Goal: Use online tool/utility: Utilize a website feature to perform a specific function

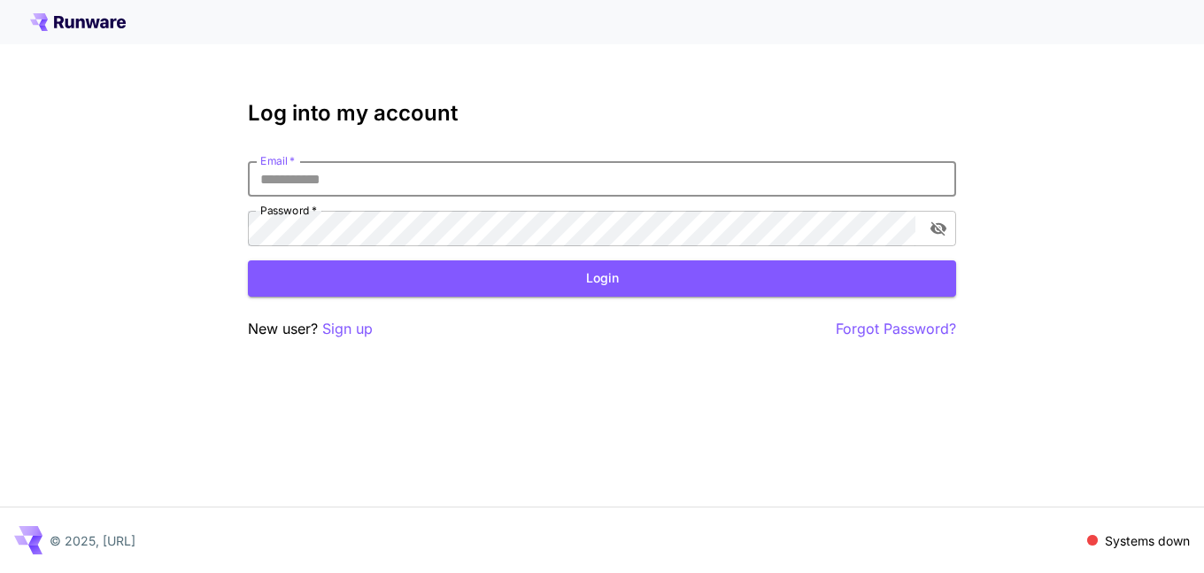
type input "**********"
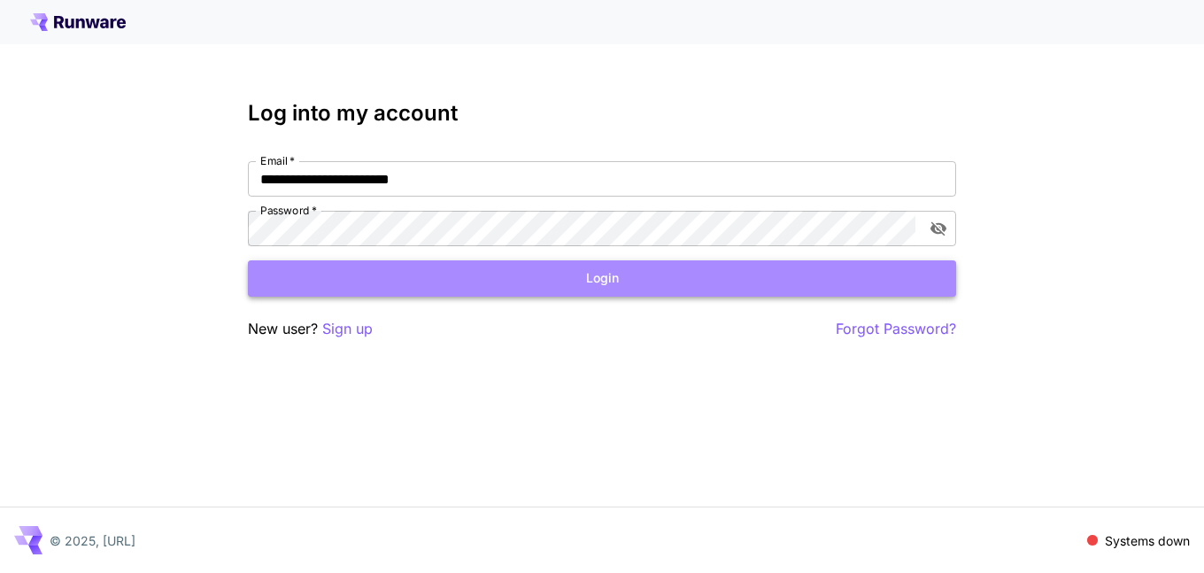
click at [400, 283] on button "Login" at bounding box center [602, 278] width 708 height 36
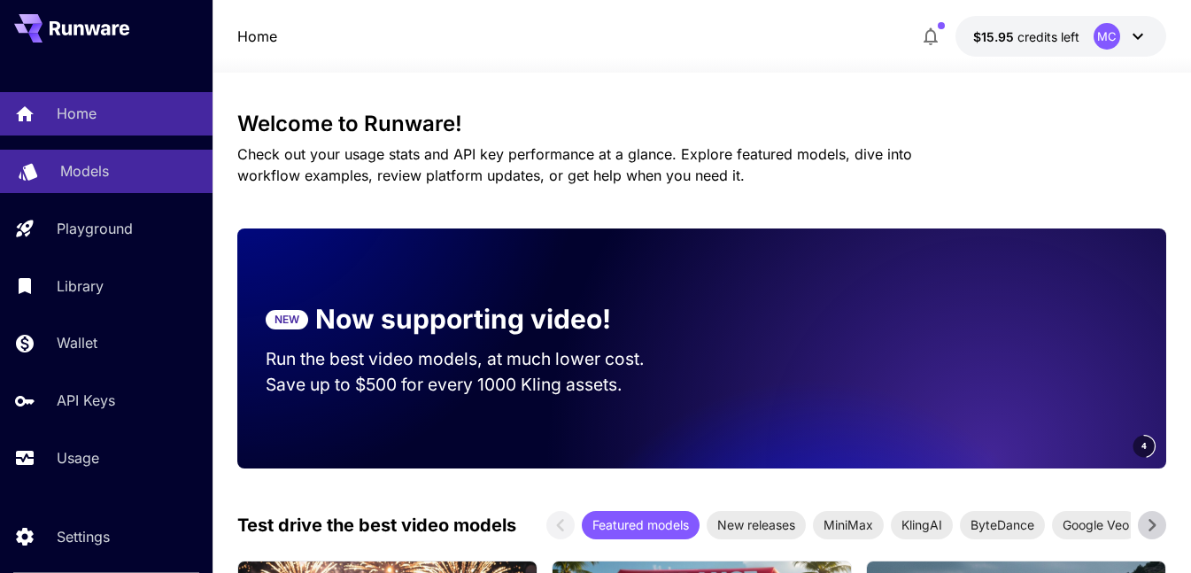
click at [82, 166] on p "Models" at bounding box center [84, 170] width 49 height 21
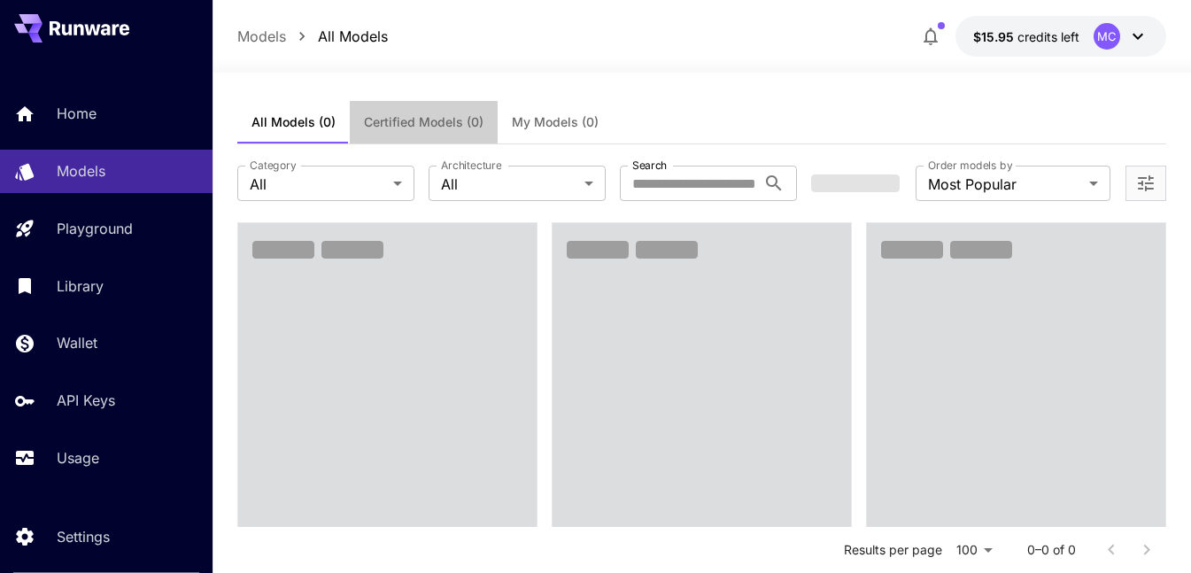
click at [399, 134] on button "Certified Models (0)" at bounding box center [424, 122] width 148 height 43
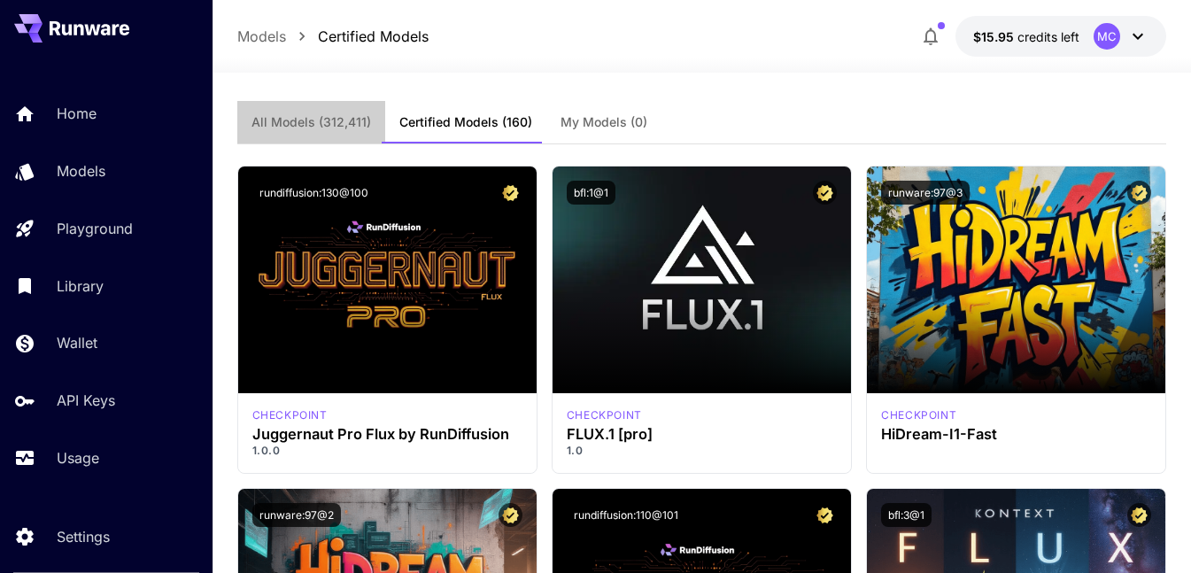
click at [319, 109] on button "All Models (312,411)" at bounding box center [311, 122] width 148 height 43
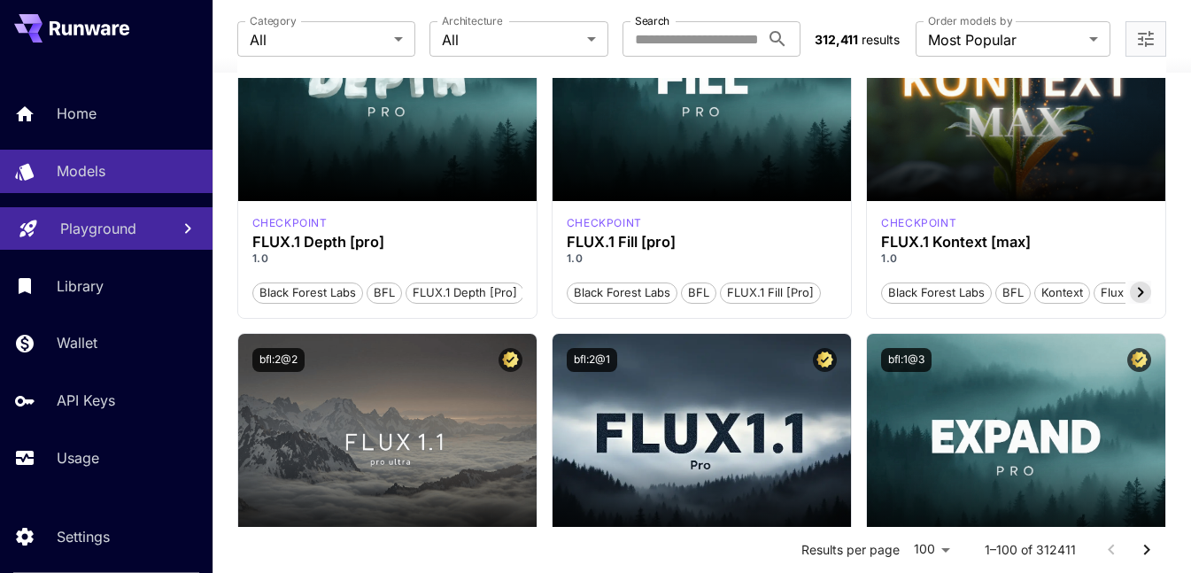
scroll to position [1240, 0]
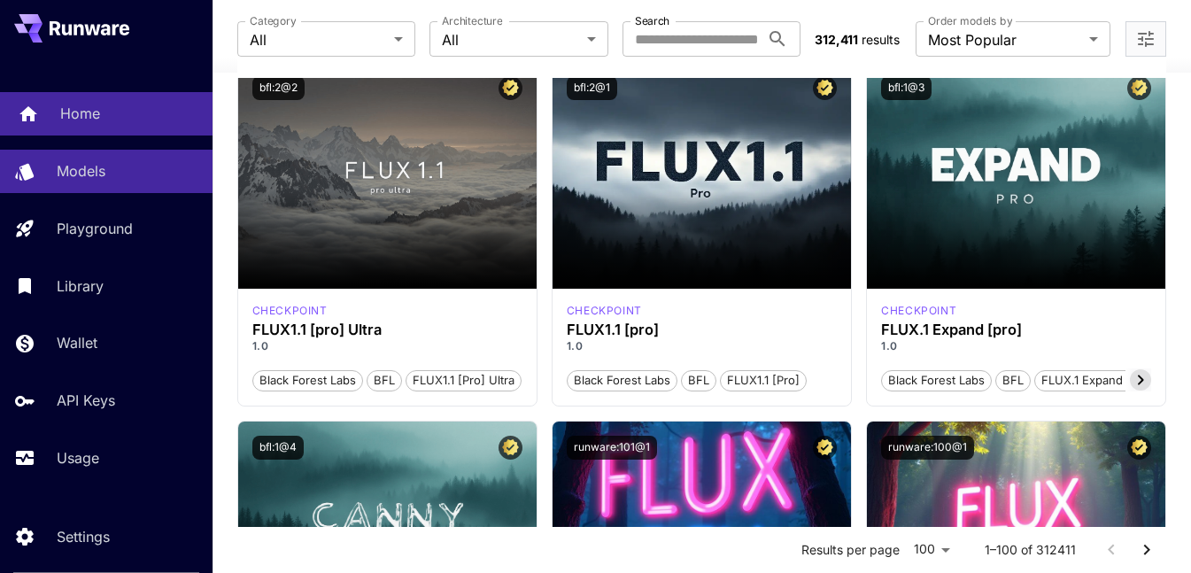
click at [66, 105] on p "Home" at bounding box center [80, 113] width 40 height 21
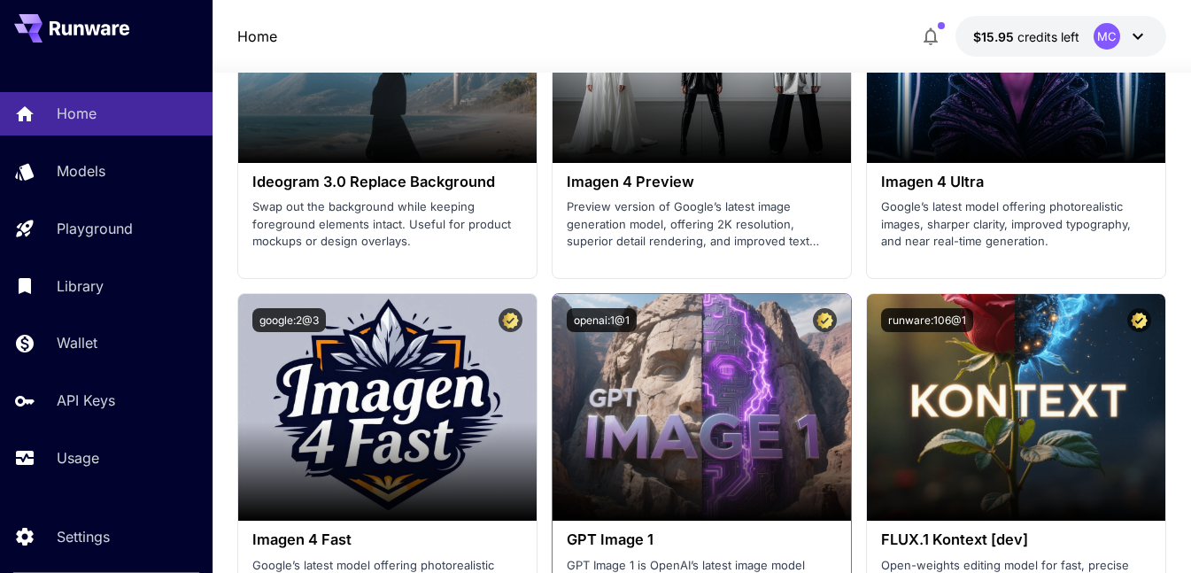
scroll to position [4251, 0]
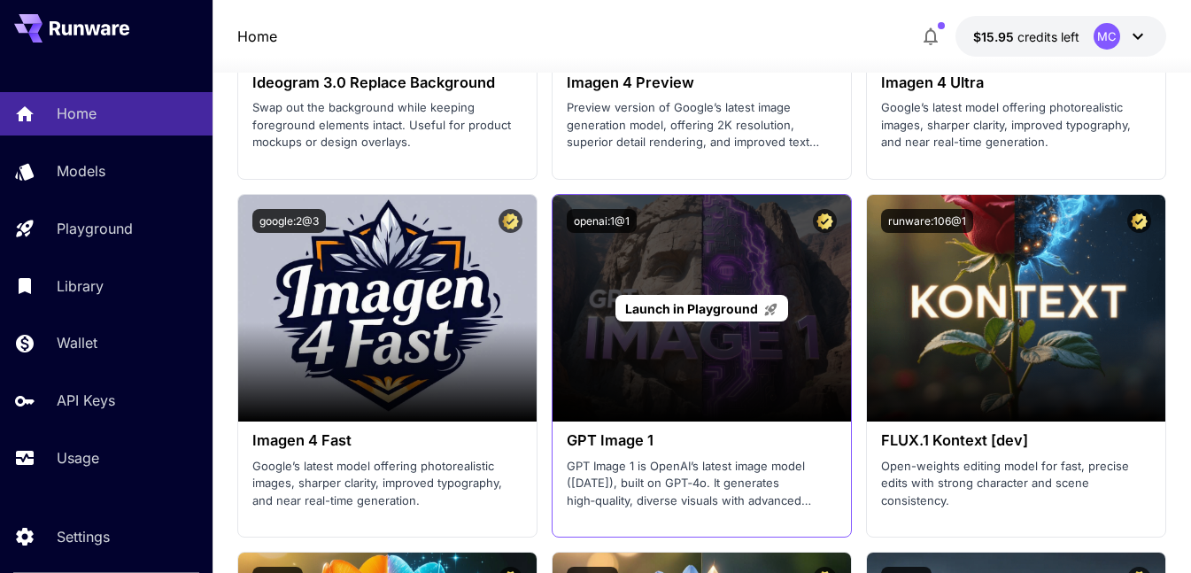
click at [701, 311] on span "Launch in Playground" at bounding box center [691, 308] width 133 height 15
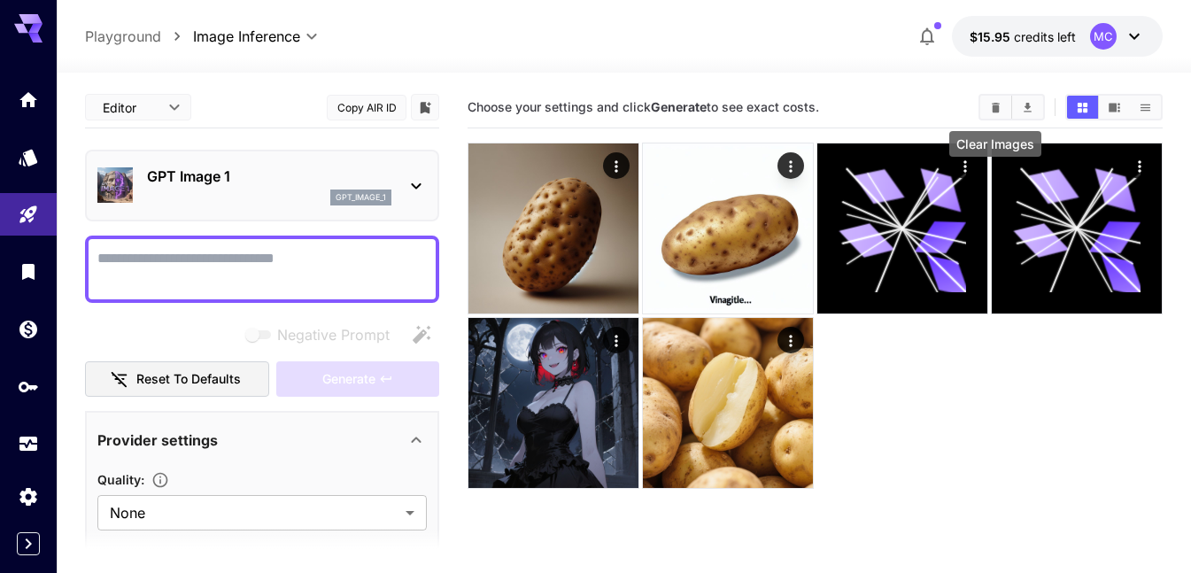
click at [996, 105] on icon "Clear Images" at bounding box center [996, 107] width 8 height 10
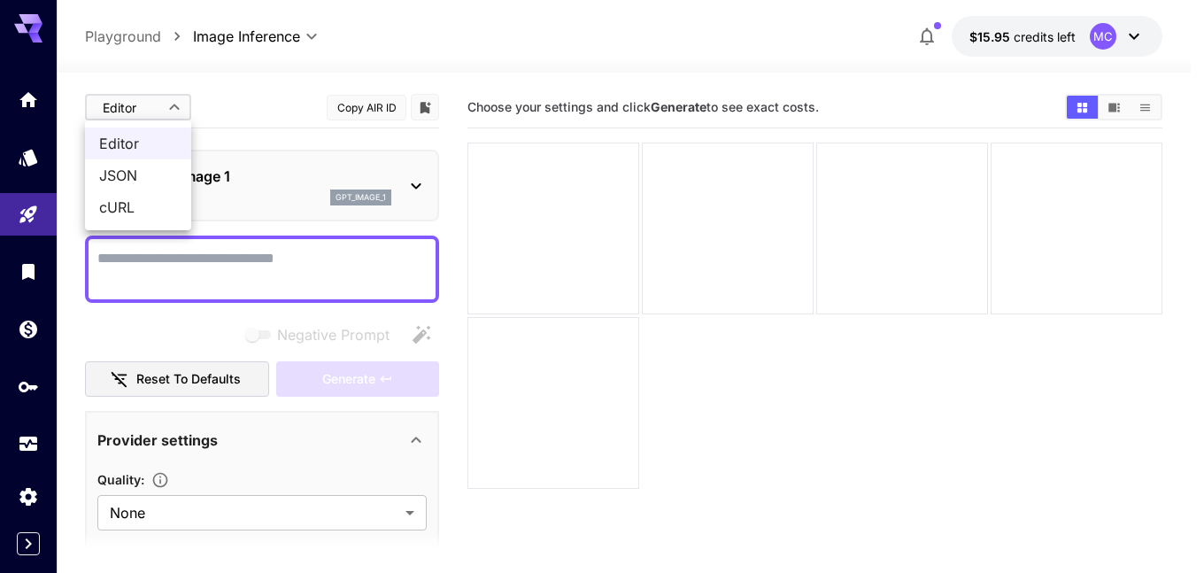
click at [174, 105] on body "**********" at bounding box center [602, 356] width 1204 height 713
click at [160, 141] on span "Editor" at bounding box center [138, 143] width 78 height 21
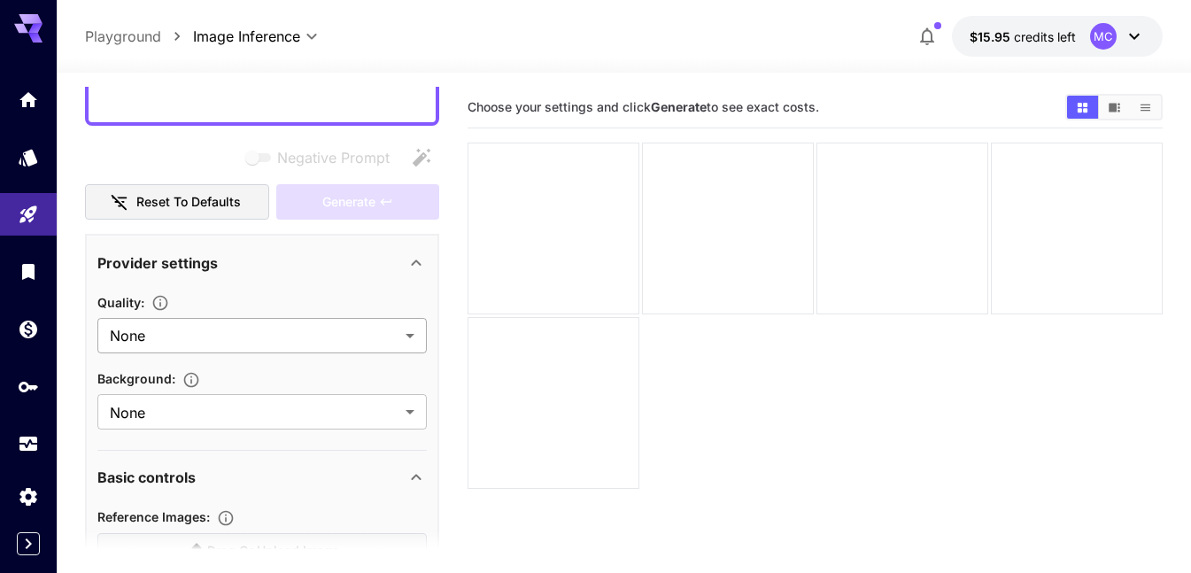
scroll to position [266, 0]
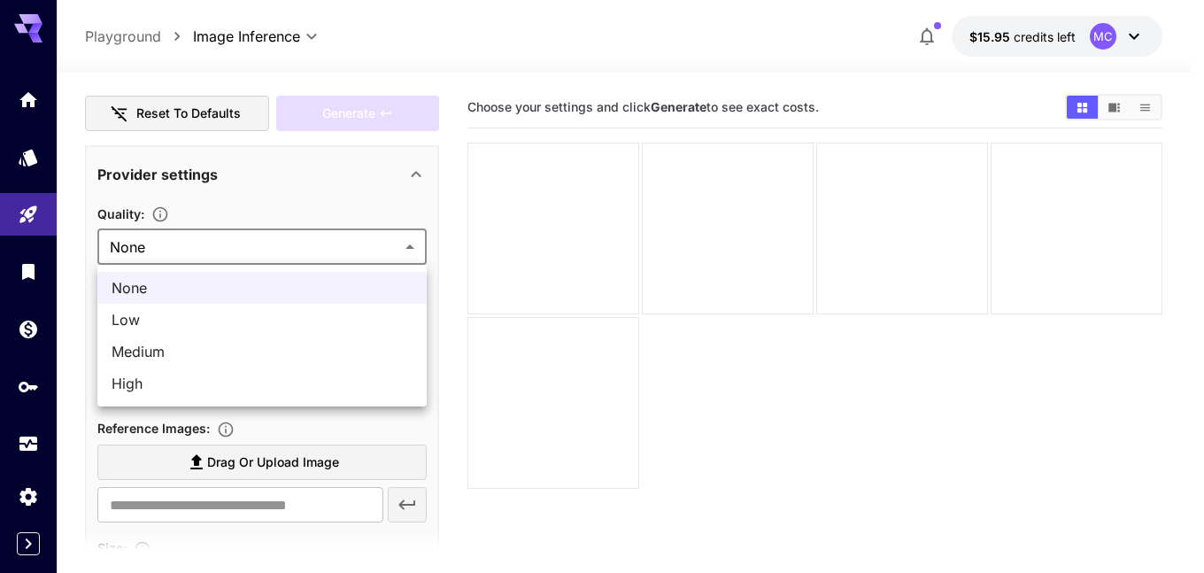
click at [205, 252] on body "**********" at bounding box center [602, 356] width 1204 height 713
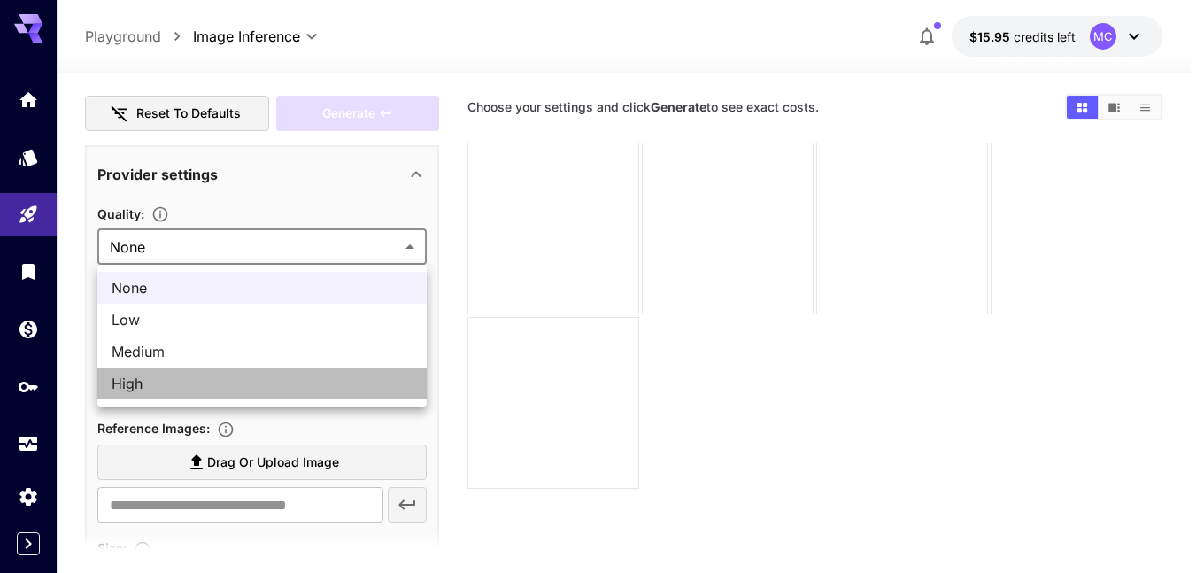
click at [171, 383] on span "High" at bounding box center [262, 383] width 301 height 21
type input "****"
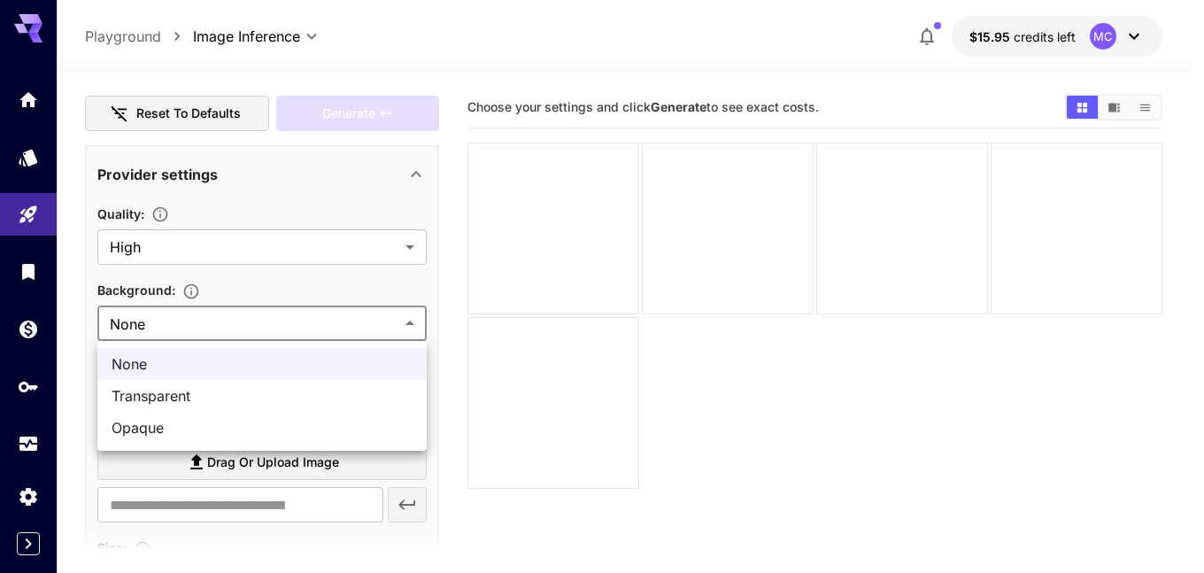
click at [210, 312] on body "**********" at bounding box center [602, 356] width 1204 height 713
click at [185, 370] on span "None" at bounding box center [262, 363] width 301 height 21
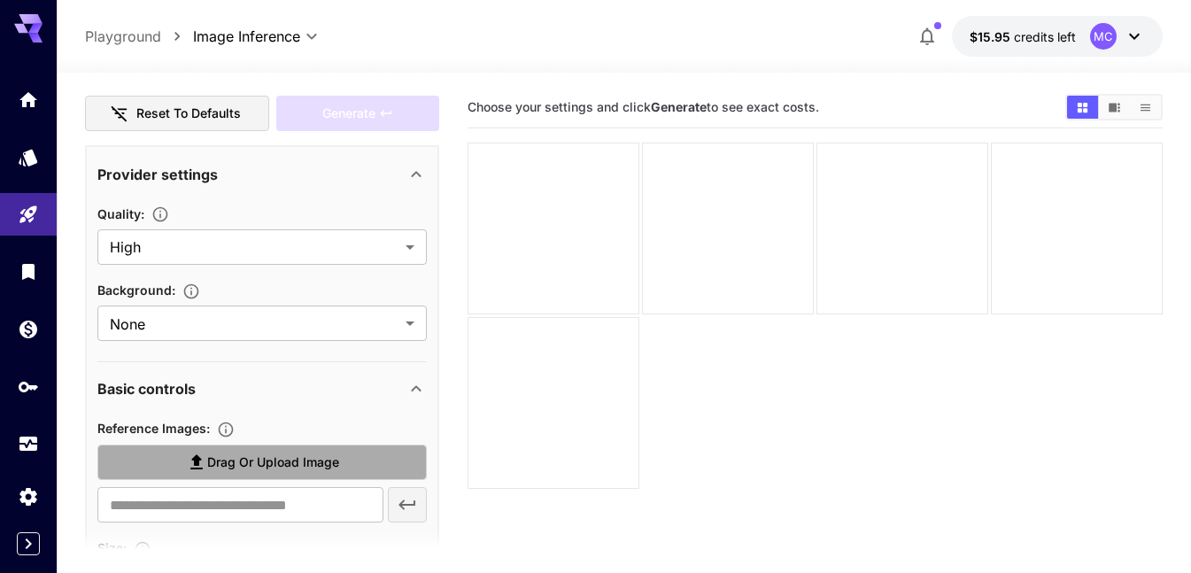
click at [207, 474] on label "Drag or upload image" at bounding box center [261, 463] width 329 height 36
click at [0, 0] on input "Drag or upload image" at bounding box center [0, 0] width 0 height 0
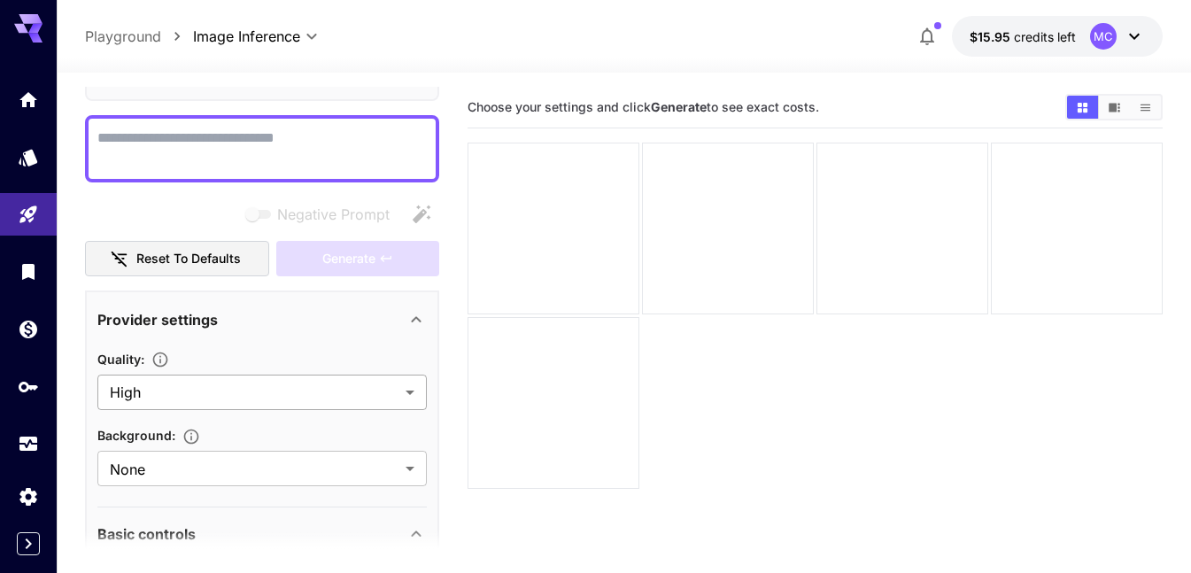
scroll to position [0, 0]
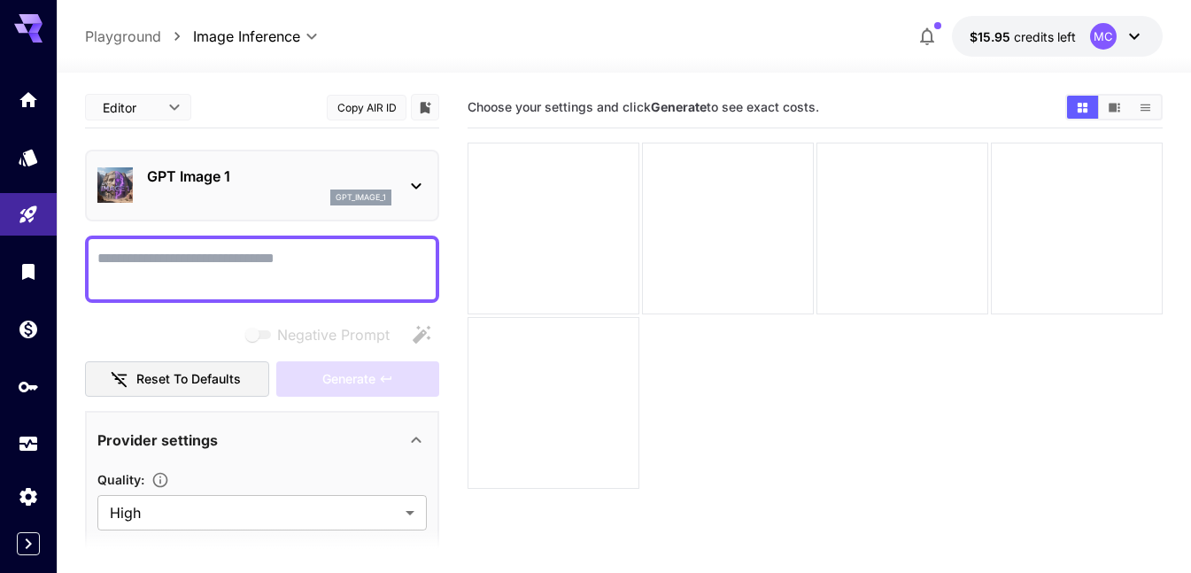
type input "**********"
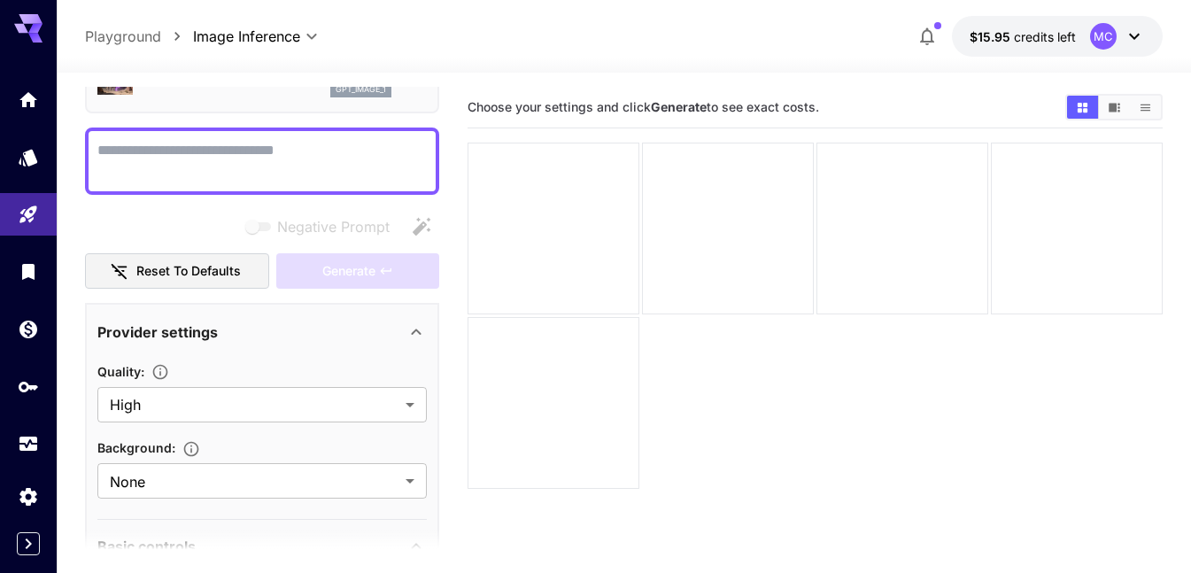
scroll to position [89, 0]
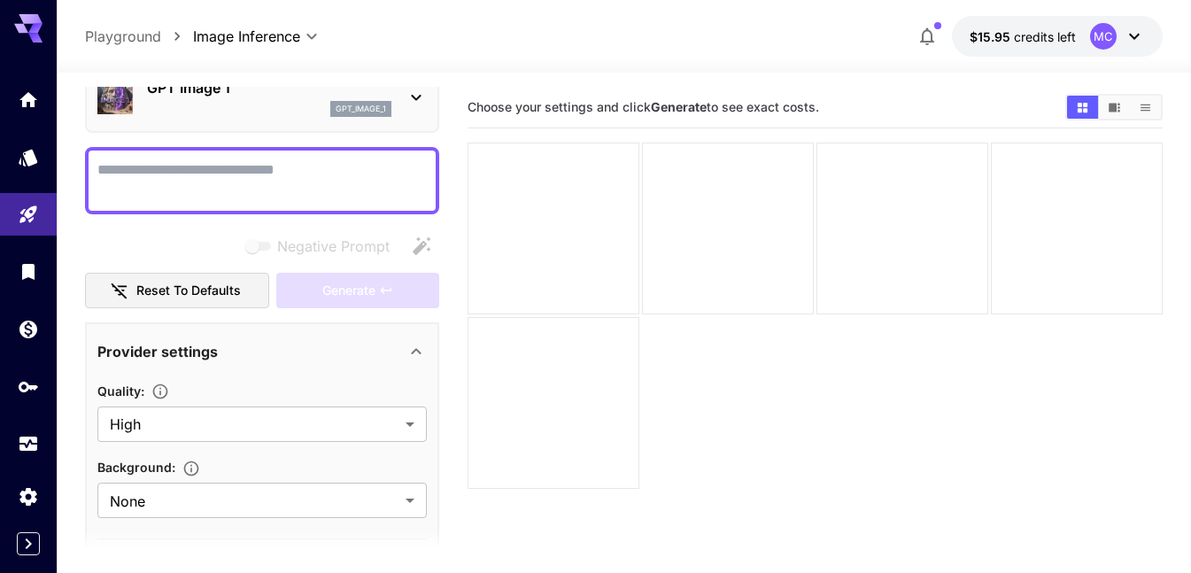
click at [201, 172] on textarea "Negative Prompt" at bounding box center [261, 180] width 329 height 43
paste textarea "**********"
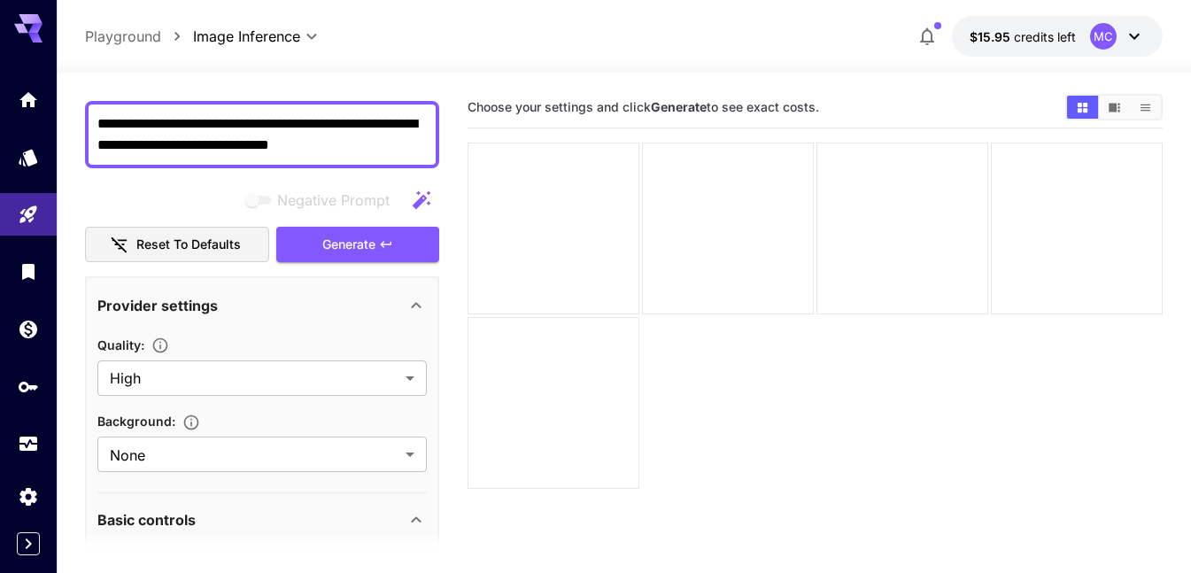
scroll to position [0, 0]
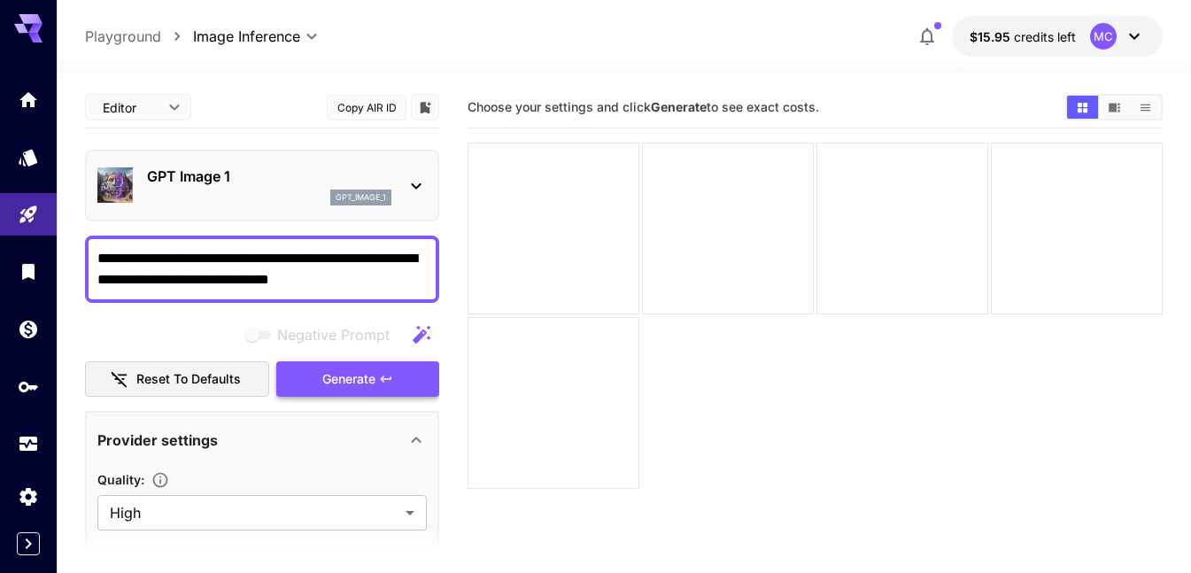
type textarea "**********"
click at [365, 375] on span "Generate" at bounding box center [348, 379] width 53 height 22
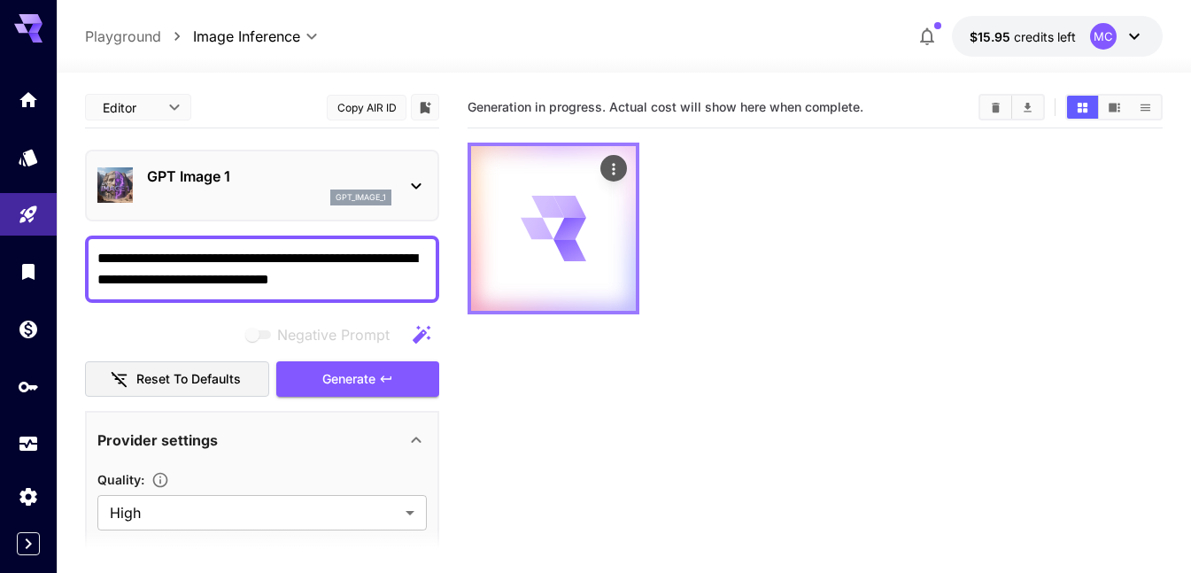
click at [575, 279] on div at bounding box center [553, 228] width 165 height 165
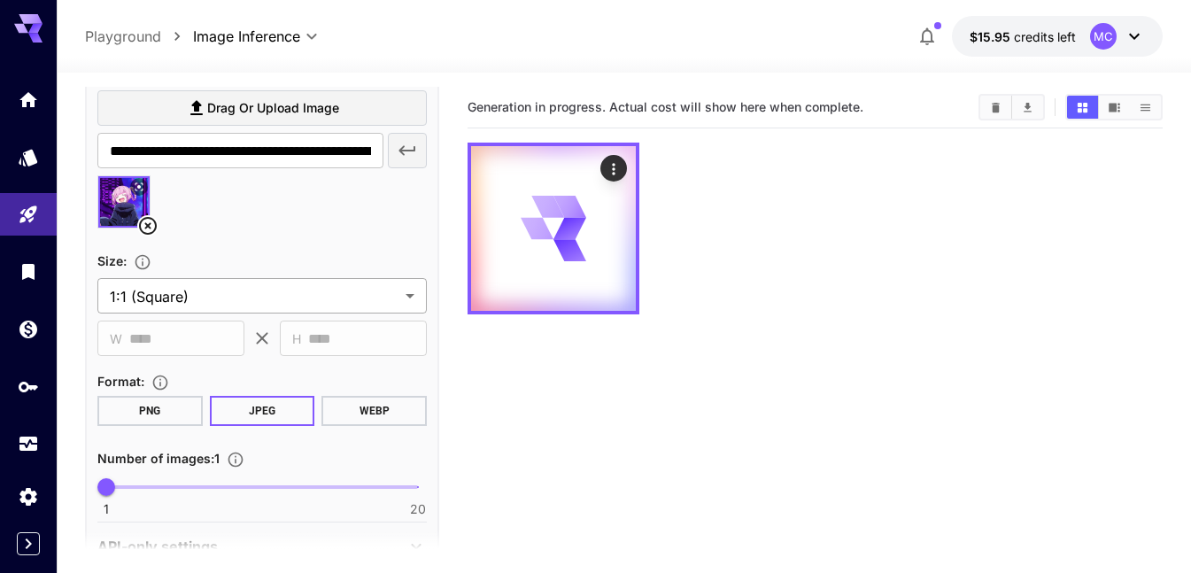
scroll to position [662, 0]
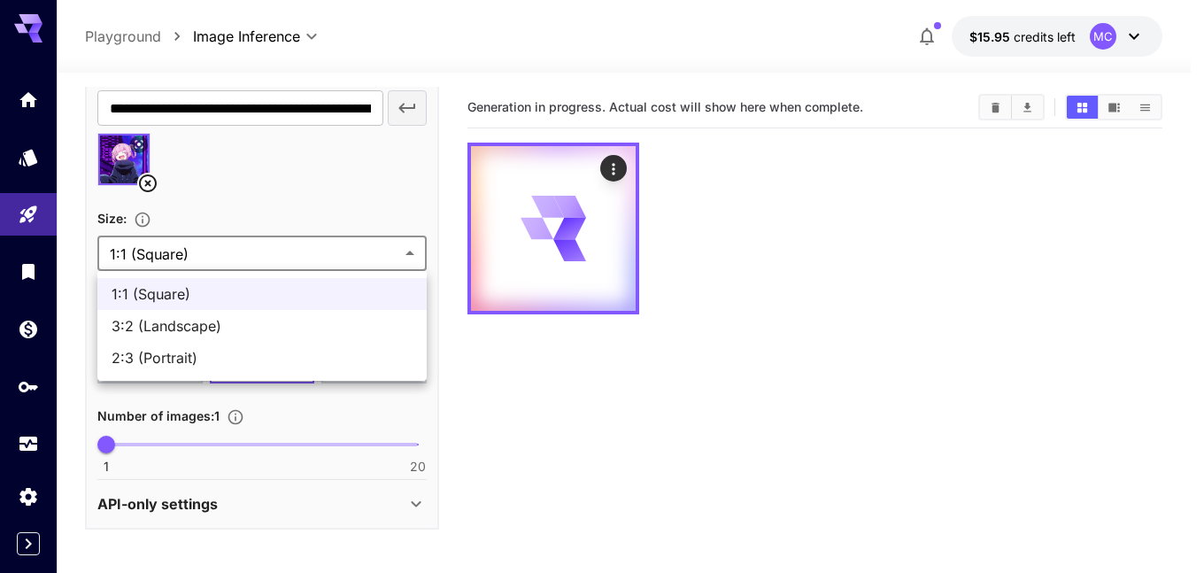
click at [247, 243] on body "**********" at bounding box center [602, 356] width 1204 height 713
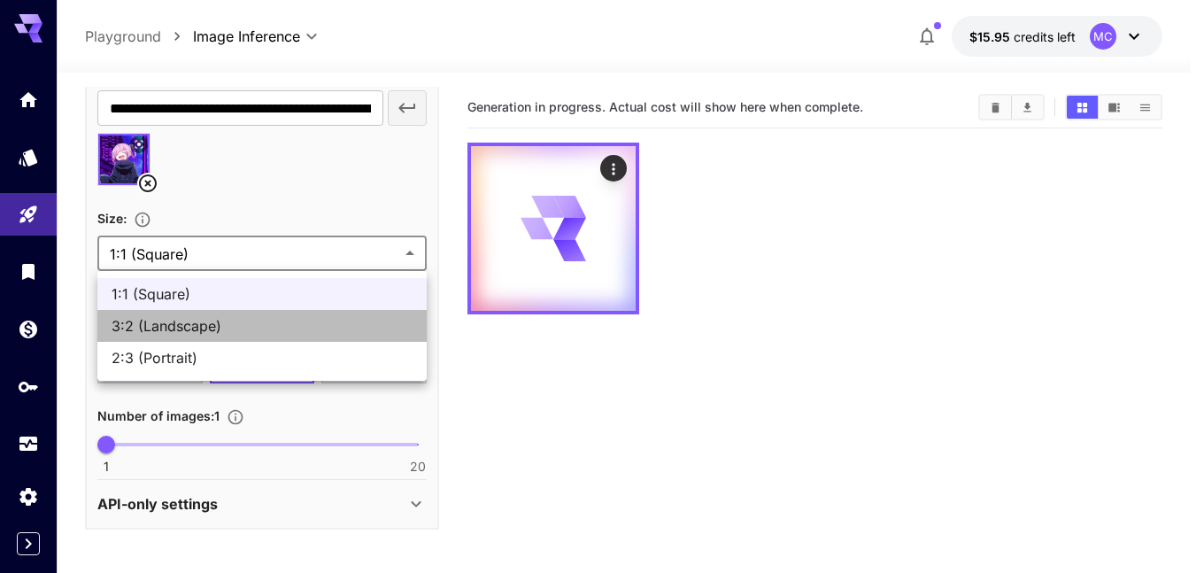
click at [238, 324] on span "3:2 (Landscape)" at bounding box center [262, 325] width 301 height 21
type input "**********"
type input "****"
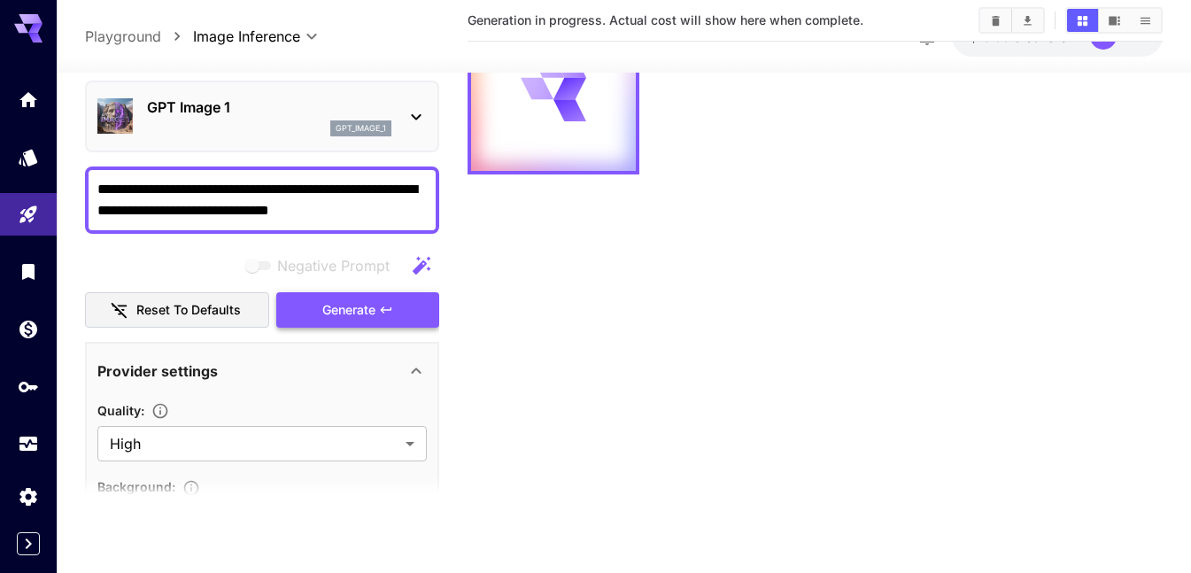
scroll to position [0, 0]
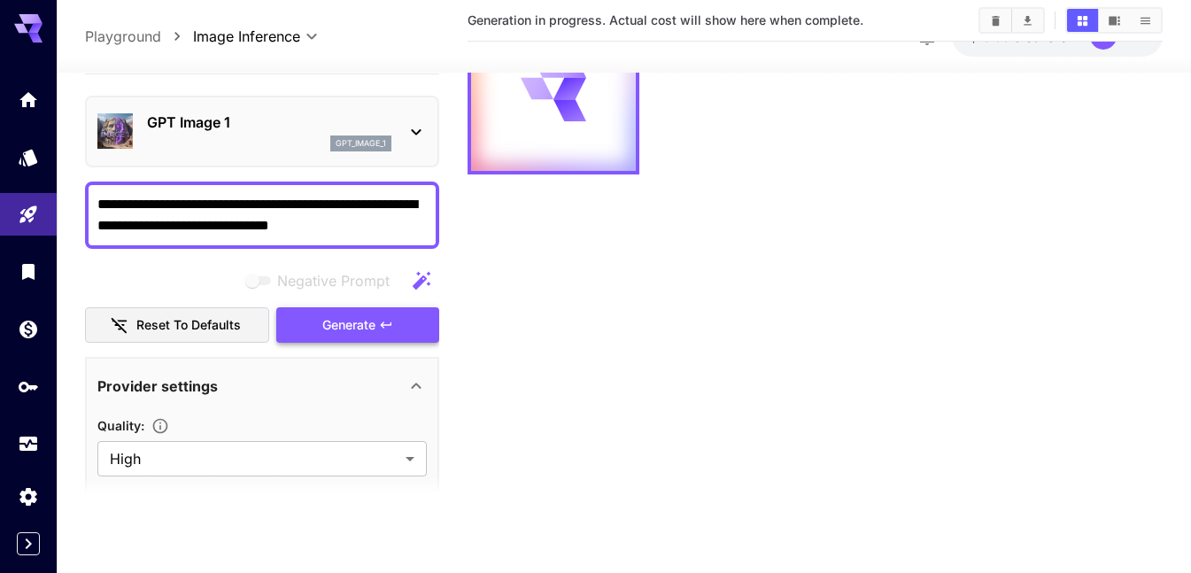
click at [368, 329] on span "Generate" at bounding box center [348, 325] width 53 height 22
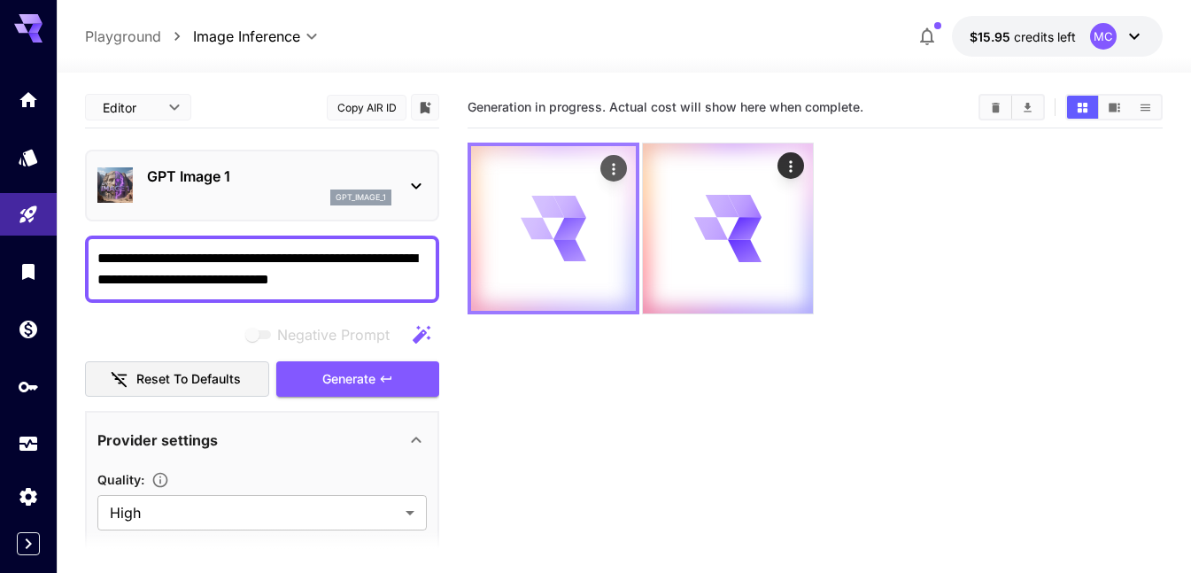
click at [598, 221] on div at bounding box center [553, 228] width 165 height 165
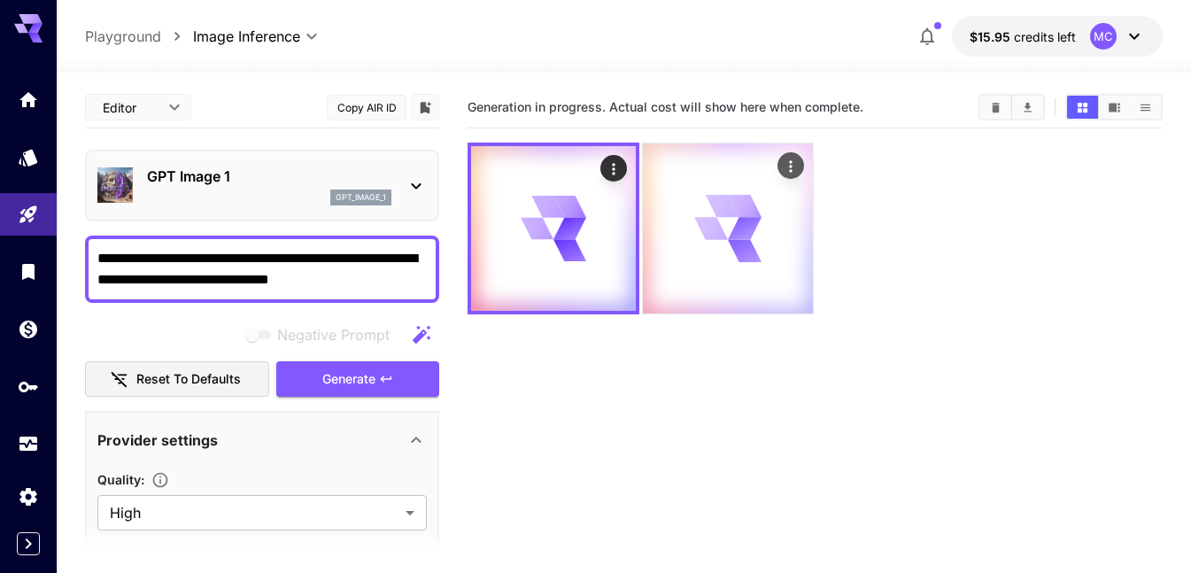
click at [662, 221] on div at bounding box center [728, 228] width 170 height 170
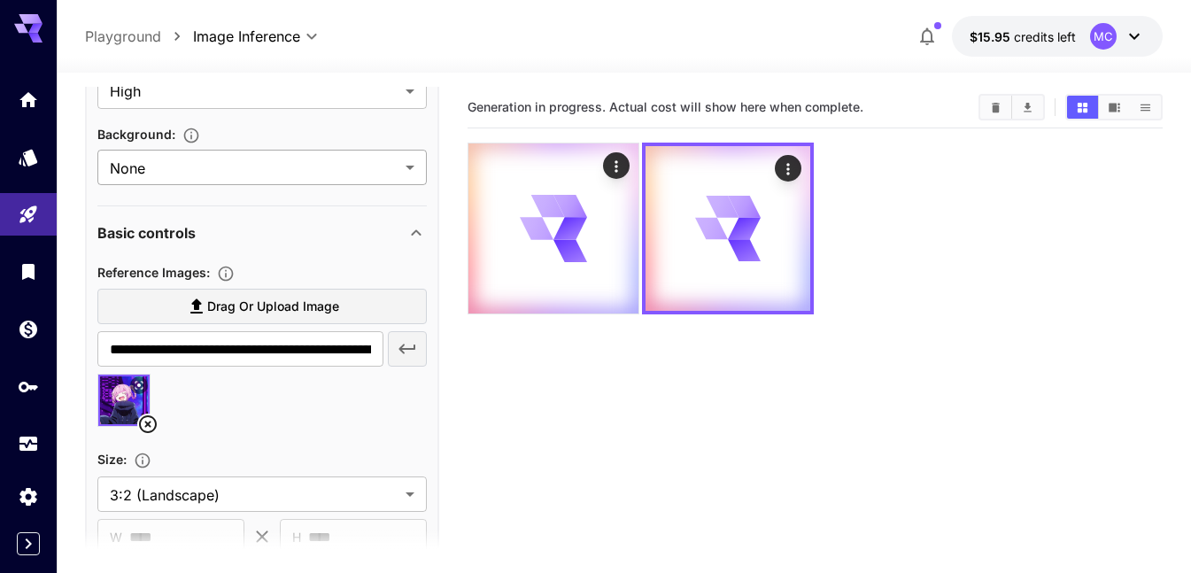
scroll to position [266, 0]
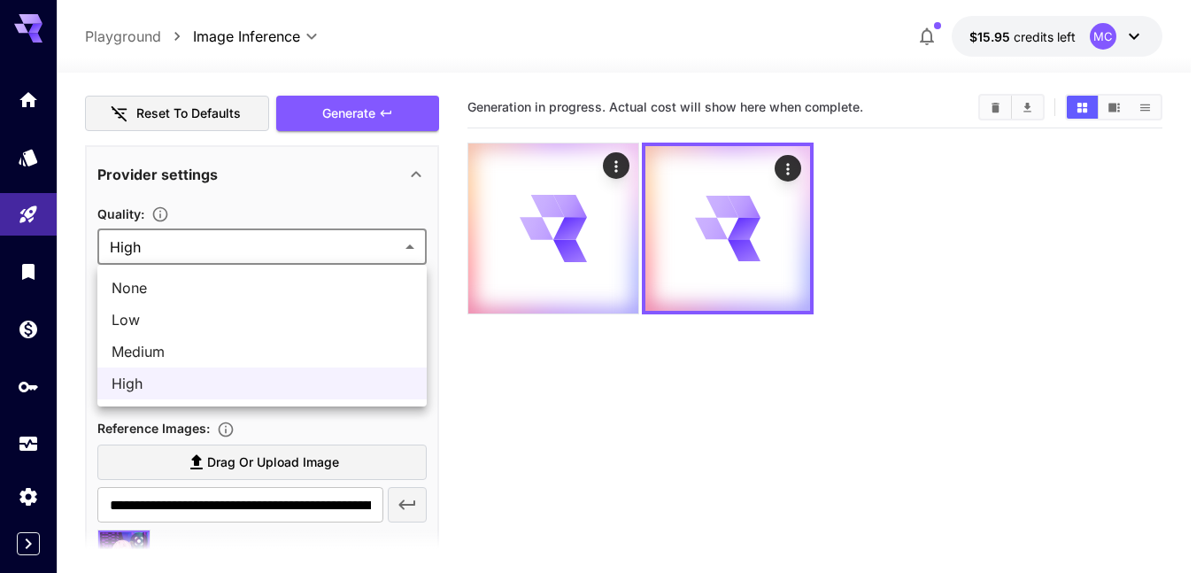
click at [262, 247] on body "**********" at bounding box center [602, 356] width 1204 height 713
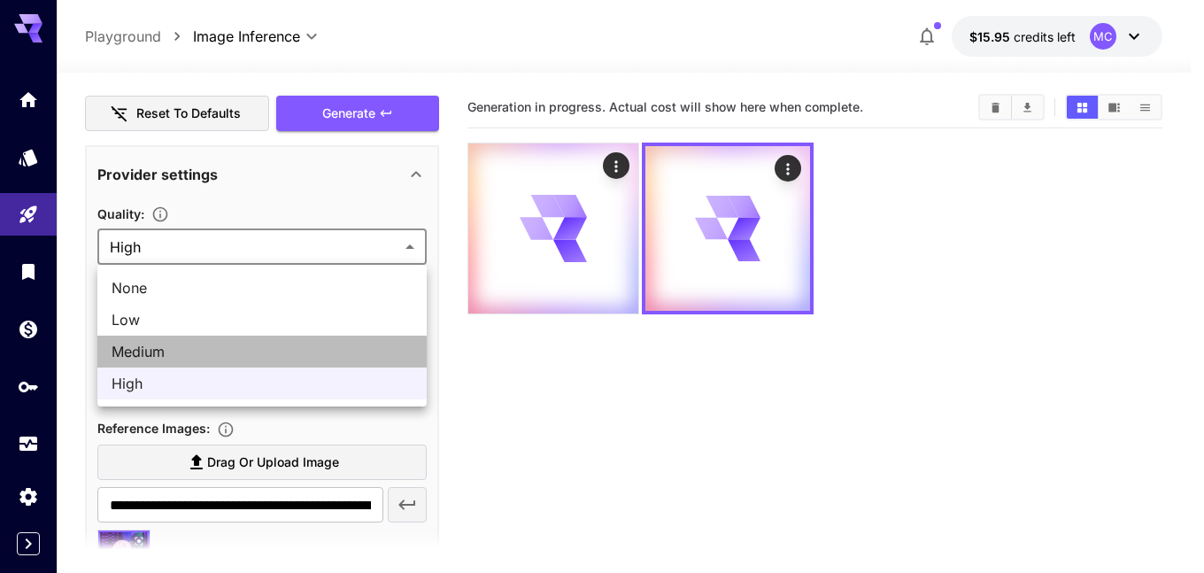
click at [218, 344] on span "Medium" at bounding box center [262, 351] width 301 height 21
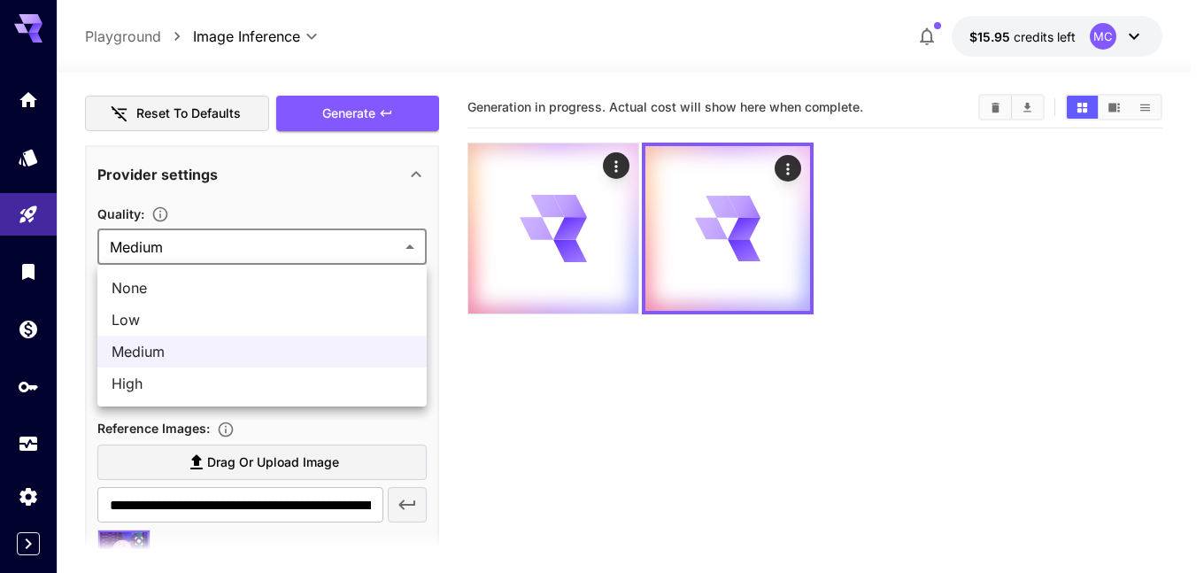
click at [290, 244] on body "**********" at bounding box center [602, 356] width 1204 height 713
click at [213, 288] on span "None" at bounding box center [262, 287] width 301 height 21
type input "*******"
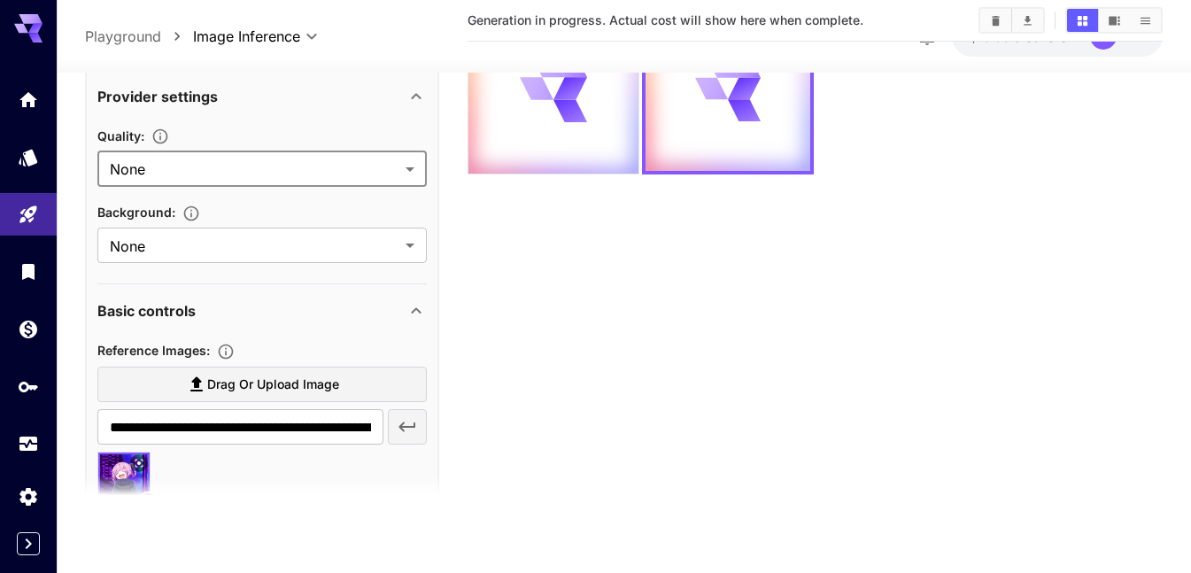
scroll to position [131, 0]
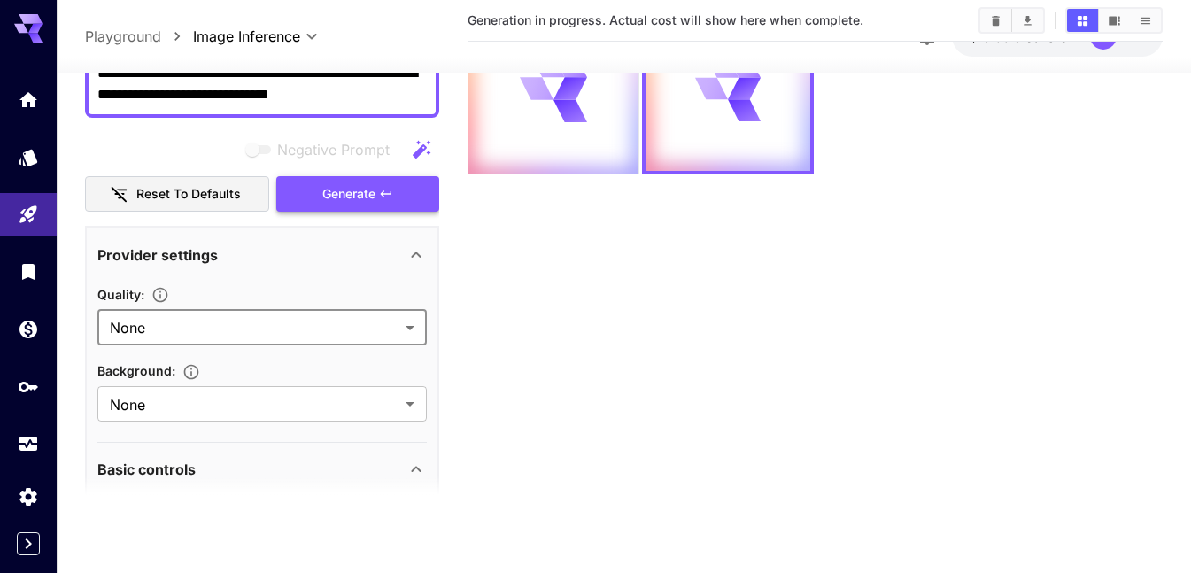
click at [359, 183] on span "Generate" at bounding box center [348, 194] width 53 height 22
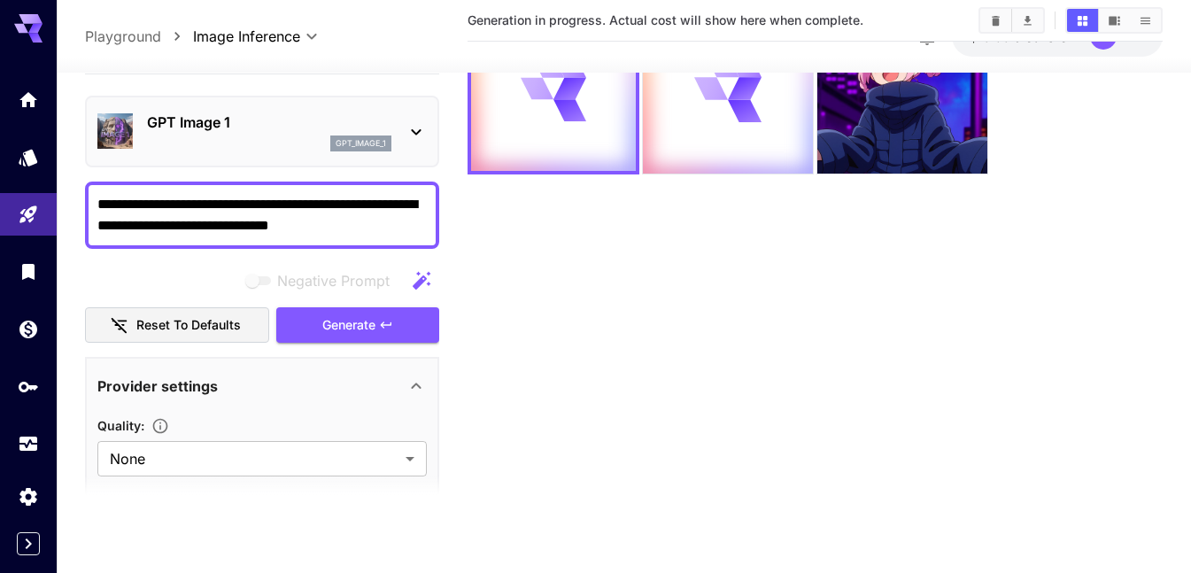
scroll to position [0, 0]
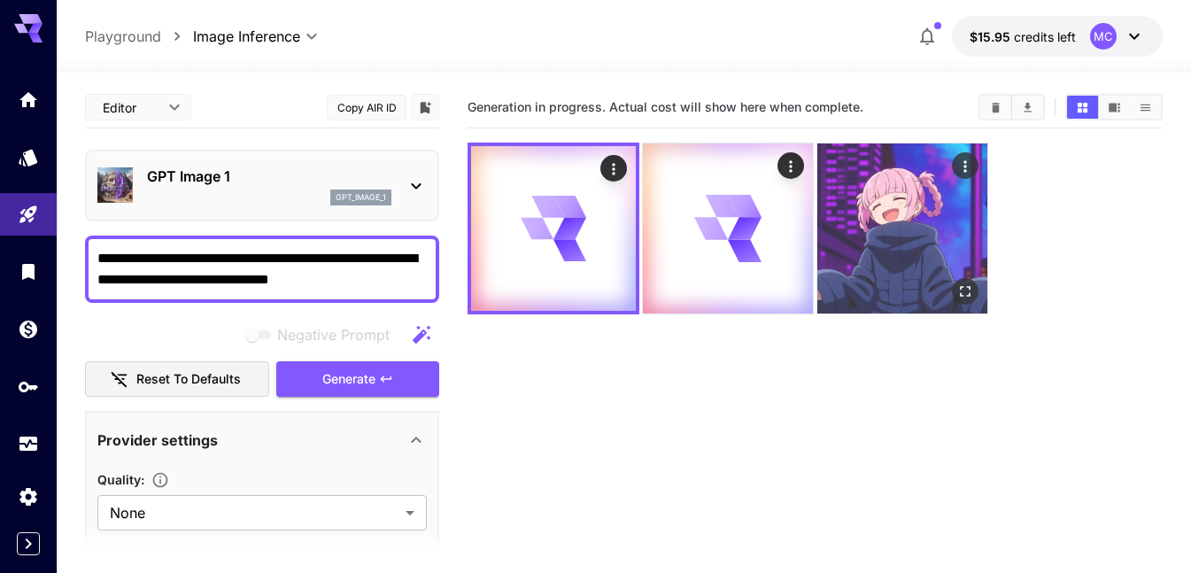
click at [914, 228] on img at bounding box center [902, 228] width 170 height 170
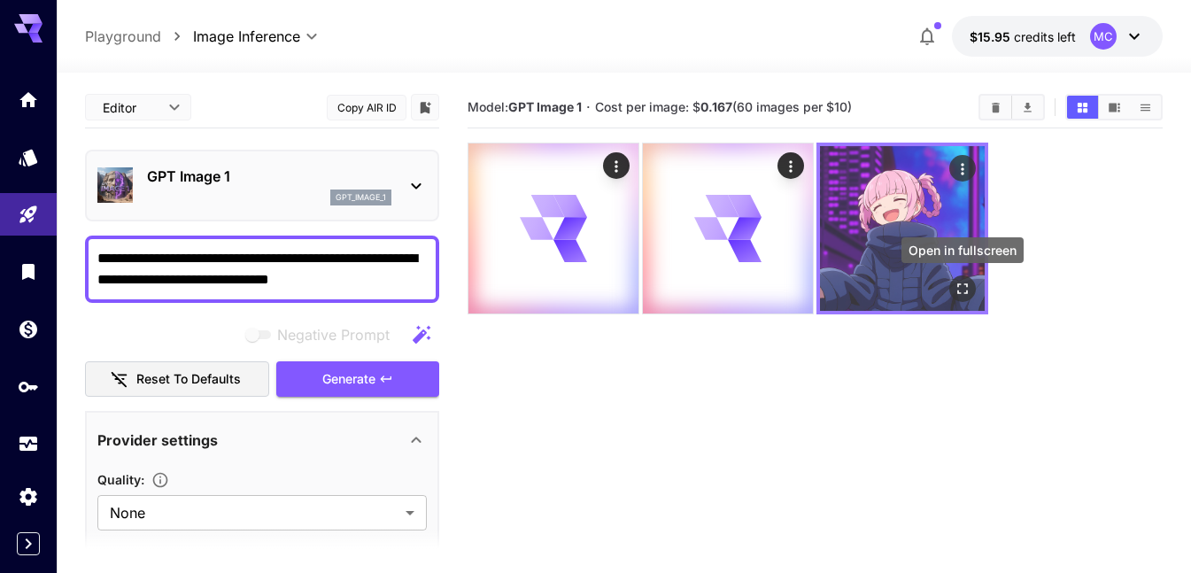
click at [959, 287] on icon "Open in fullscreen" at bounding box center [963, 289] width 18 height 18
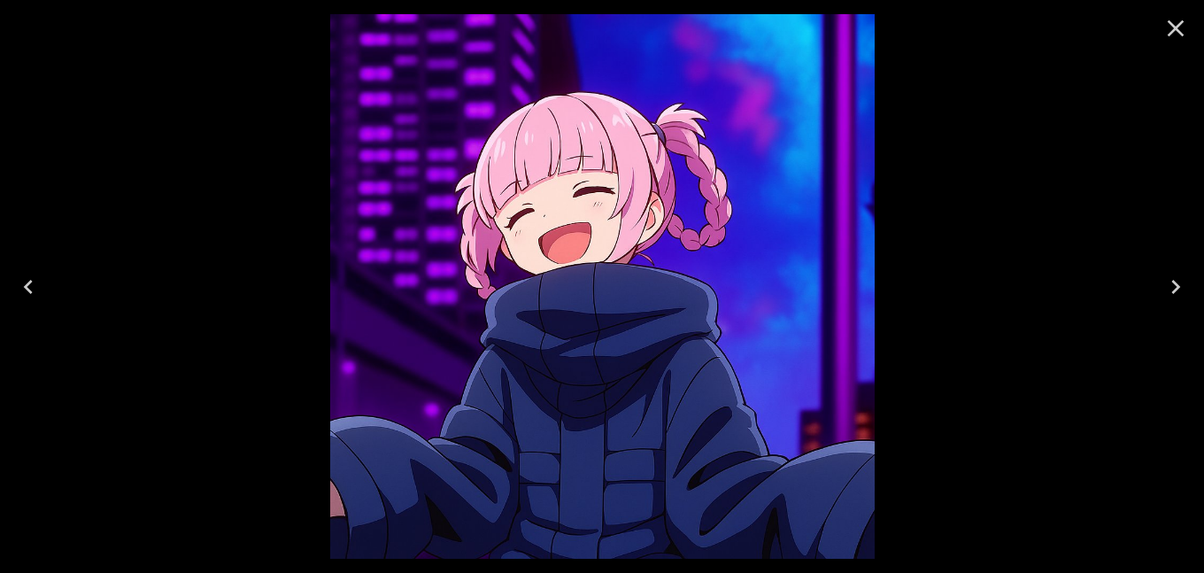
click at [1180, 17] on icon "Close" at bounding box center [1176, 28] width 28 height 28
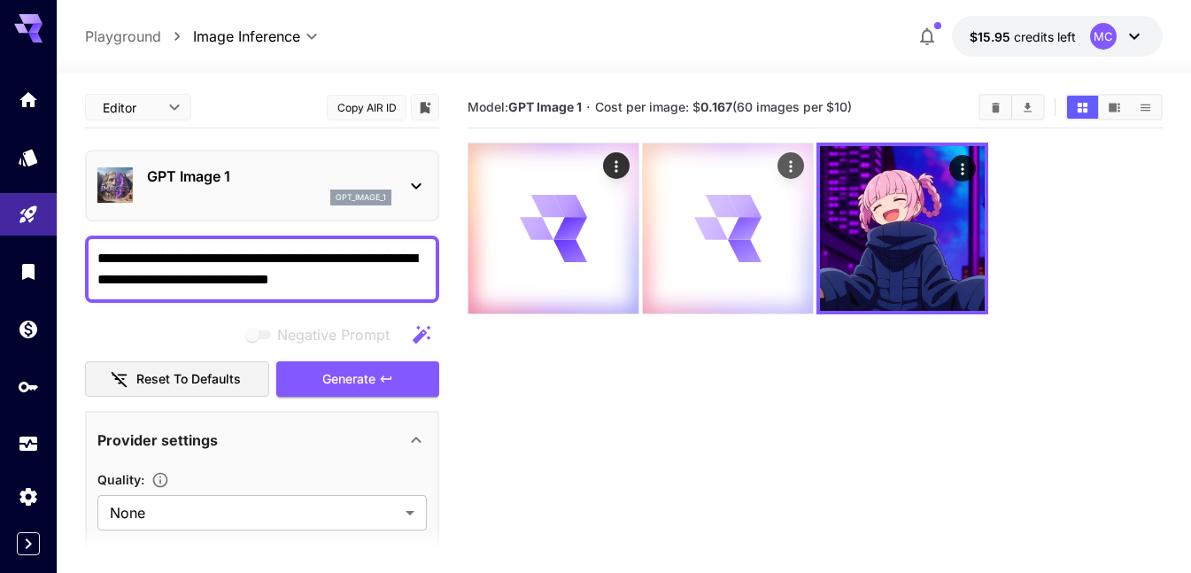
click at [738, 190] on div at bounding box center [728, 228] width 170 height 170
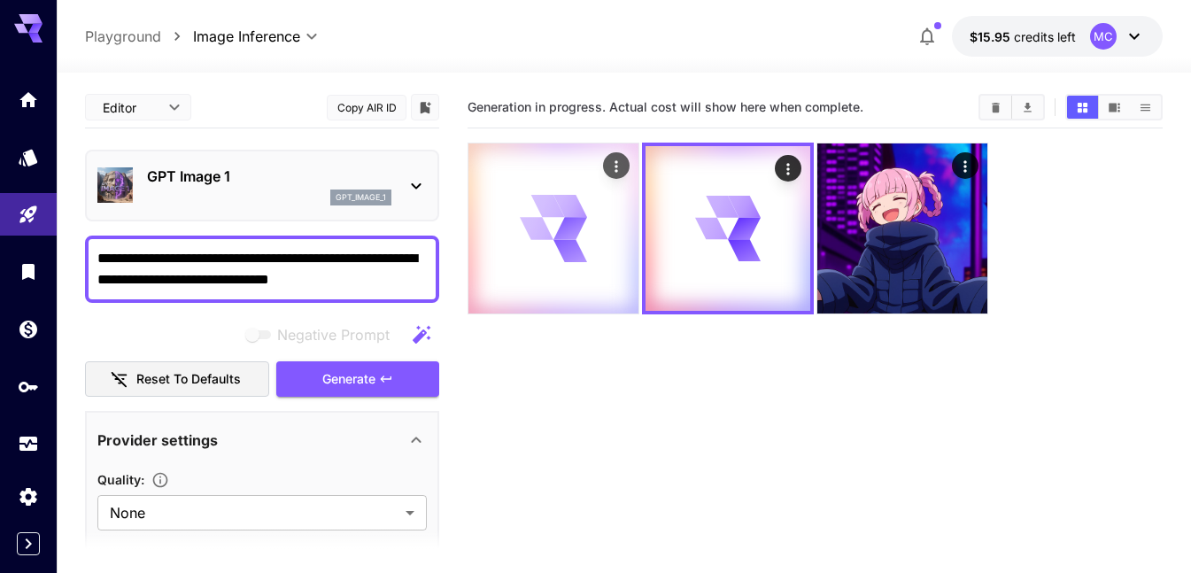
click at [569, 231] on icon at bounding box center [570, 228] width 41 height 38
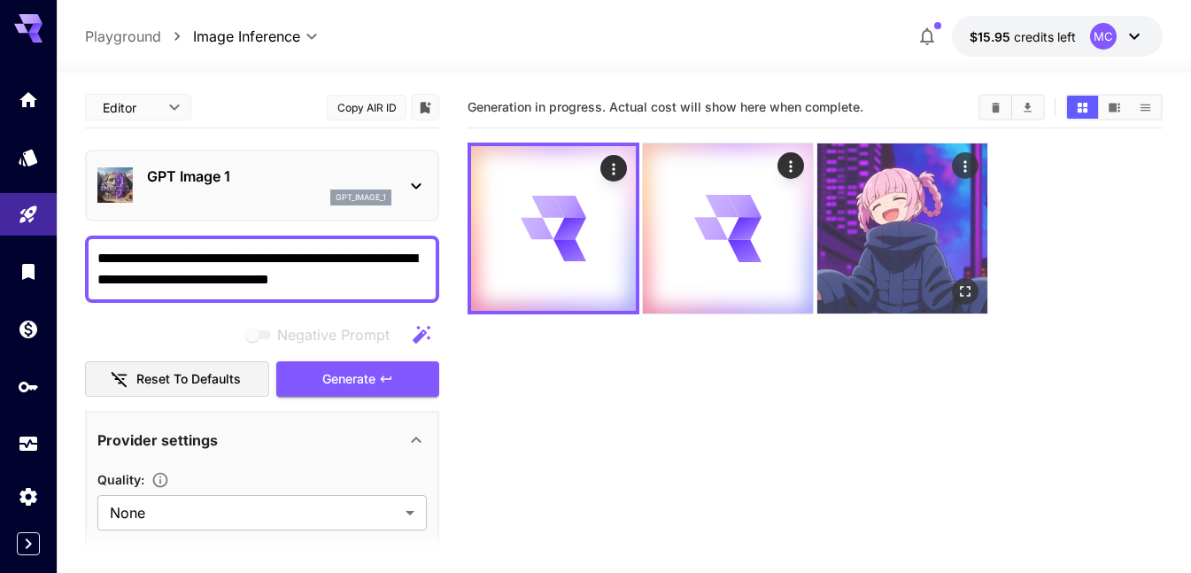
click at [871, 221] on img at bounding box center [902, 228] width 170 height 170
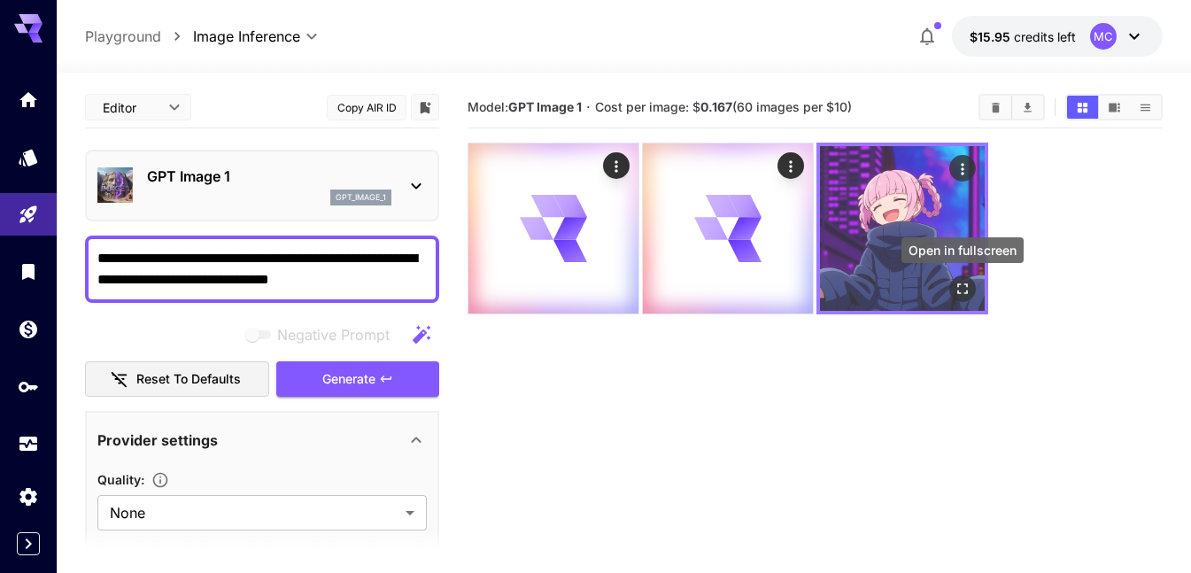
click at [964, 293] on icon "Open in fullscreen" at bounding box center [963, 289] width 18 height 18
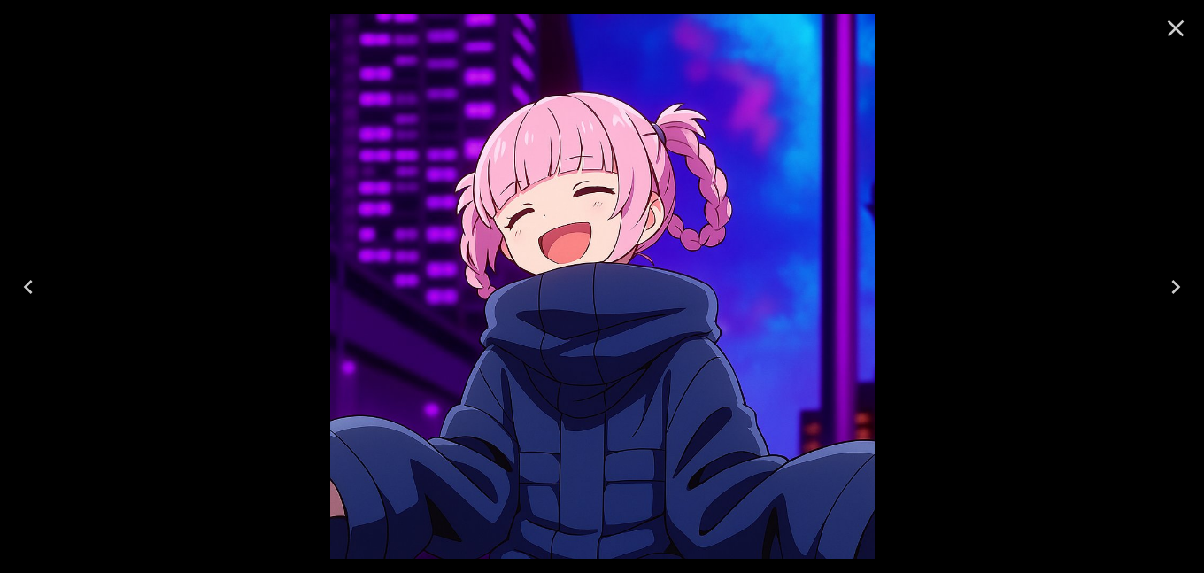
click at [1171, 20] on icon "Close" at bounding box center [1176, 28] width 28 height 28
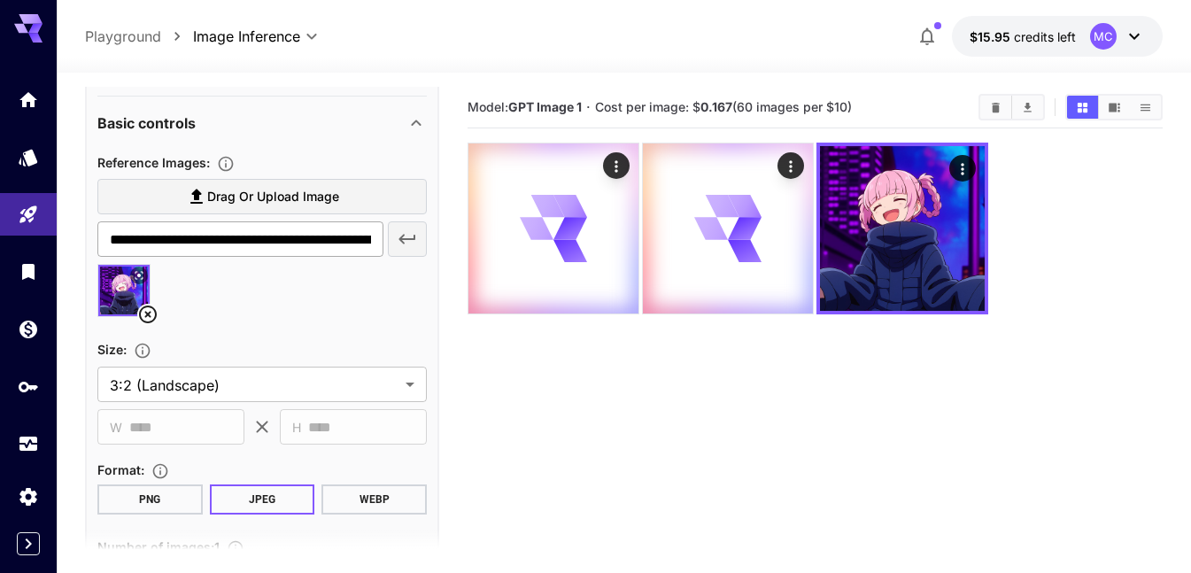
scroll to position [177, 0]
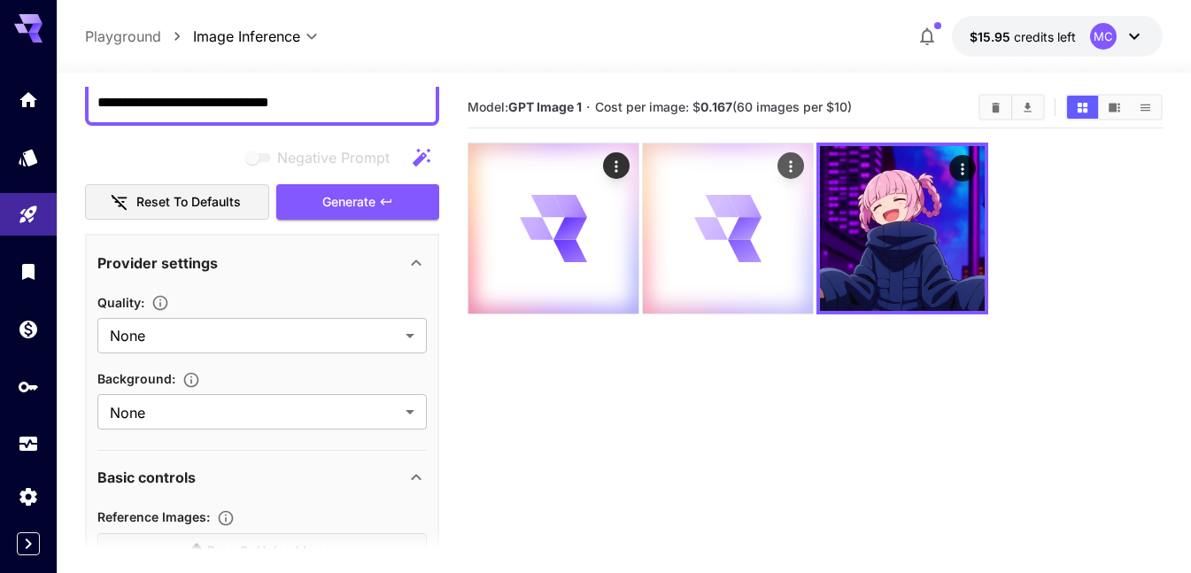
click at [712, 217] on icon at bounding box center [728, 229] width 68 height 68
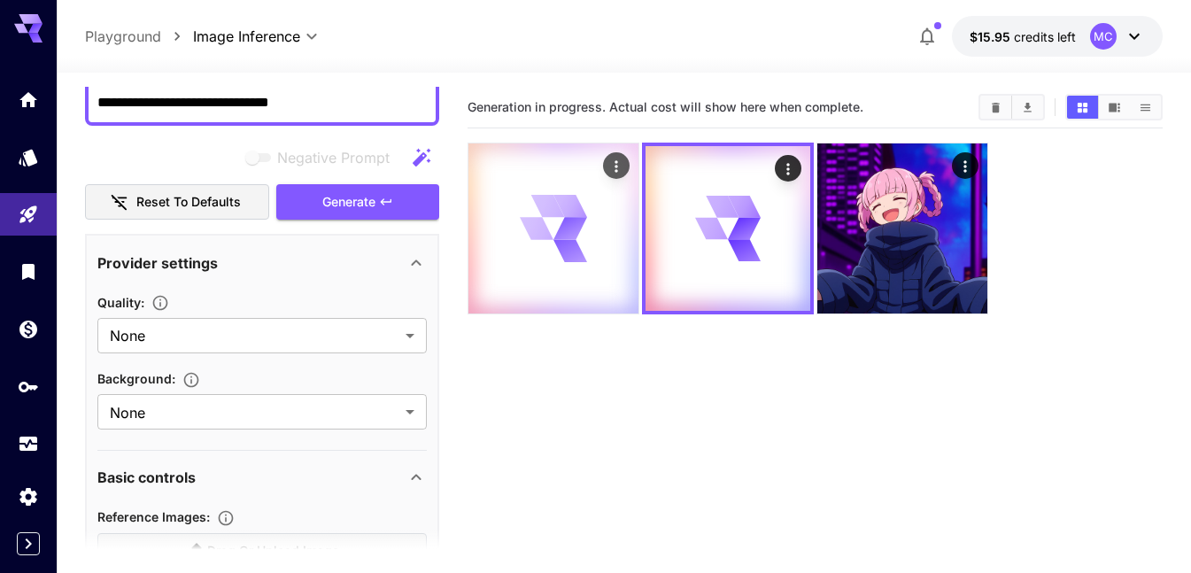
click at [569, 218] on icon at bounding box center [571, 227] width 38 height 29
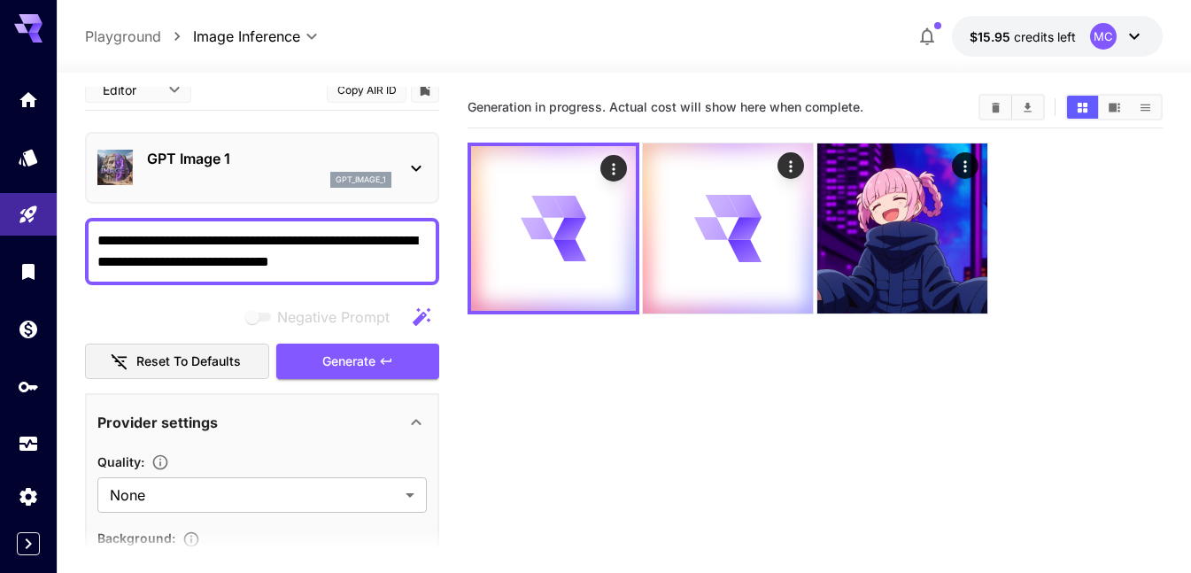
scroll to position [0, 0]
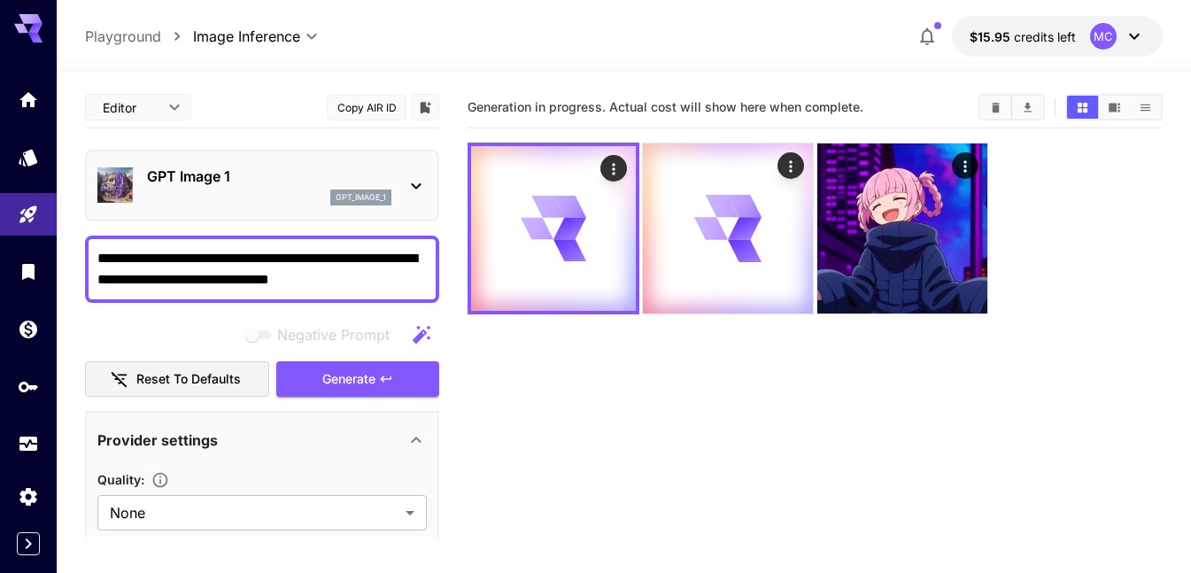
click at [288, 166] on p "GPT Image 1" at bounding box center [269, 176] width 244 height 21
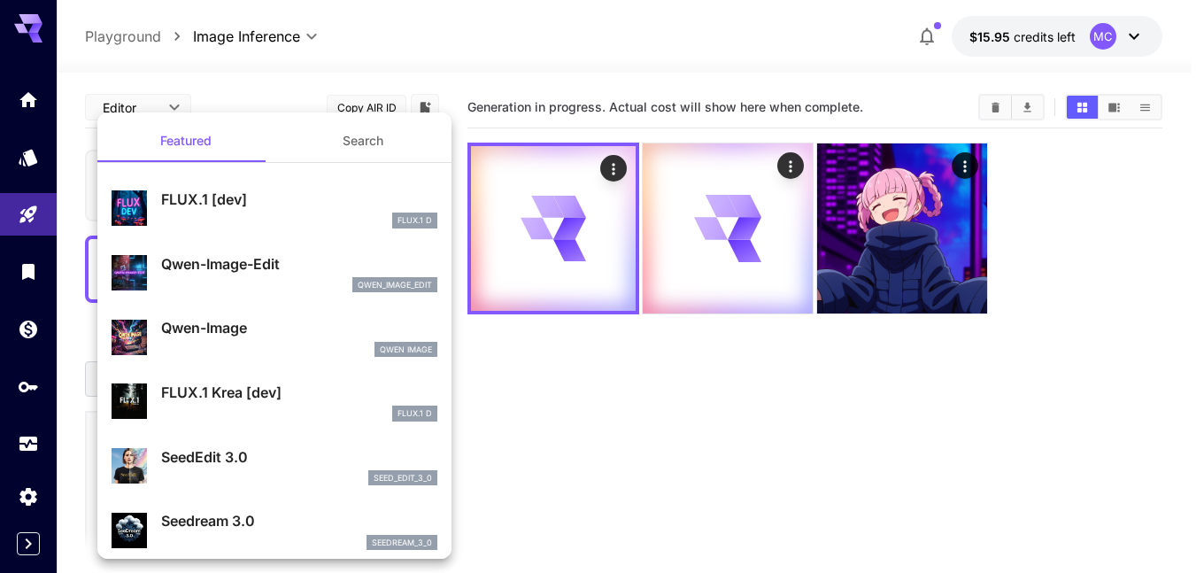
click at [278, 470] on div "seed_edit_3_0" at bounding box center [299, 478] width 276 height 16
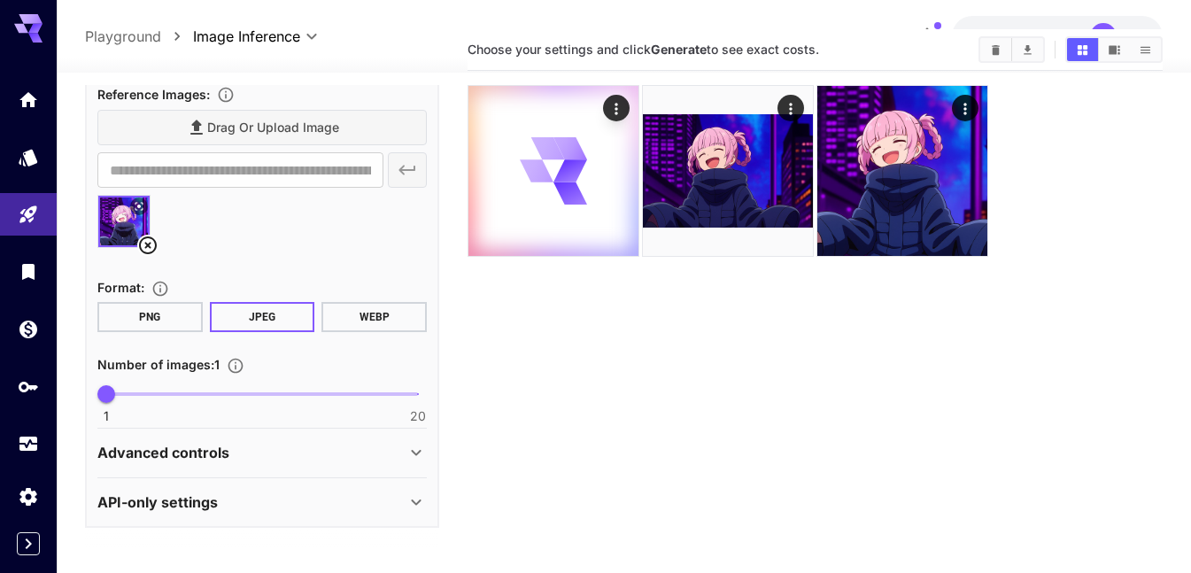
scroll to position [89, 0]
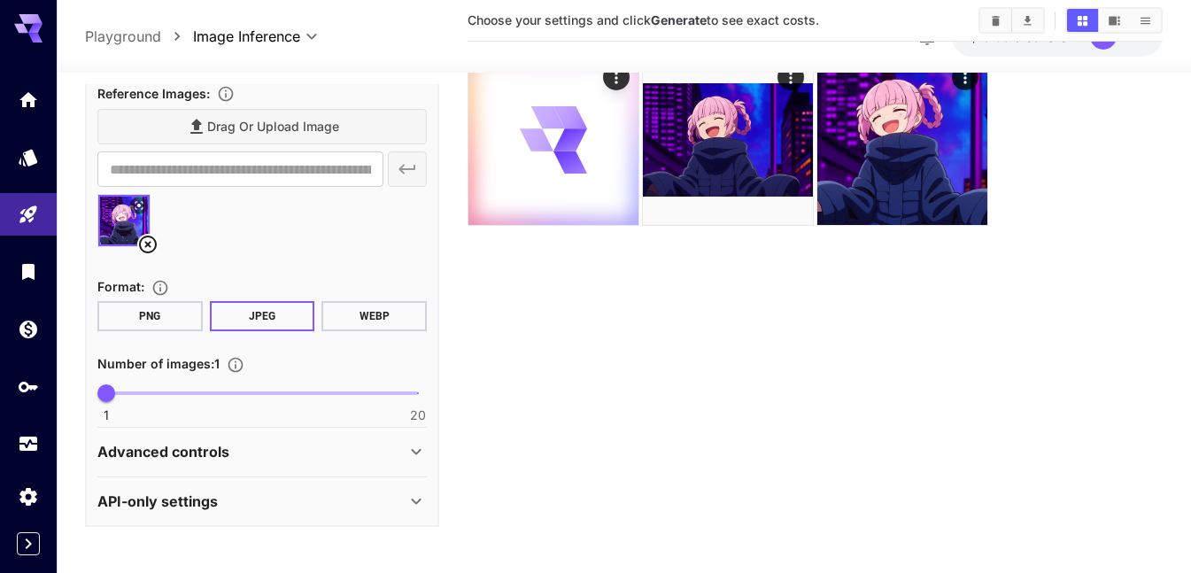
click at [402, 452] on div "Advanced controls" at bounding box center [251, 452] width 308 height 21
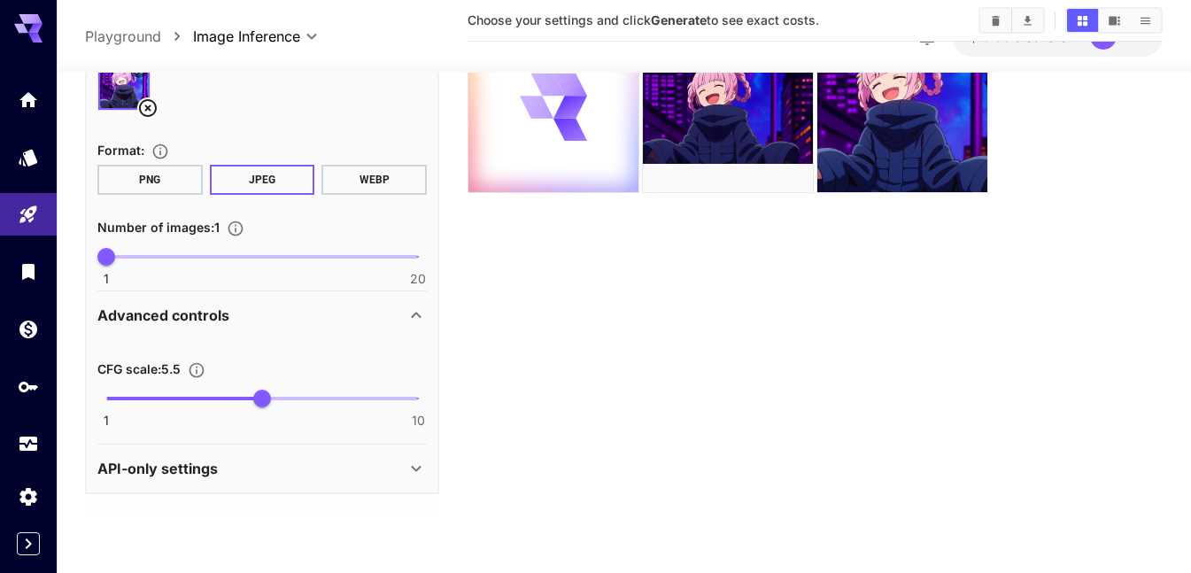
scroll to position [140, 0]
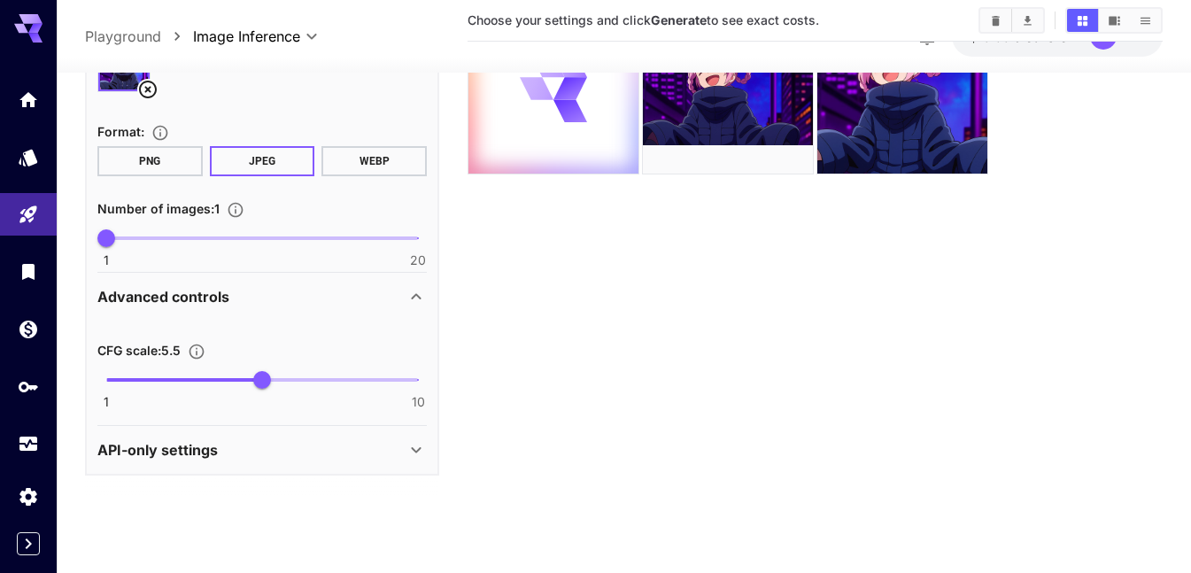
click at [313, 278] on div "Advanced controls" at bounding box center [261, 297] width 329 height 43
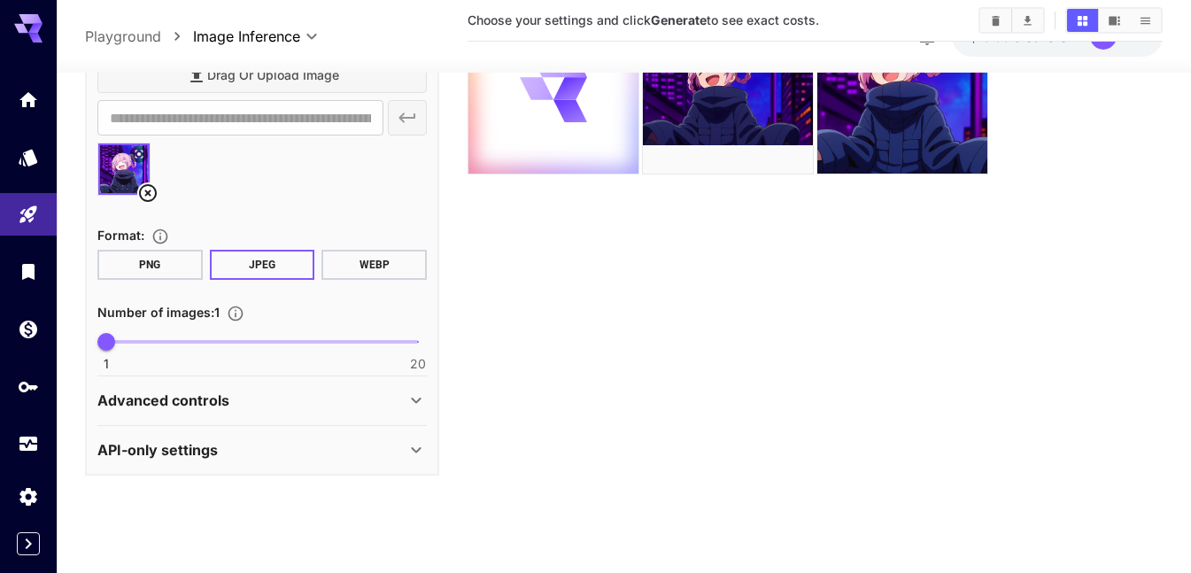
scroll to position [383, 0]
click at [371, 453] on div "API-only settings" at bounding box center [251, 449] width 308 height 21
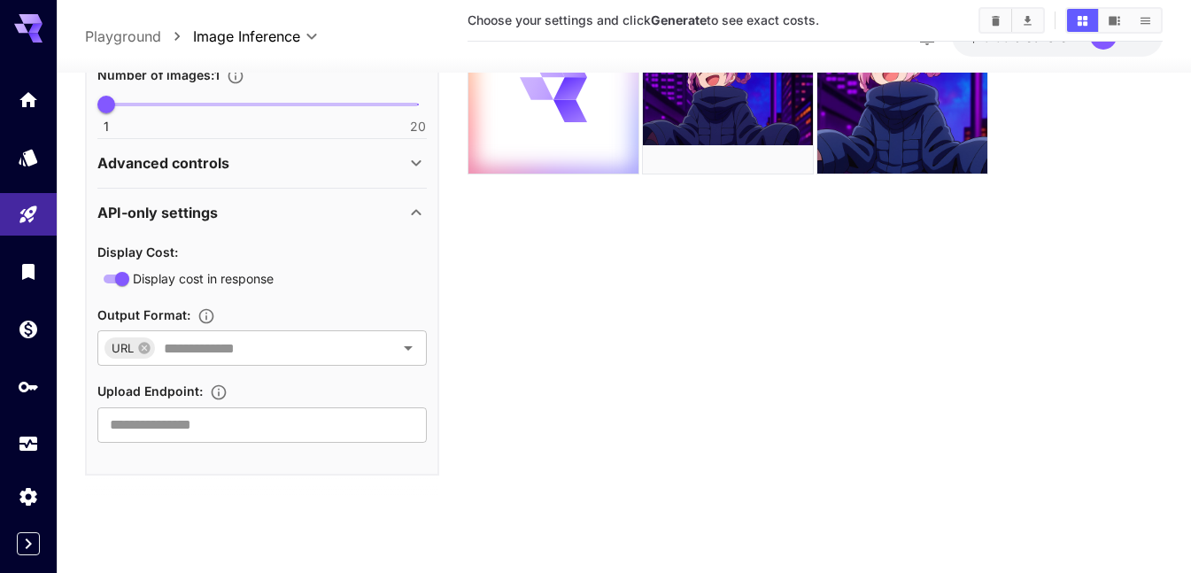
click at [306, 203] on div "API-only settings" at bounding box center [251, 212] width 308 height 21
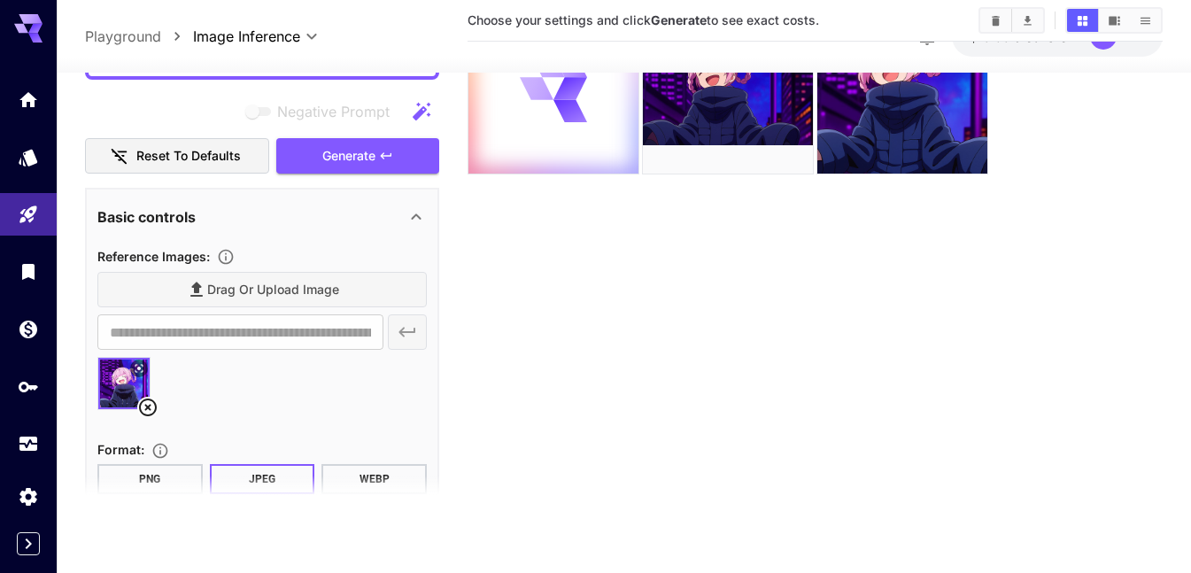
scroll to position [0, 0]
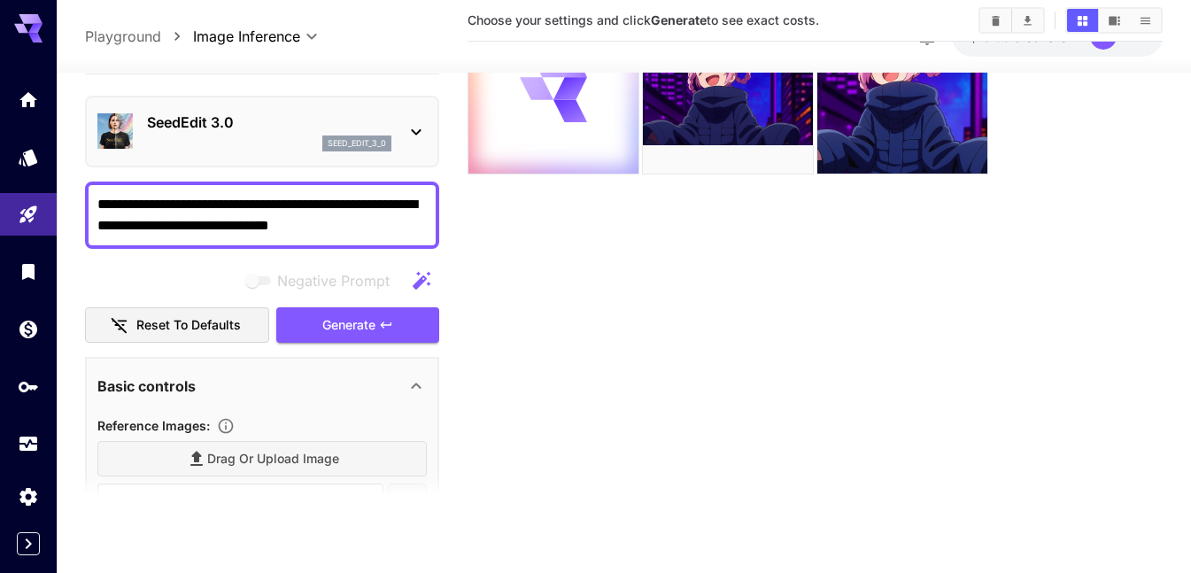
click at [231, 132] on p "SeedEdit 3.0" at bounding box center [269, 122] width 244 height 21
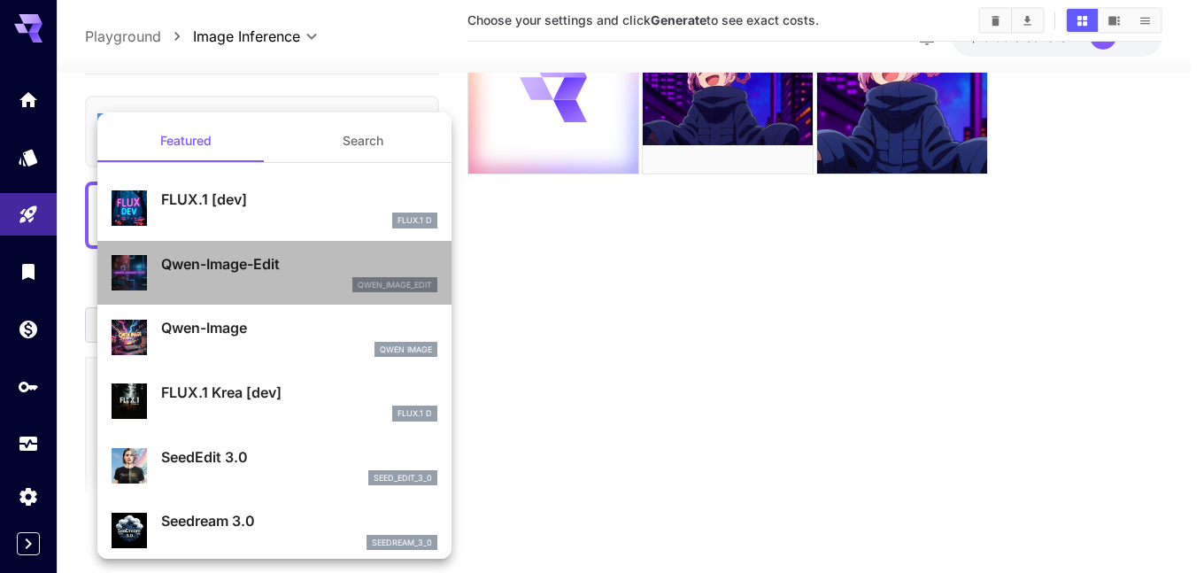
click at [279, 271] on p "Qwen-Image-Edit" at bounding box center [299, 263] width 276 height 21
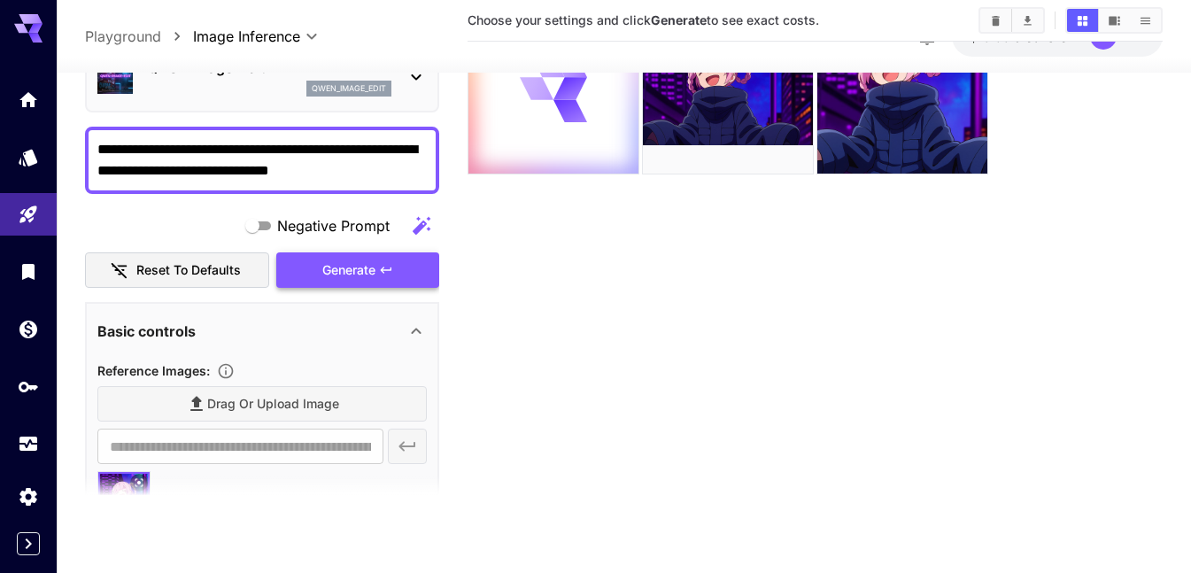
scroll to position [12, 0]
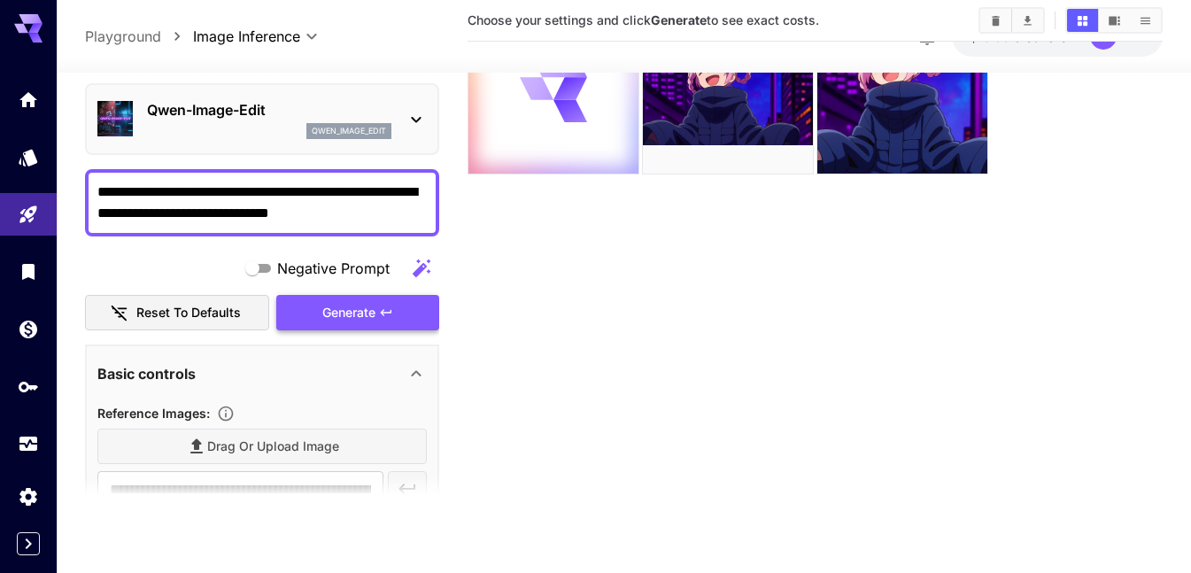
click at [333, 305] on span "Generate" at bounding box center [348, 313] width 53 height 22
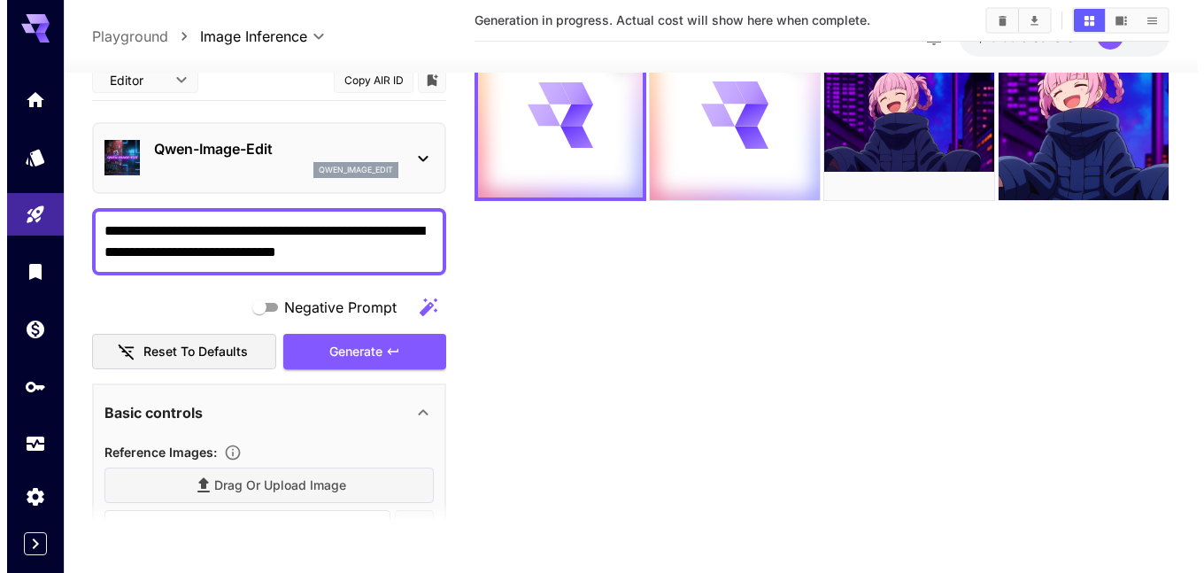
scroll to position [0, 0]
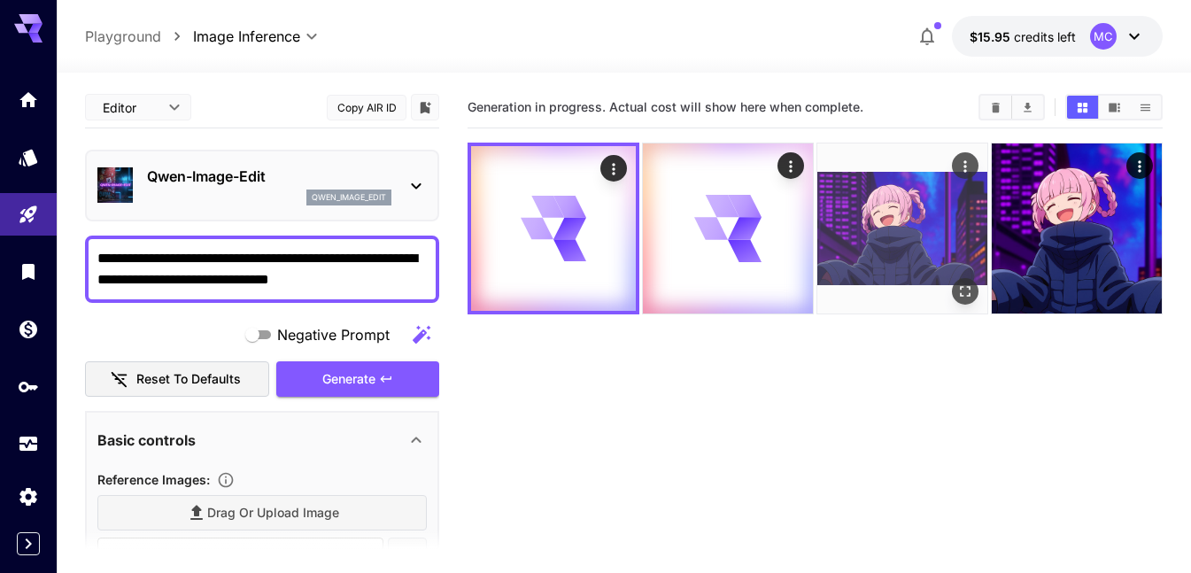
click at [887, 196] on img at bounding box center [902, 228] width 170 height 170
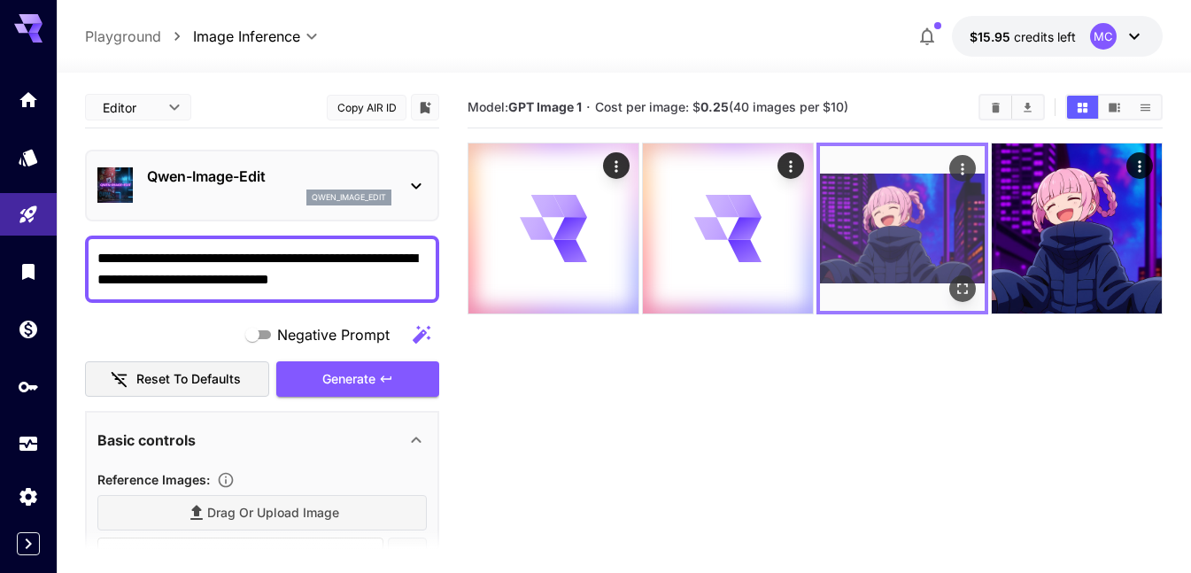
click at [963, 290] on icon "Open in fullscreen" at bounding box center [963, 289] width 18 height 18
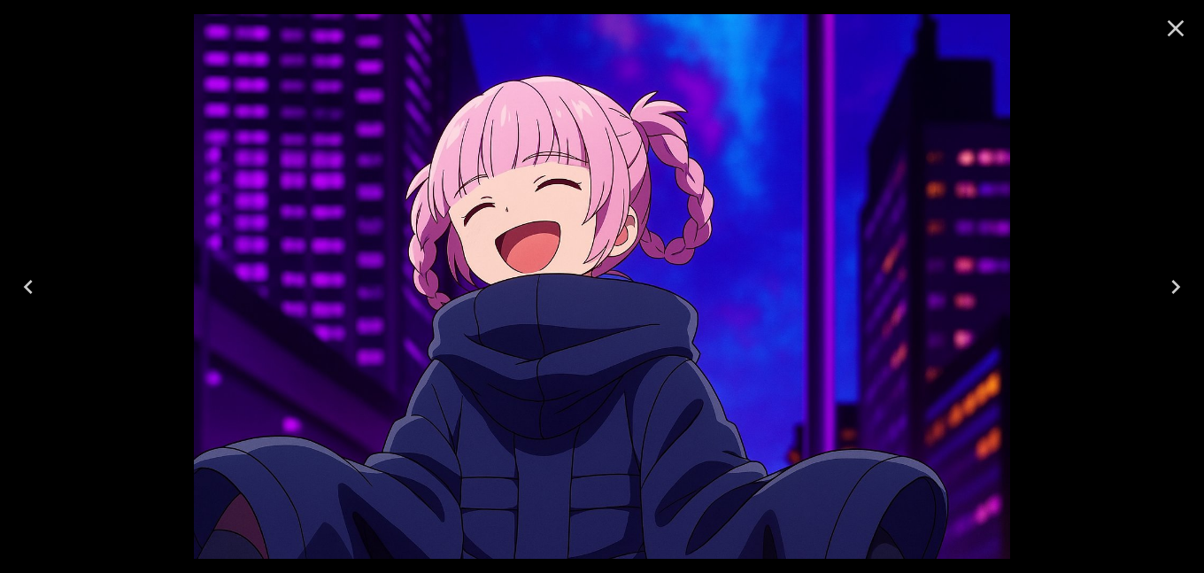
drag, startPoint x: 1148, startPoint y: 17, endPoint x: 1162, endPoint y: 15, distance: 14.3
click at [1158, 15] on div at bounding box center [1176, 28] width 57 height 57
click at [1183, 22] on icon "Close" at bounding box center [1176, 28] width 17 height 17
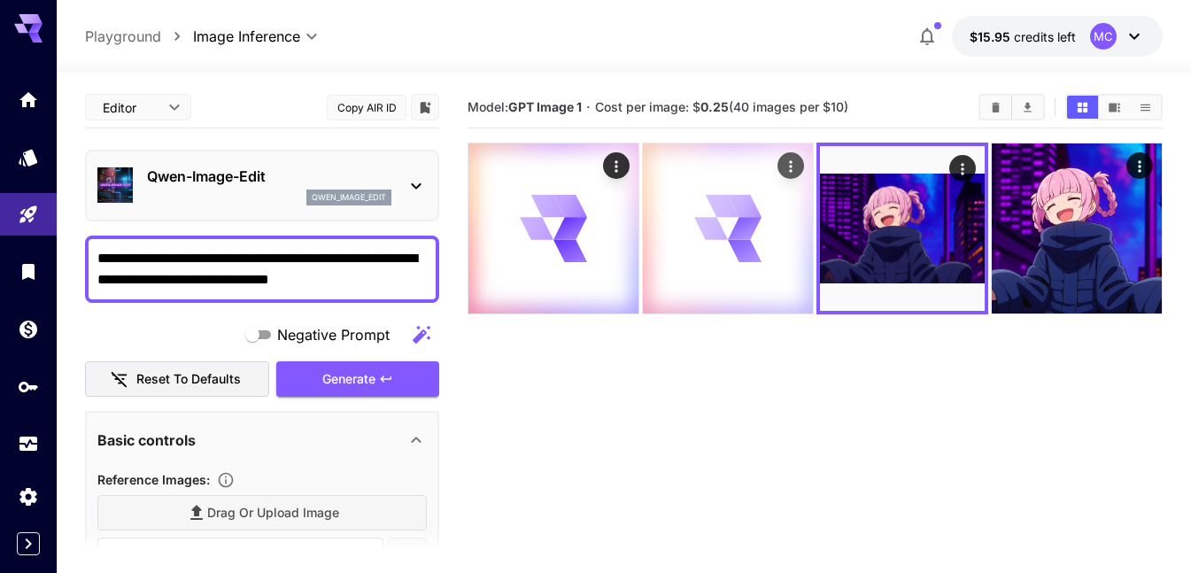
click at [647, 219] on div at bounding box center [728, 228] width 170 height 170
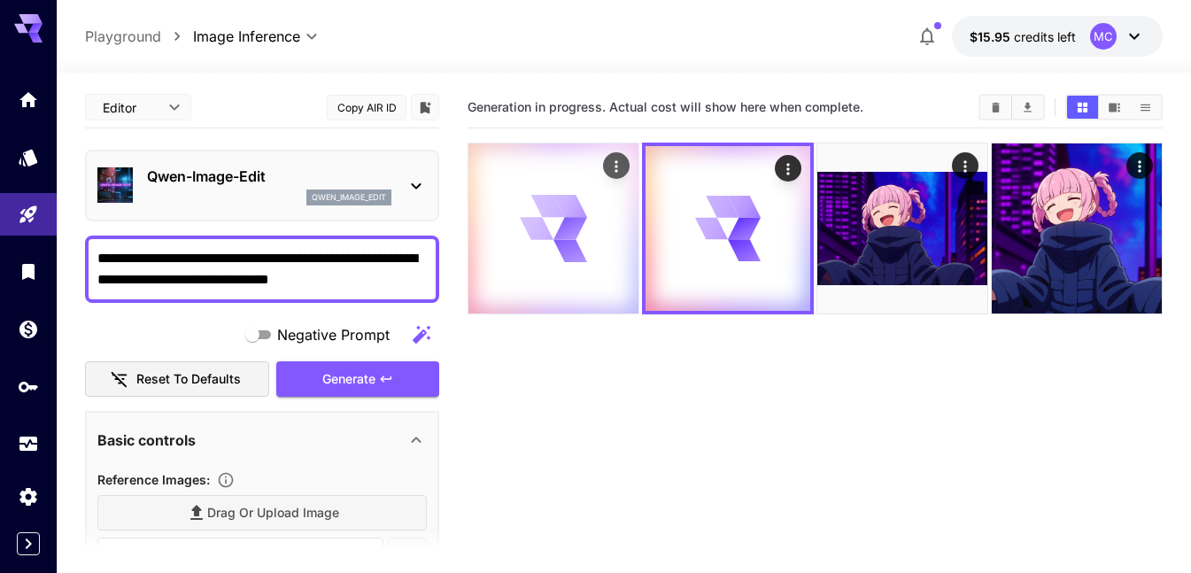
click at [554, 225] on icon at bounding box center [554, 229] width 68 height 68
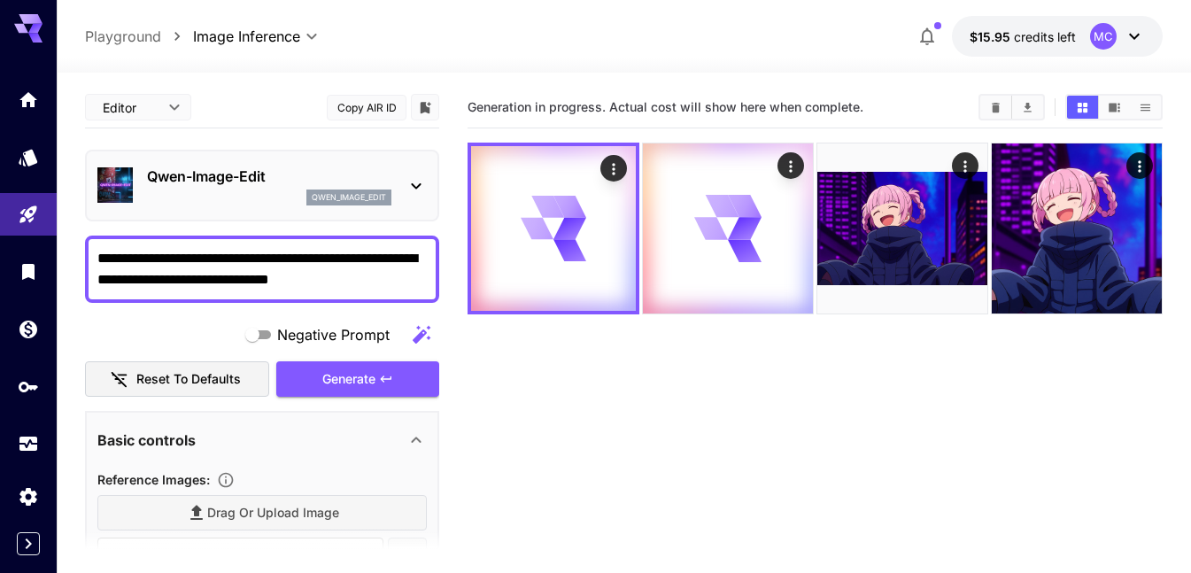
click at [293, 252] on textarea "**********" at bounding box center [261, 269] width 329 height 43
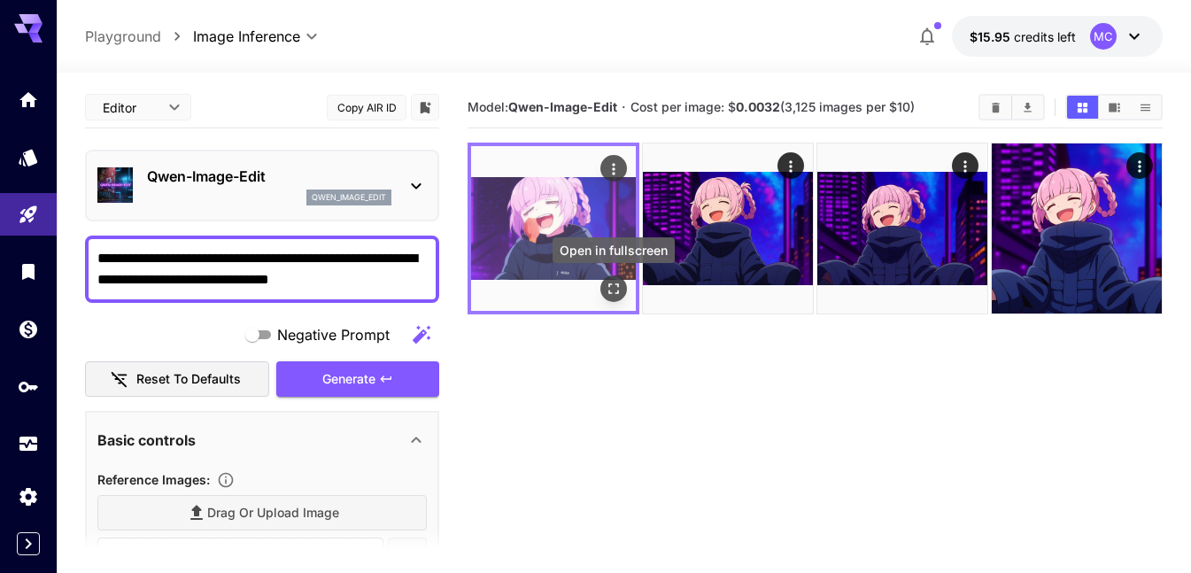
click at [623, 287] on button "Open in fullscreen" at bounding box center [613, 288] width 27 height 27
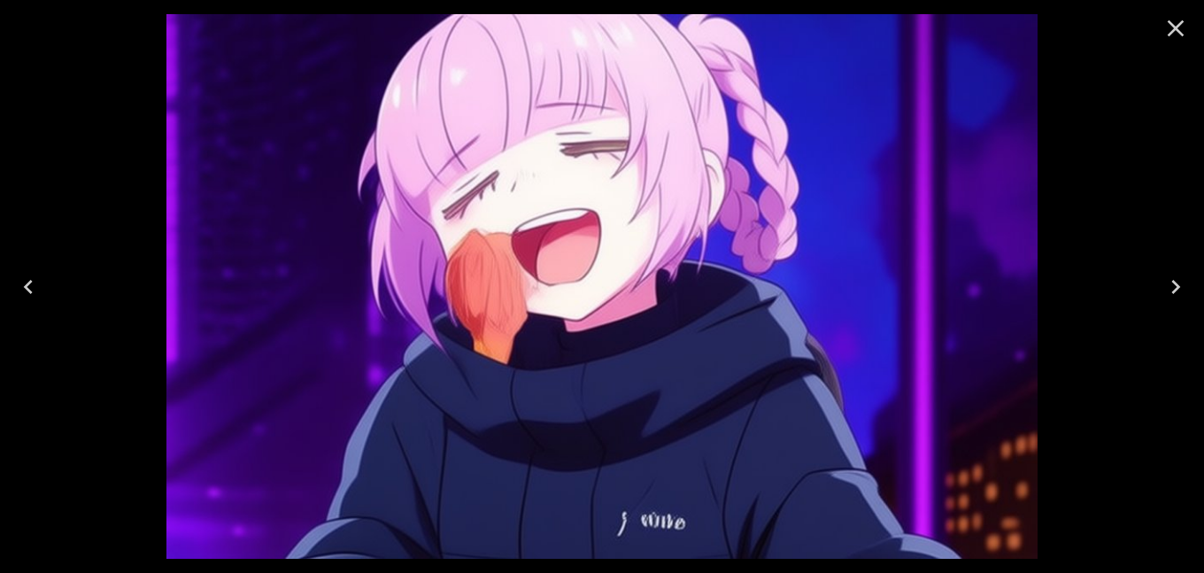
click at [1179, 29] on icon "Close" at bounding box center [1176, 28] width 28 height 28
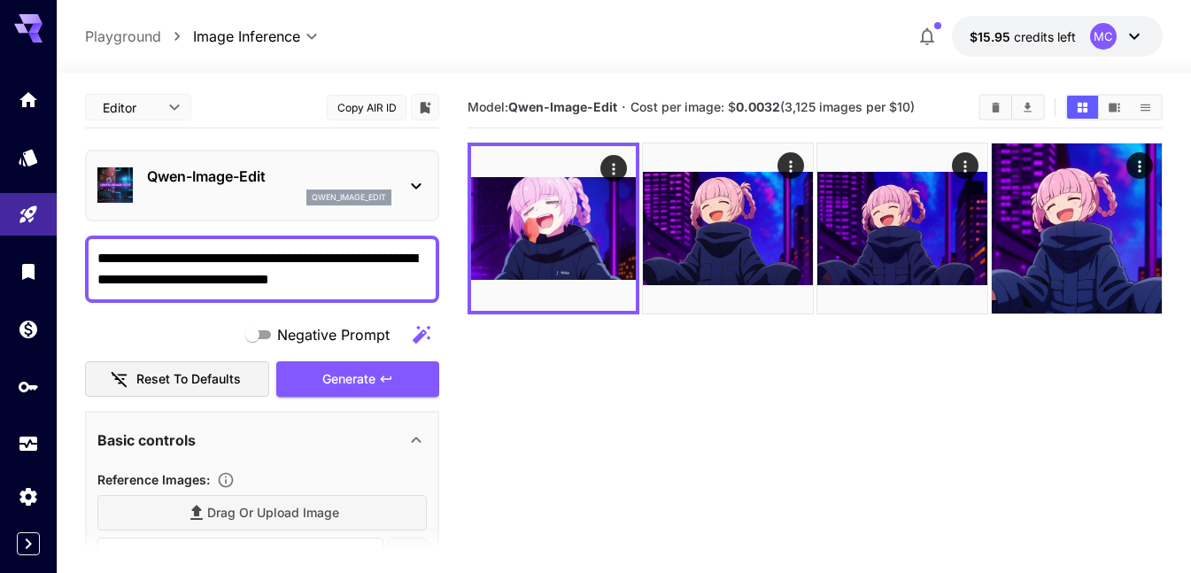
click at [228, 176] on p "Qwen-Image-Edit" at bounding box center [269, 176] width 244 height 21
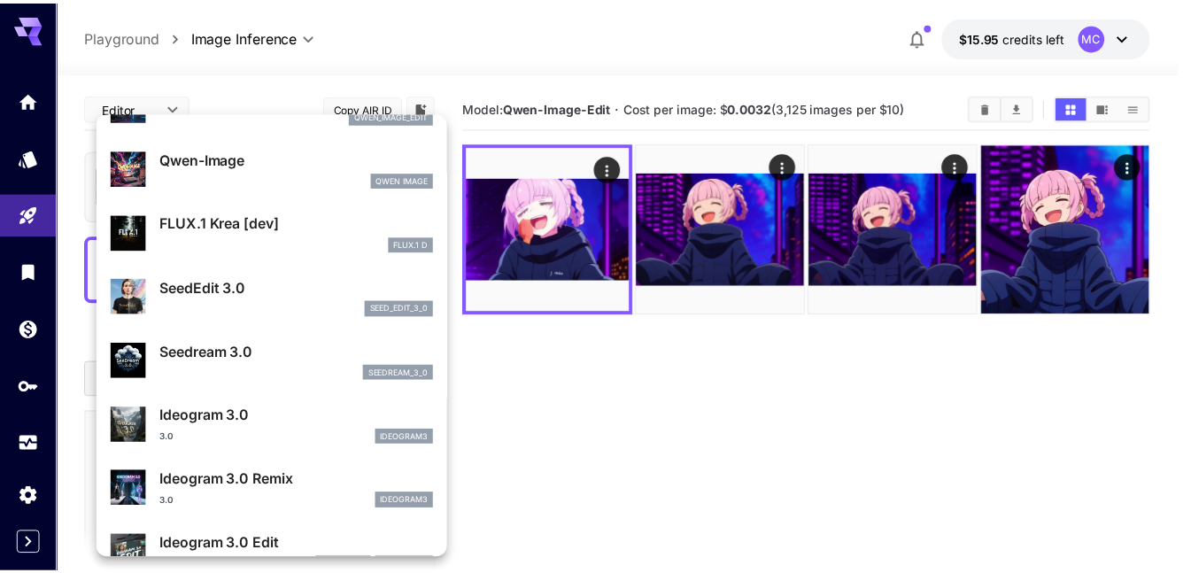
scroll to position [177, 0]
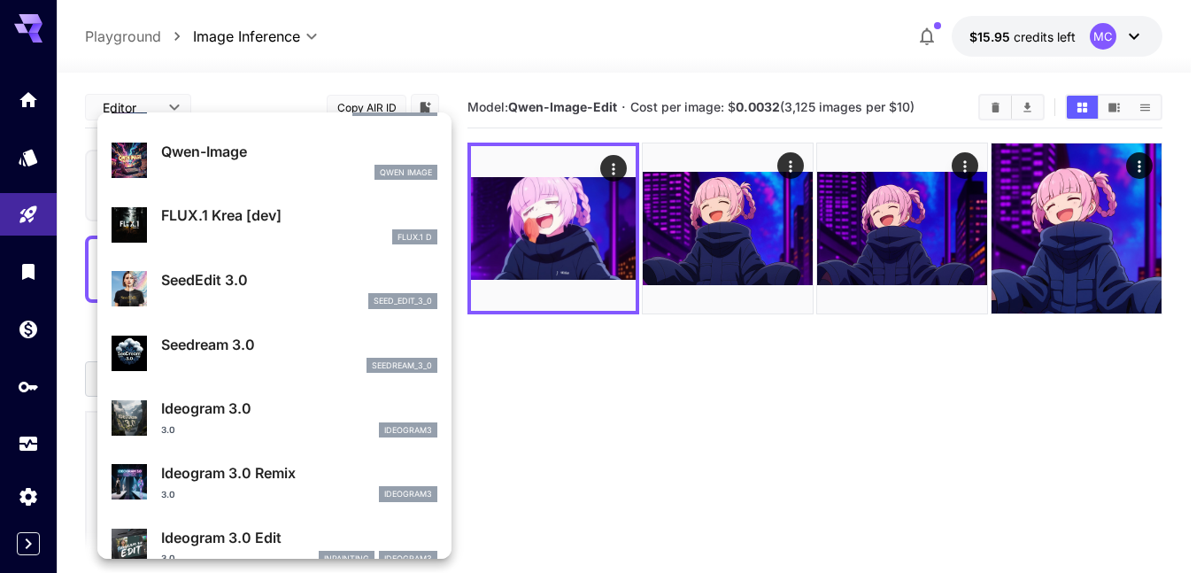
click at [274, 342] on p "Seedream 3.0" at bounding box center [299, 344] width 276 height 21
type input "***"
type input "**********"
type input "****"
type input "***"
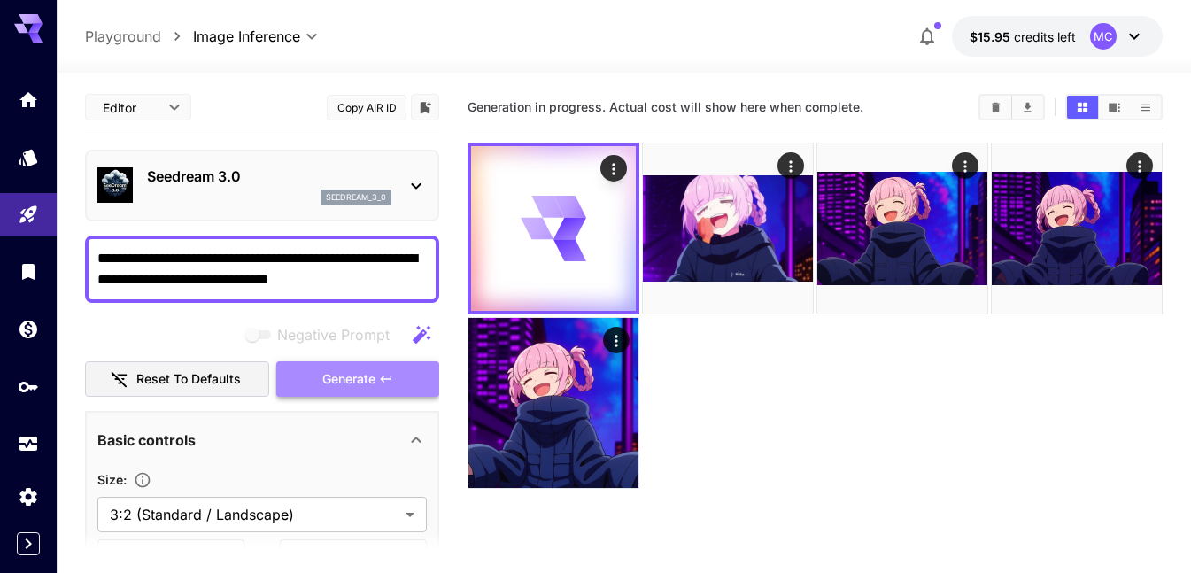
click at [367, 380] on span "Generate" at bounding box center [348, 379] width 53 height 22
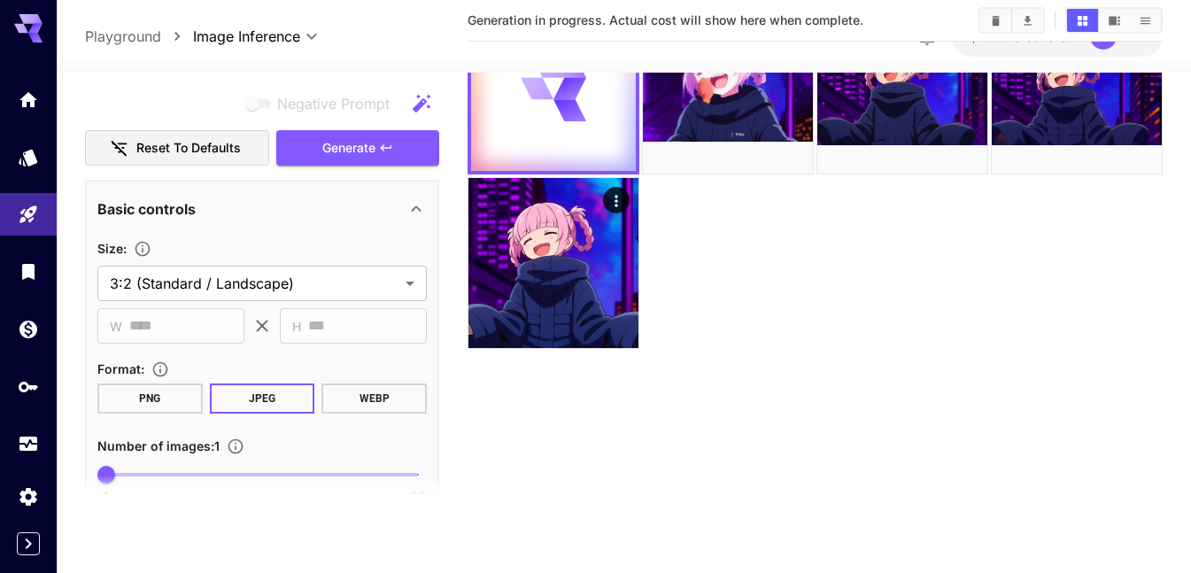
click at [372, 217] on div "Basic controls" at bounding box center [251, 208] width 308 height 21
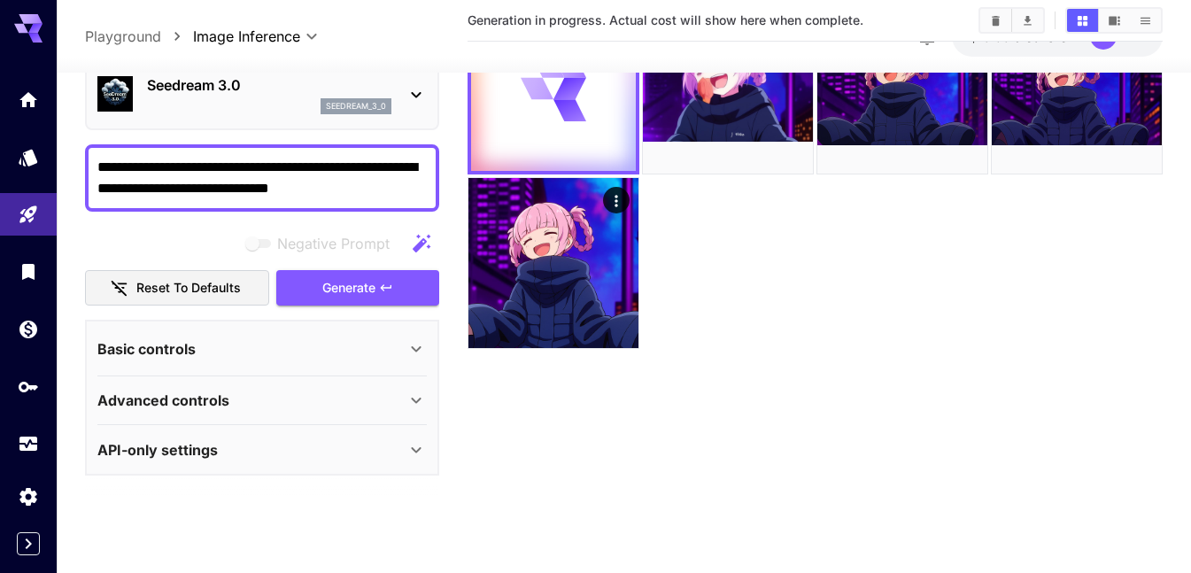
click at [392, 352] on div "Basic controls" at bounding box center [251, 348] width 308 height 21
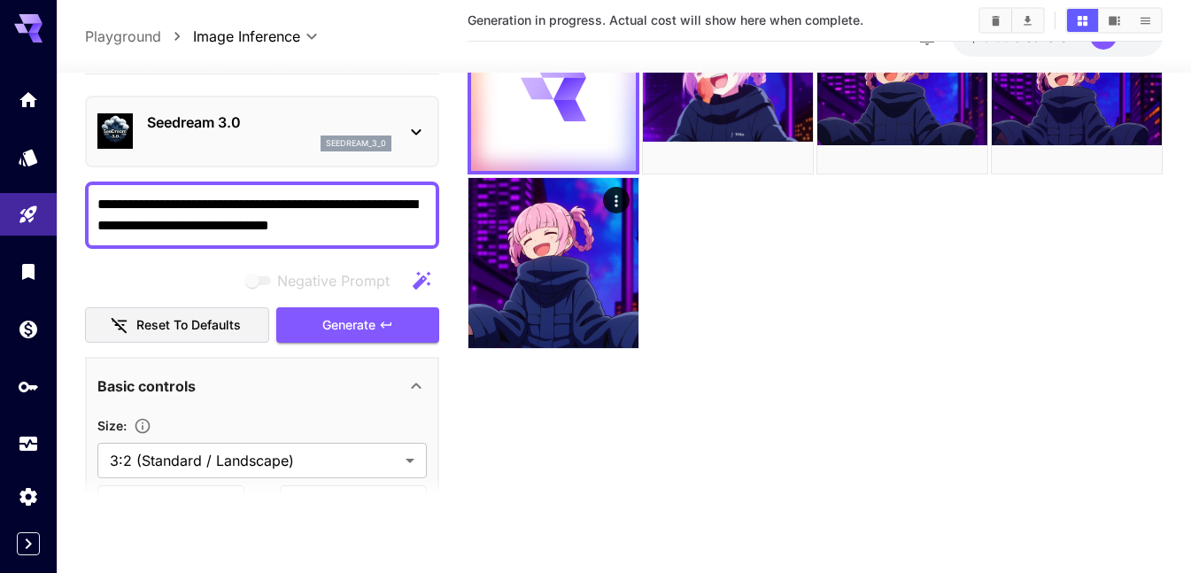
click at [259, 140] on div "seedream_3_0" at bounding box center [269, 143] width 244 height 16
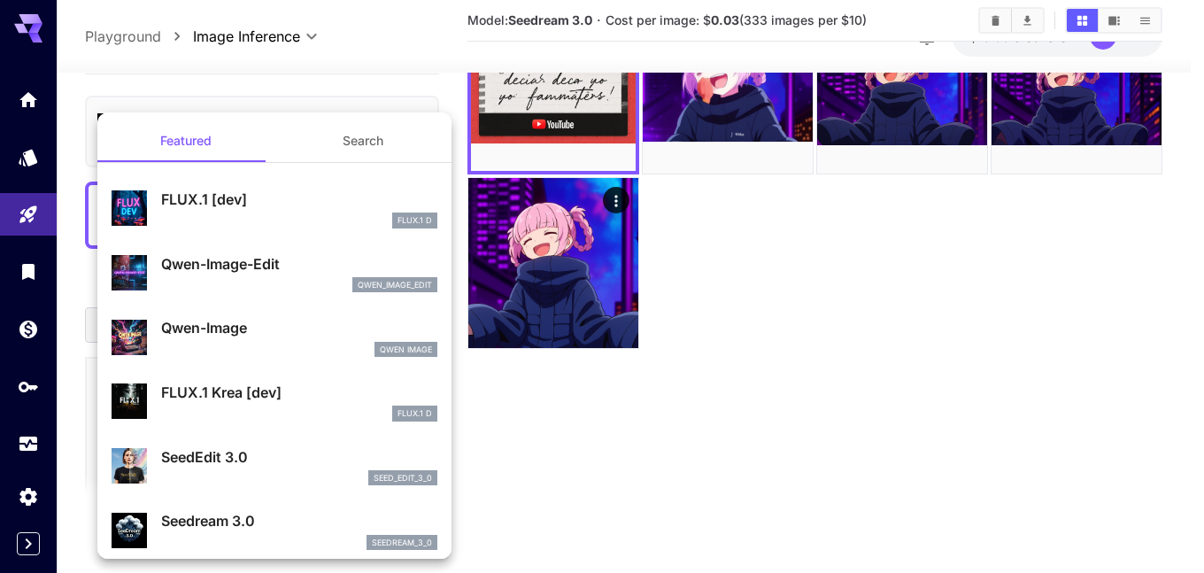
click at [750, 319] on div at bounding box center [602, 286] width 1204 height 573
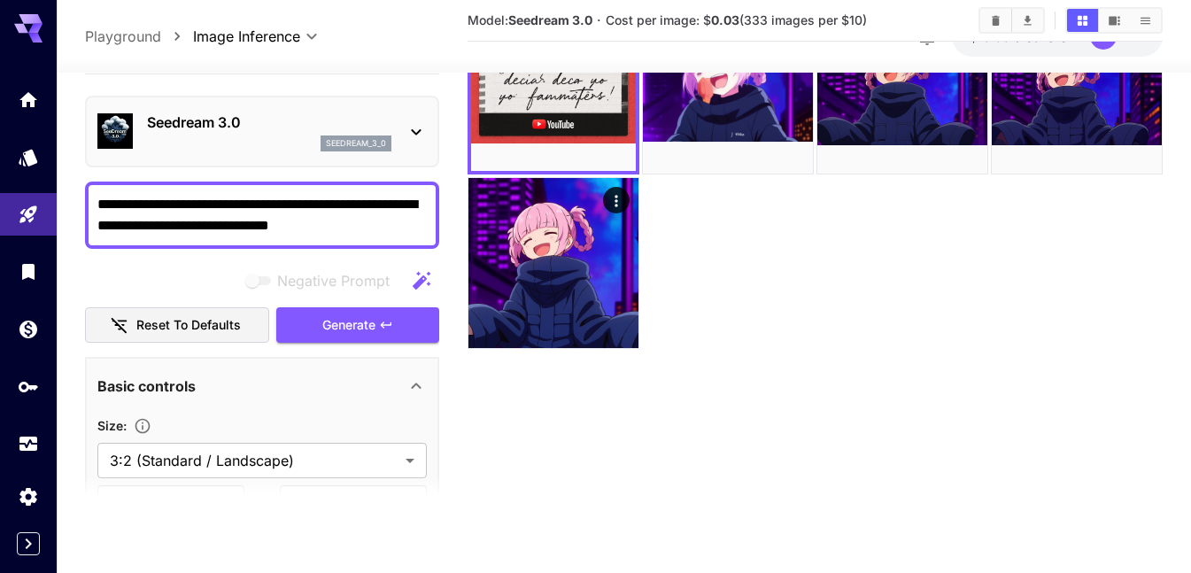
click at [340, 111] on div "Seedream 3.0 seedream_3_0" at bounding box center [261, 132] width 329 height 54
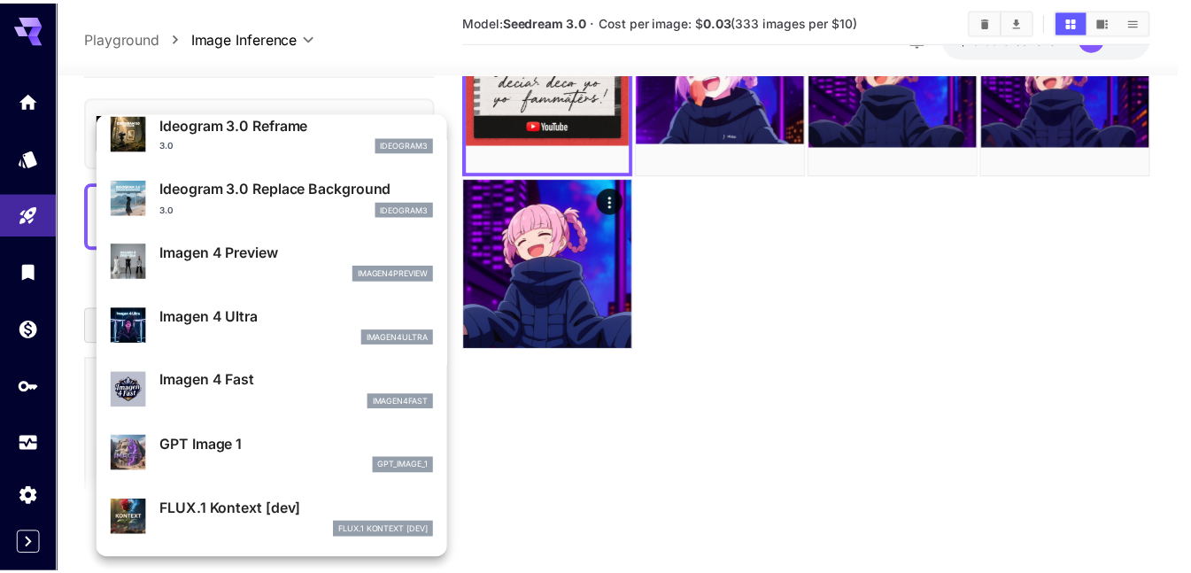
scroll to position [620, 0]
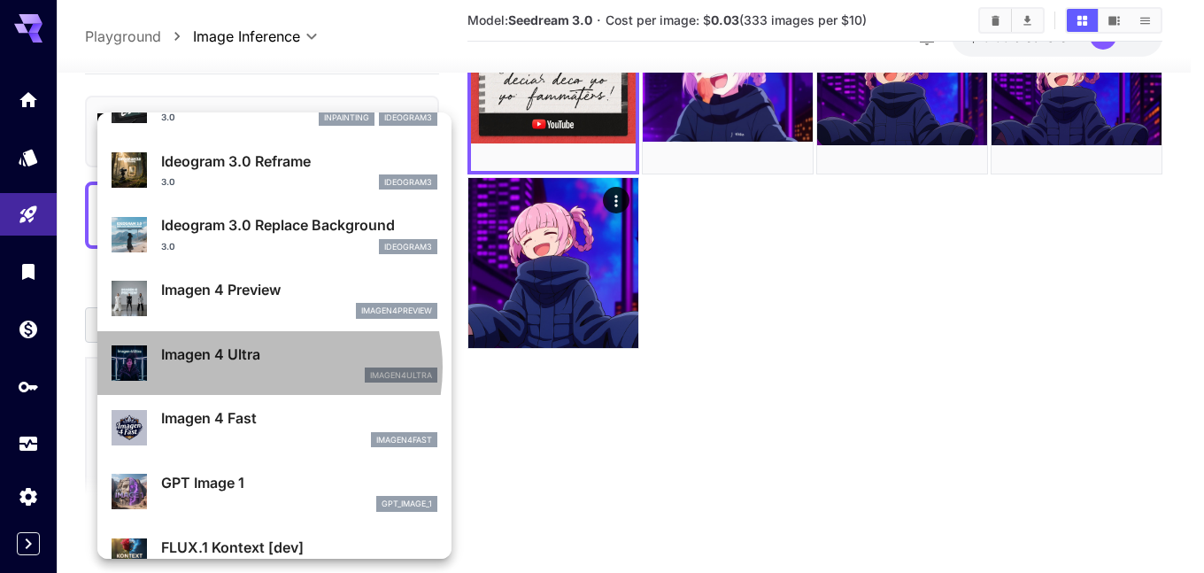
drag, startPoint x: 254, startPoint y: 366, endPoint x: 257, endPoint y: 331, distance: 34.6
click at [255, 363] on div "Imagen 4 Ultra imagen4ultra" at bounding box center [299, 364] width 276 height 40
type input "**********"
type input "****"
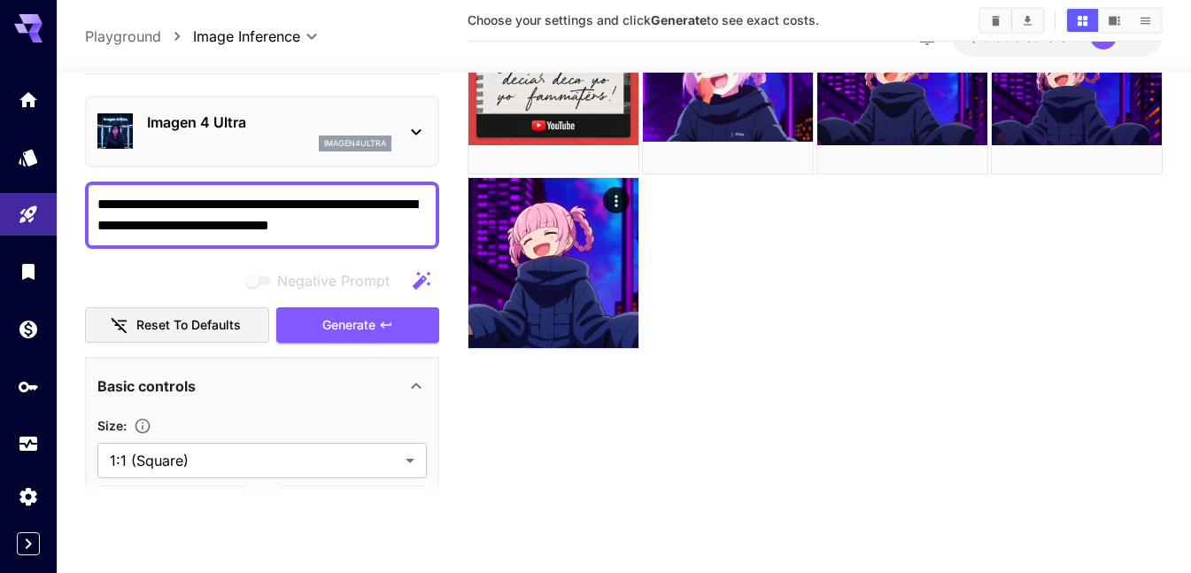
click at [206, 124] on p "Imagen 4 Ultra" at bounding box center [269, 122] width 244 height 21
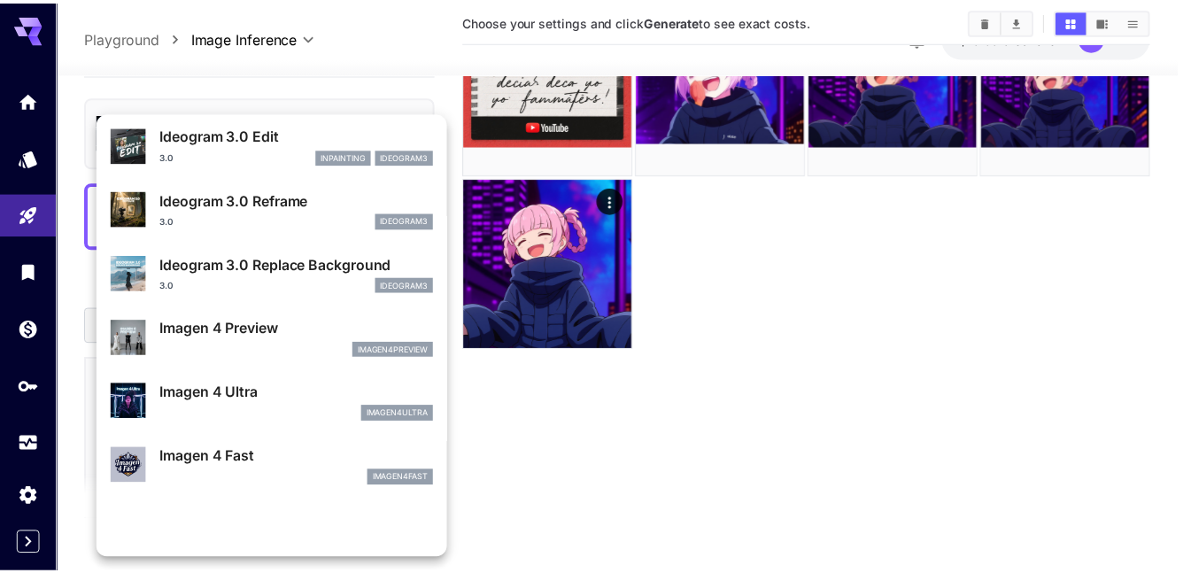
scroll to position [709, 0]
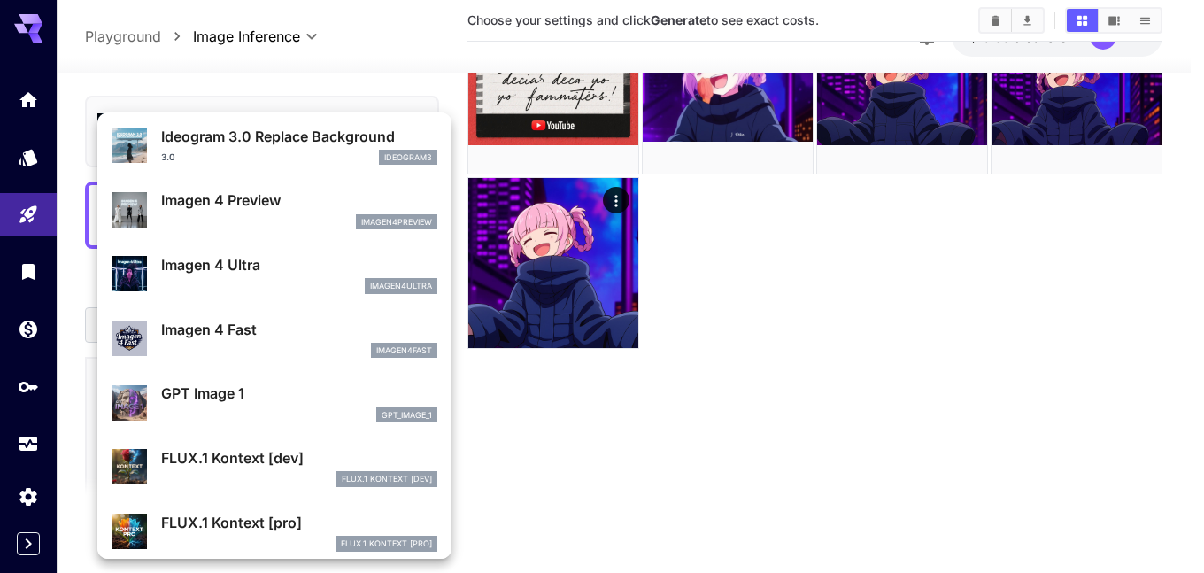
click at [238, 394] on p "GPT Image 1" at bounding box center [299, 393] width 276 height 21
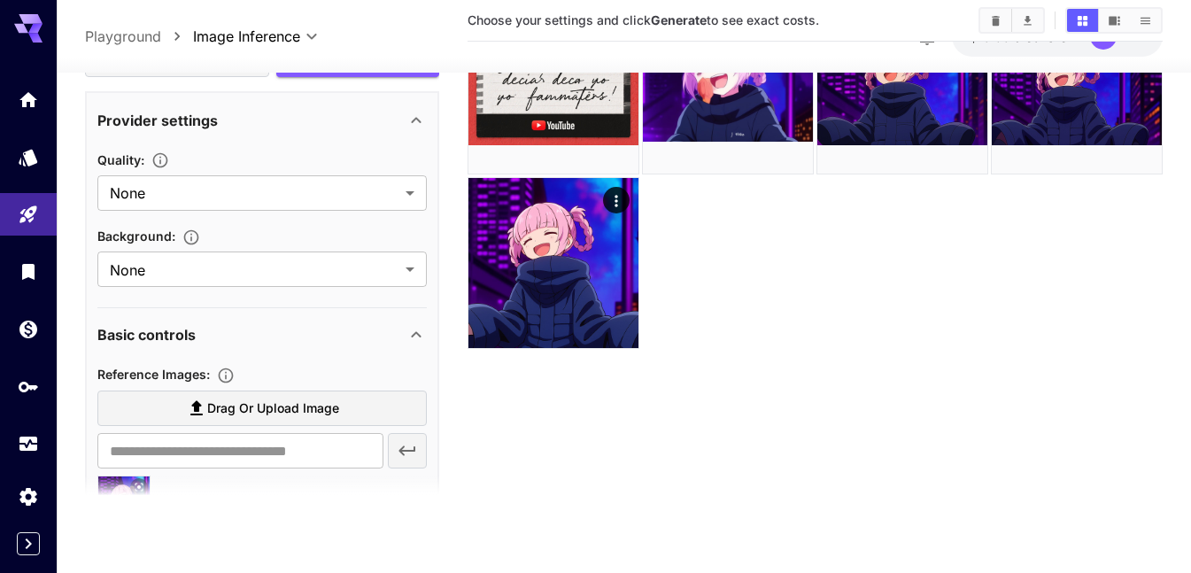
scroll to position [443, 0]
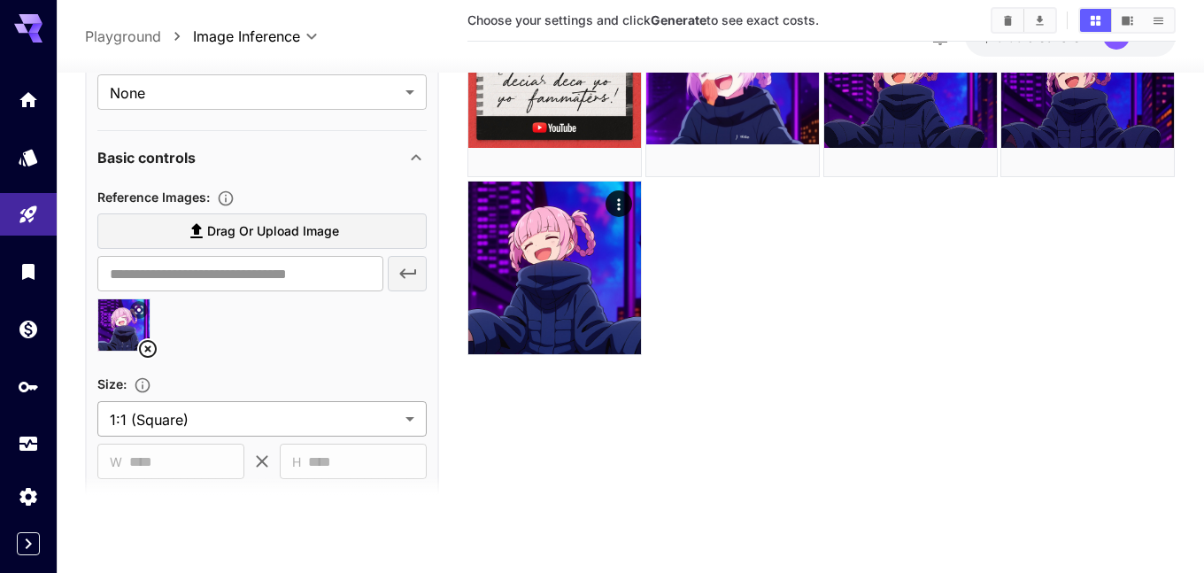
click at [228, 412] on body "**********" at bounding box center [602, 216] width 1204 height 713
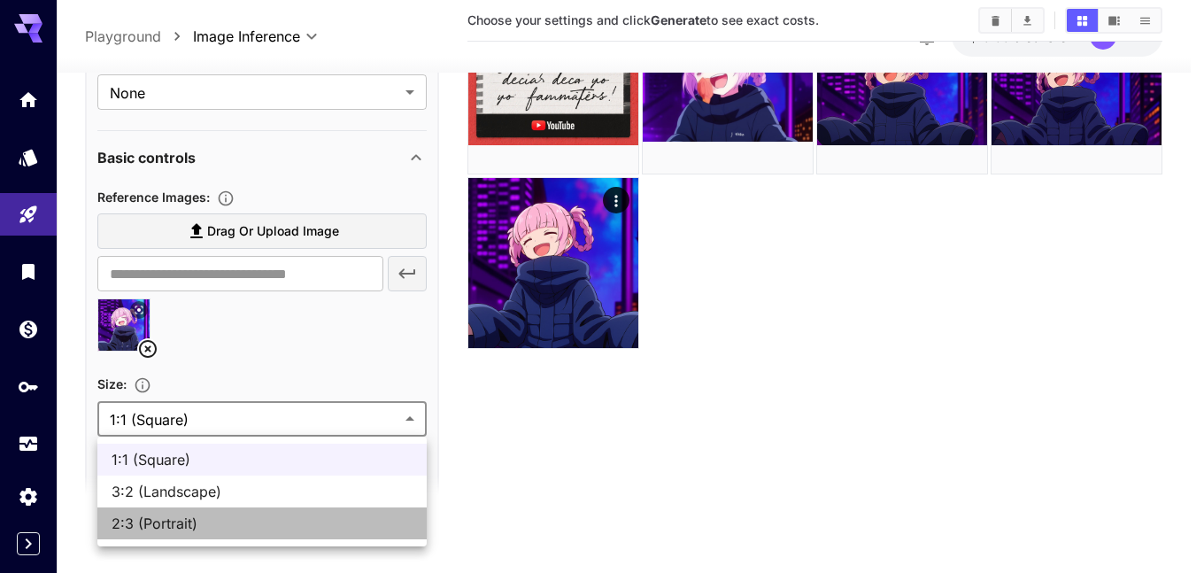
click at [194, 513] on span "2:3 (Portrait)" at bounding box center [262, 523] width 301 height 21
type input "**********"
type input "****"
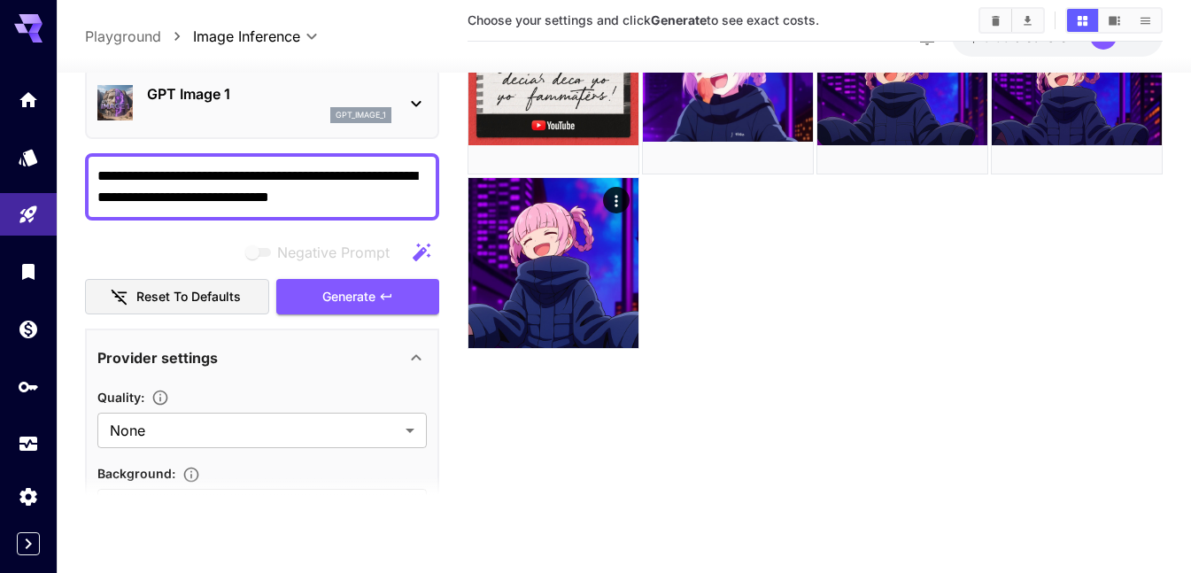
scroll to position [0, 0]
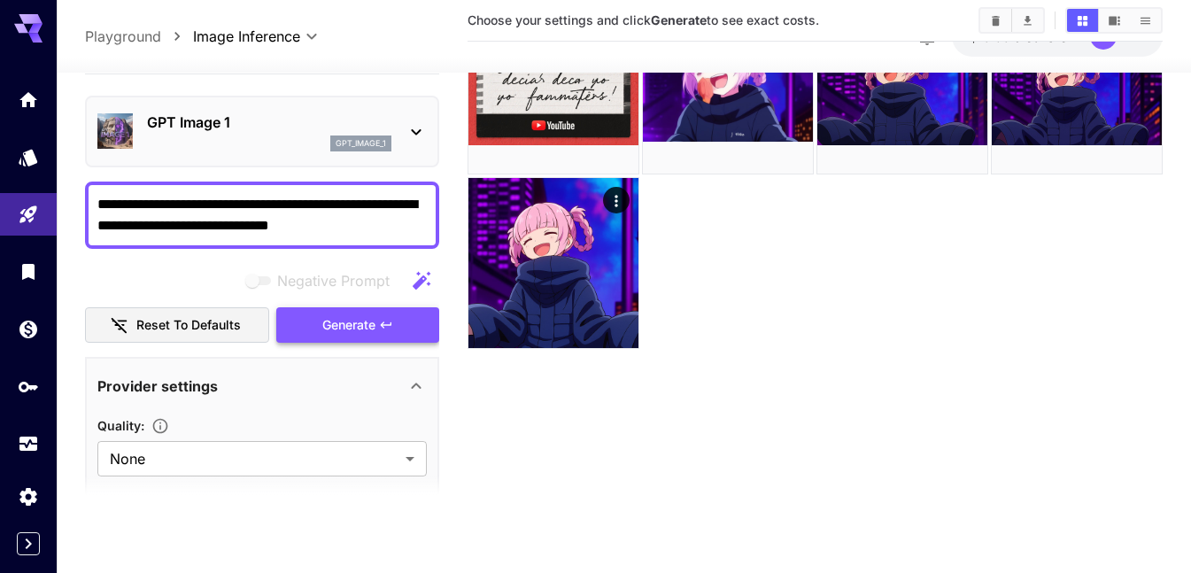
click at [358, 316] on span "Generate" at bounding box center [348, 325] width 53 height 22
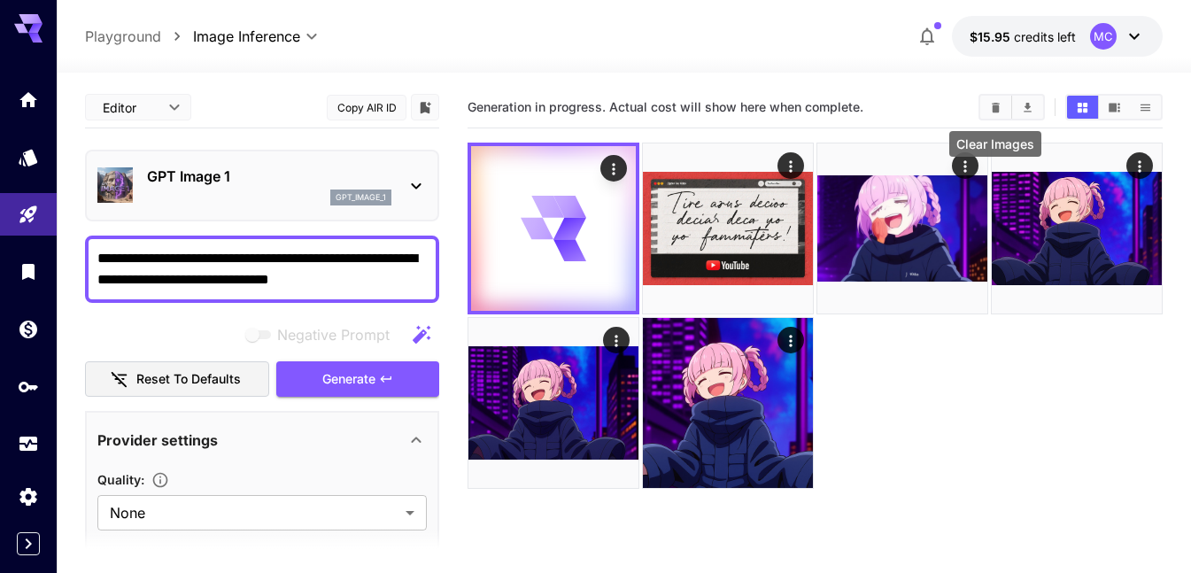
click at [992, 103] on icon "Clear Images" at bounding box center [995, 107] width 13 height 13
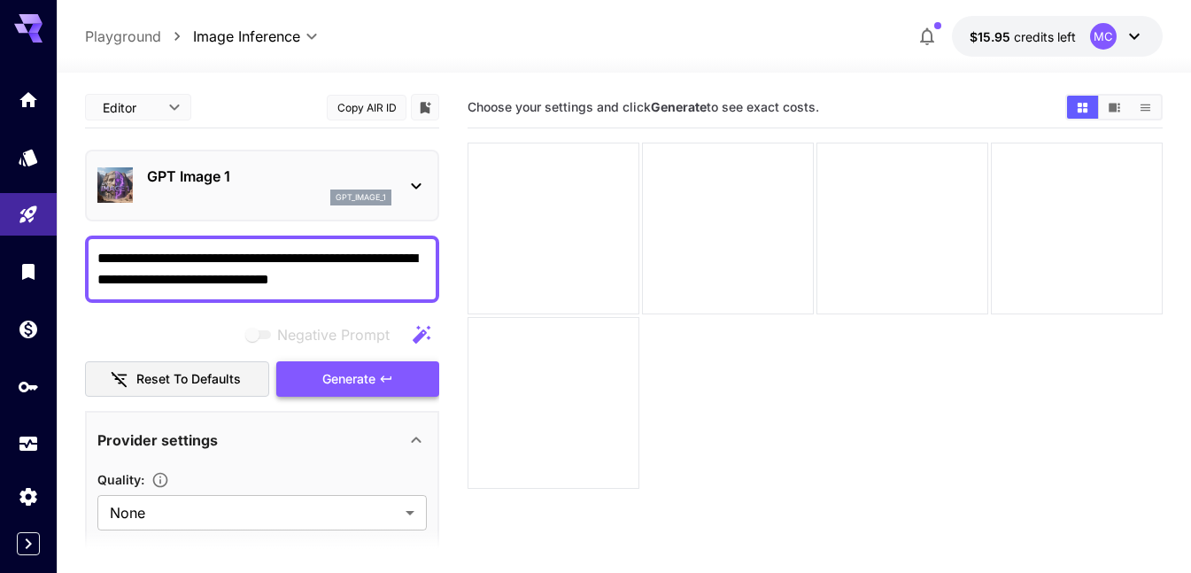
click at [327, 373] on span "Generate" at bounding box center [348, 379] width 53 height 22
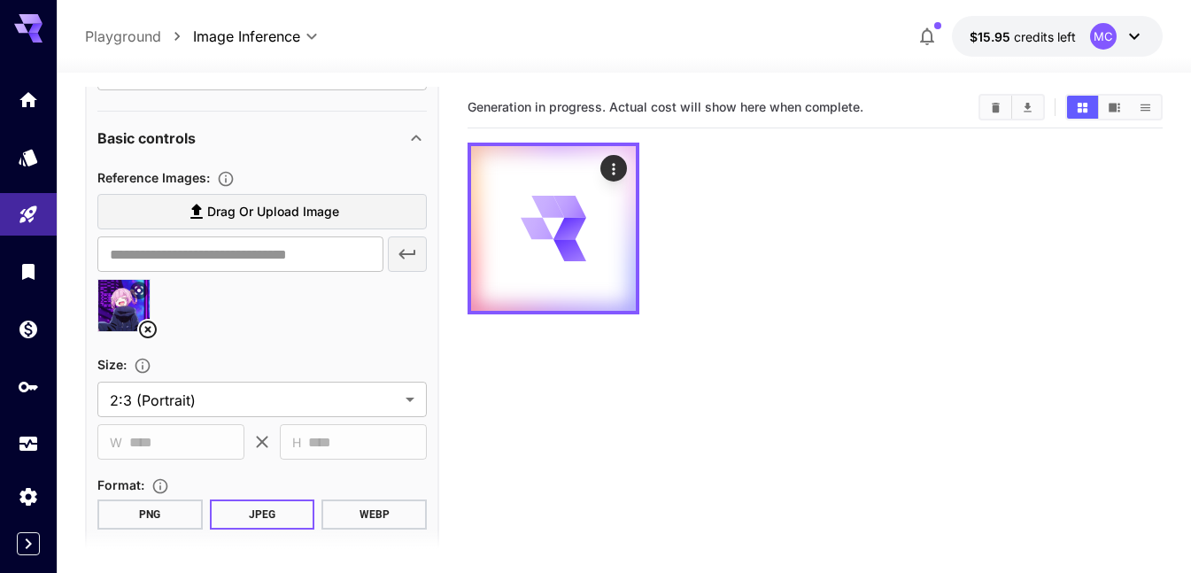
scroll to position [531, 0]
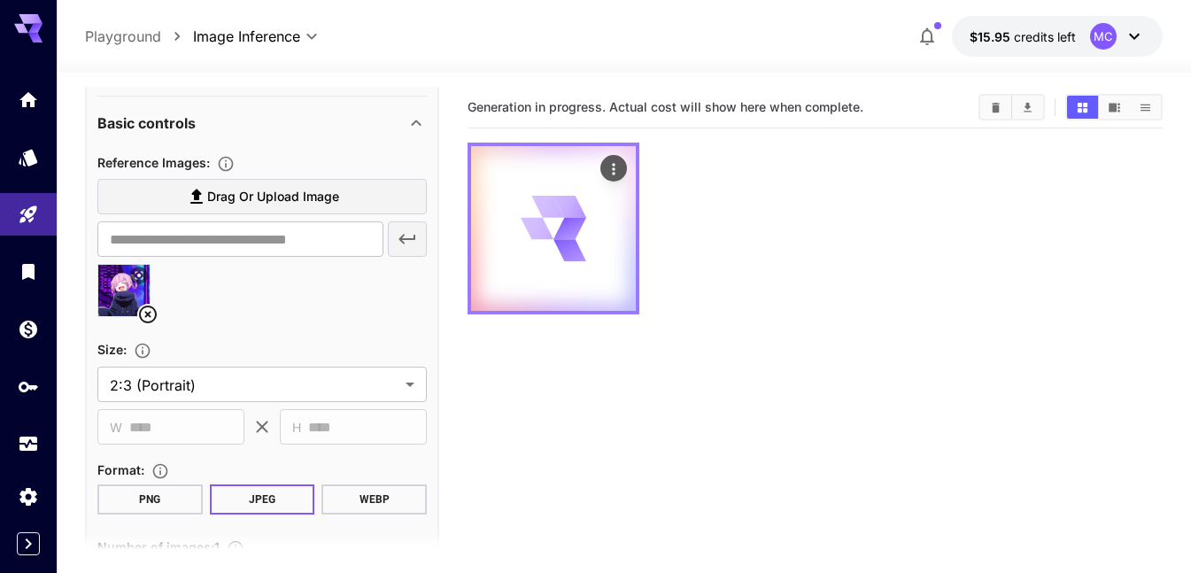
click at [524, 226] on icon at bounding box center [554, 229] width 66 height 66
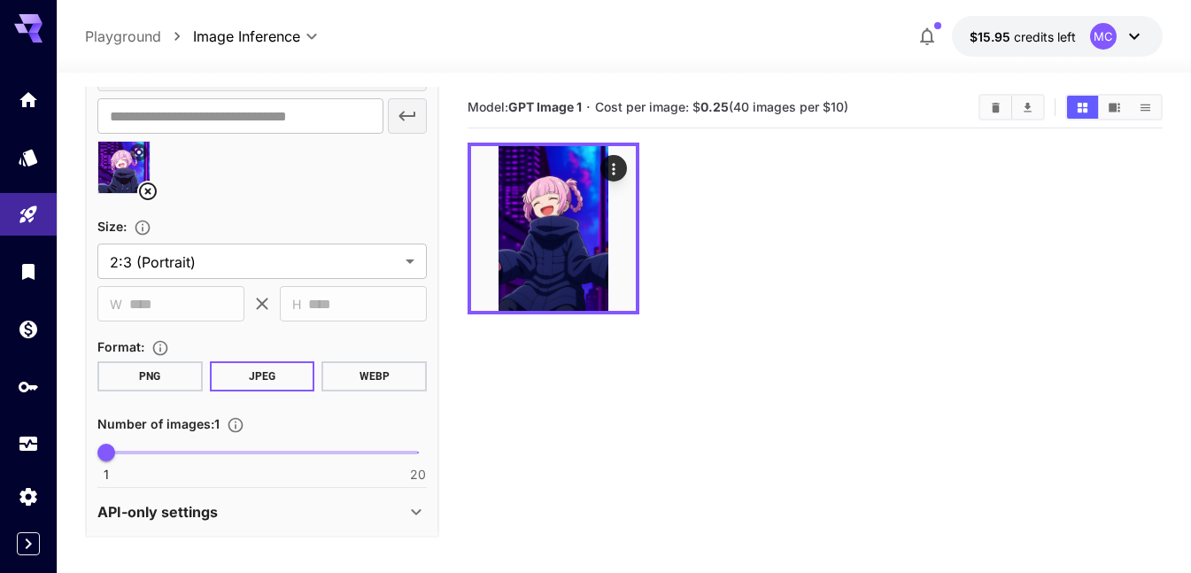
scroll to position [662, 0]
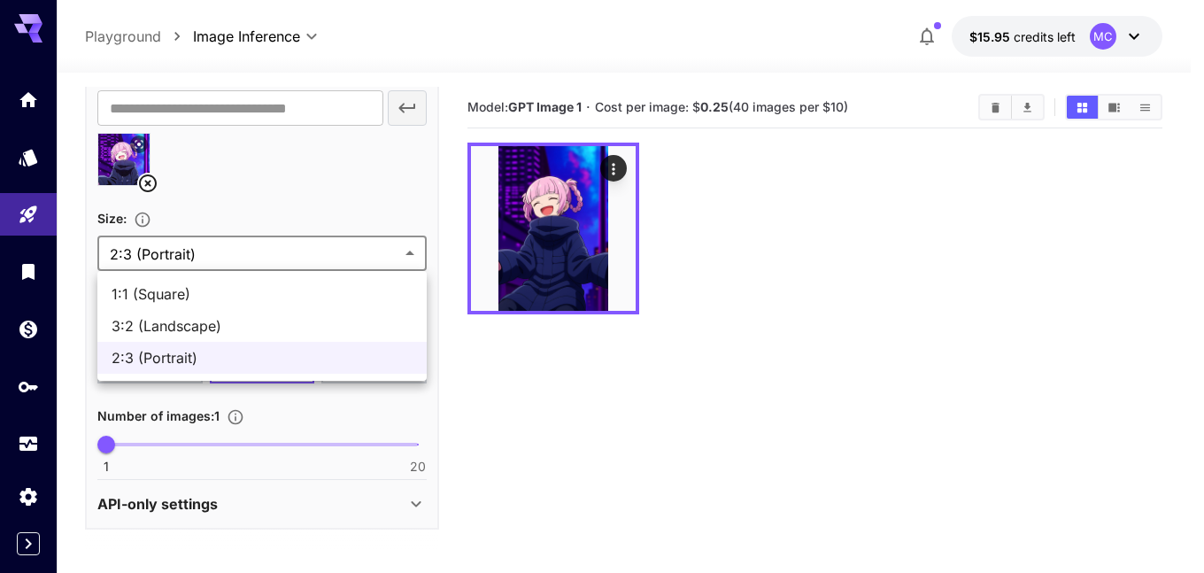
click at [257, 240] on body "**********" at bounding box center [602, 356] width 1204 height 713
click at [230, 314] on li "3:2 (Landscape)" at bounding box center [261, 326] width 329 height 32
type input "**********"
type input "****"
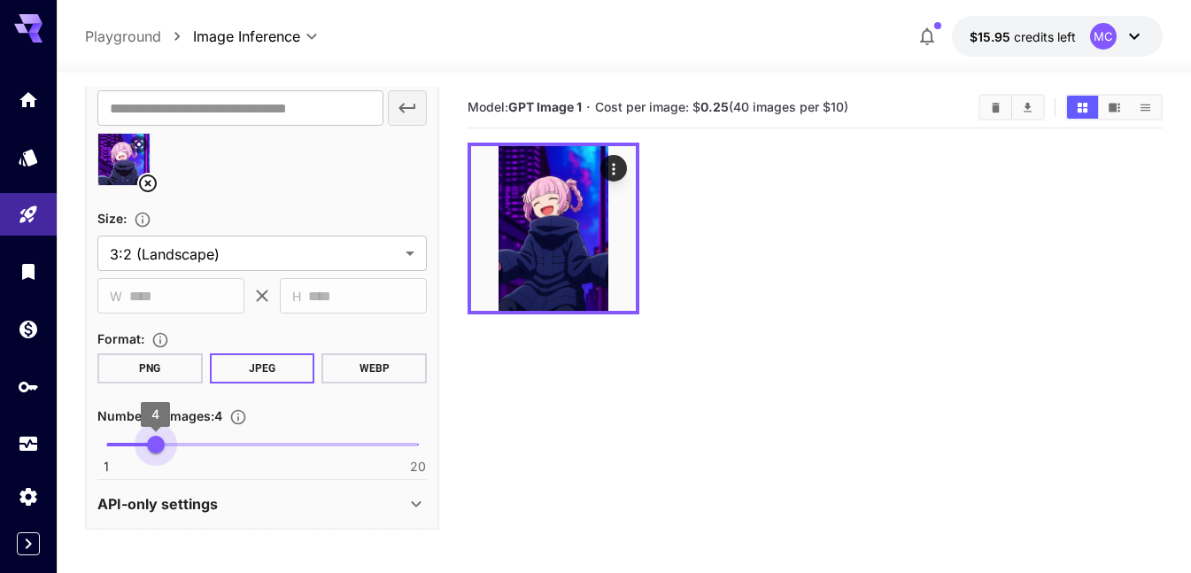
type input "*"
drag, startPoint x: 103, startPoint y: 436, endPoint x: 179, endPoint y: 432, distance: 76.2
click at [179, 436] on span "5" at bounding box center [172, 445] width 18 height 18
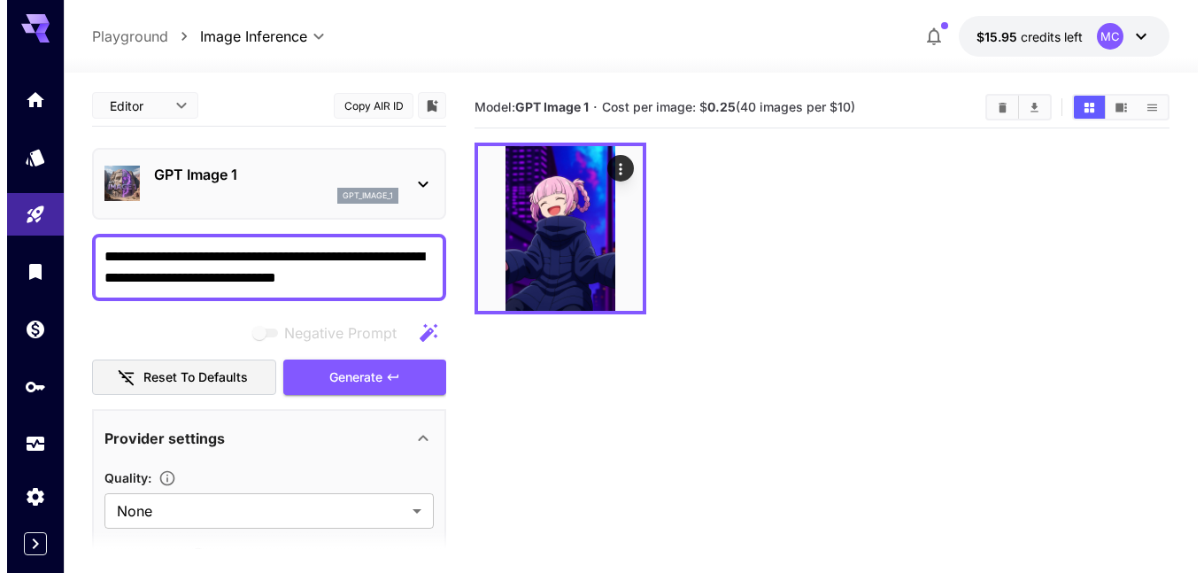
scroll to position [0, 0]
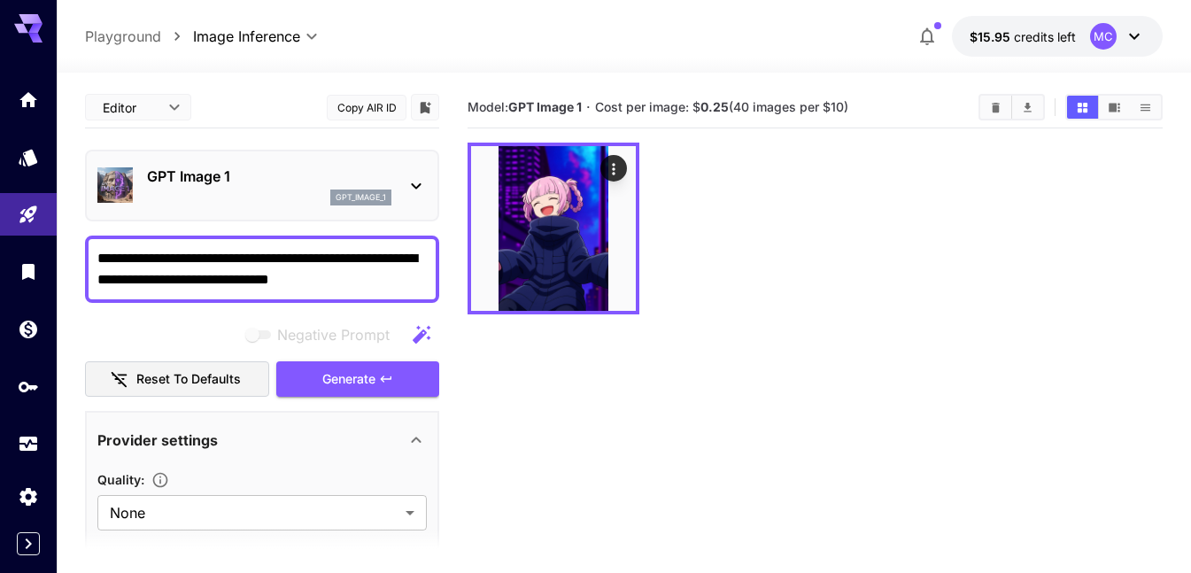
click at [373, 287] on textarea "**********" at bounding box center [261, 269] width 329 height 43
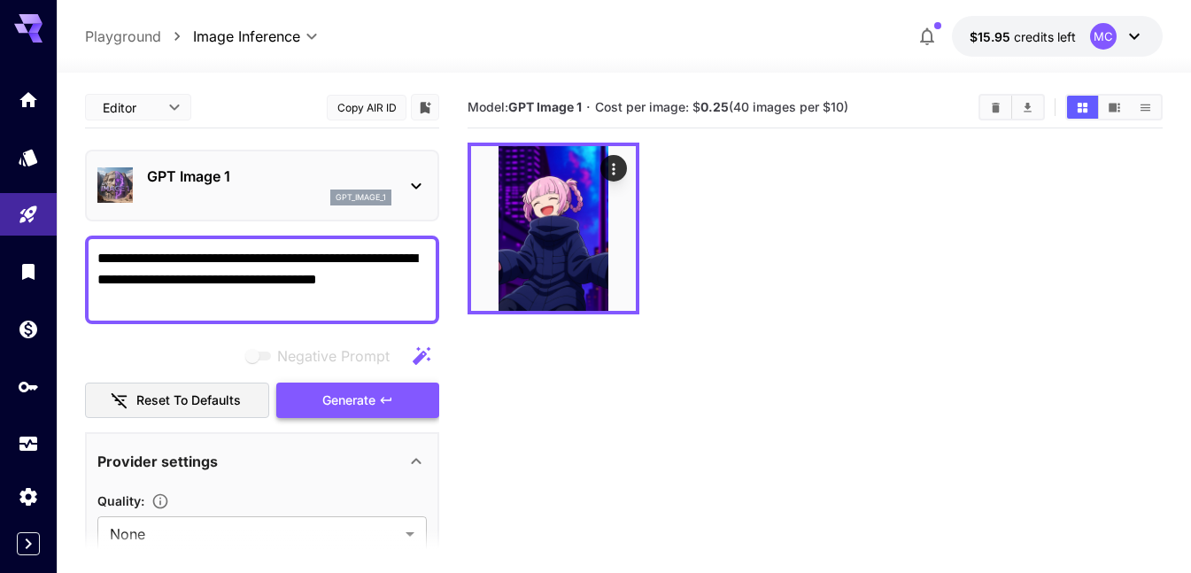
type textarea "**********"
click at [353, 399] on span "Generate" at bounding box center [348, 401] width 53 height 22
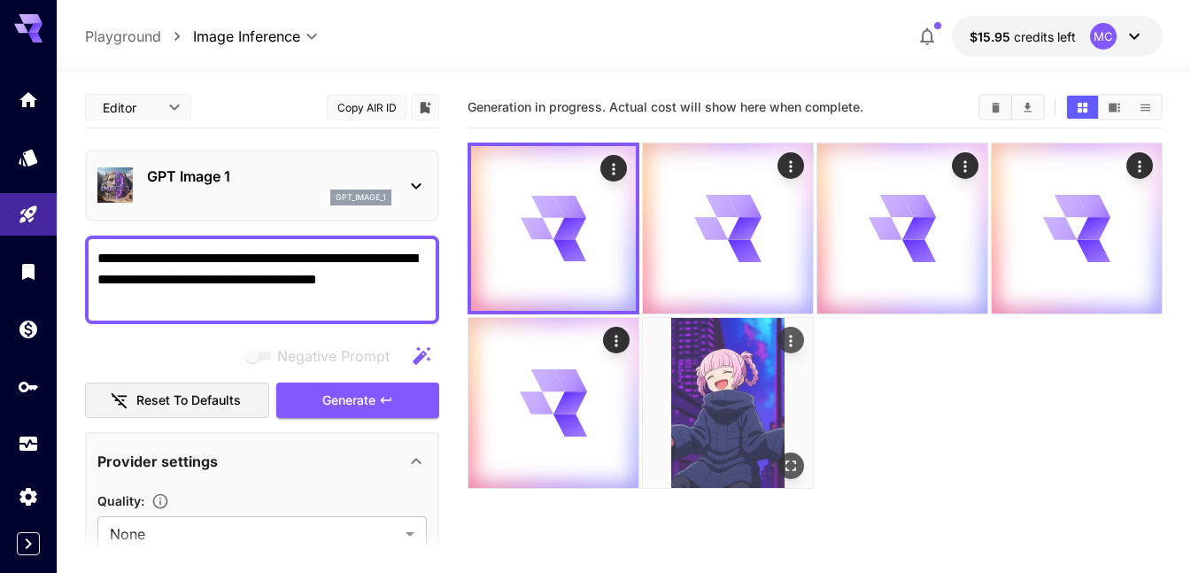
click at [721, 406] on img at bounding box center [728, 403] width 170 height 170
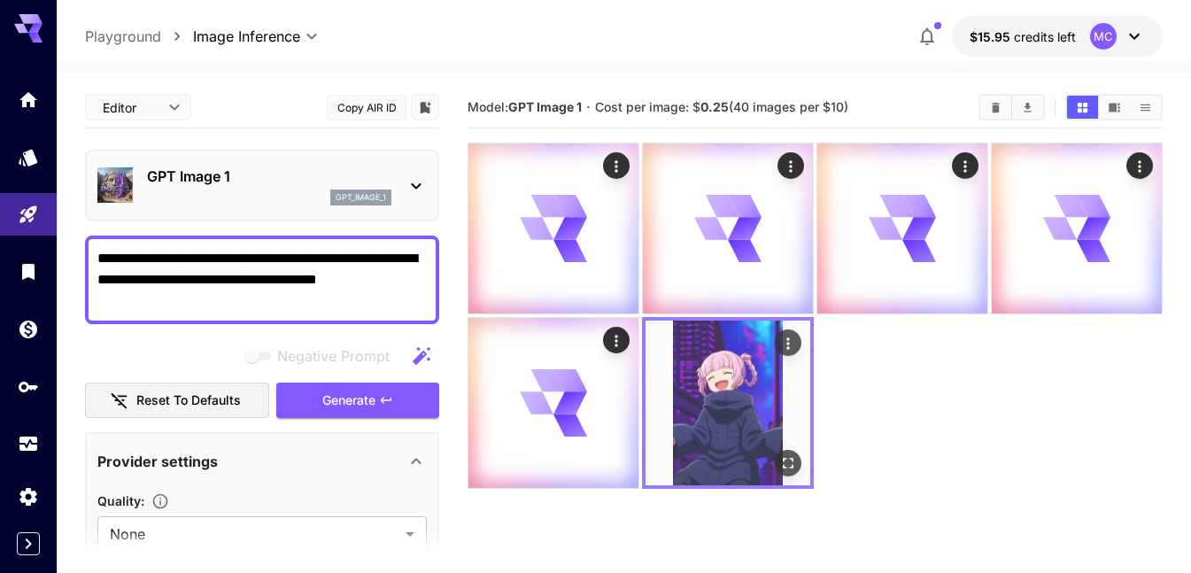
click at [794, 469] on icon "Open in fullscreen" at bounding box center [788, 463] width 18 height 18
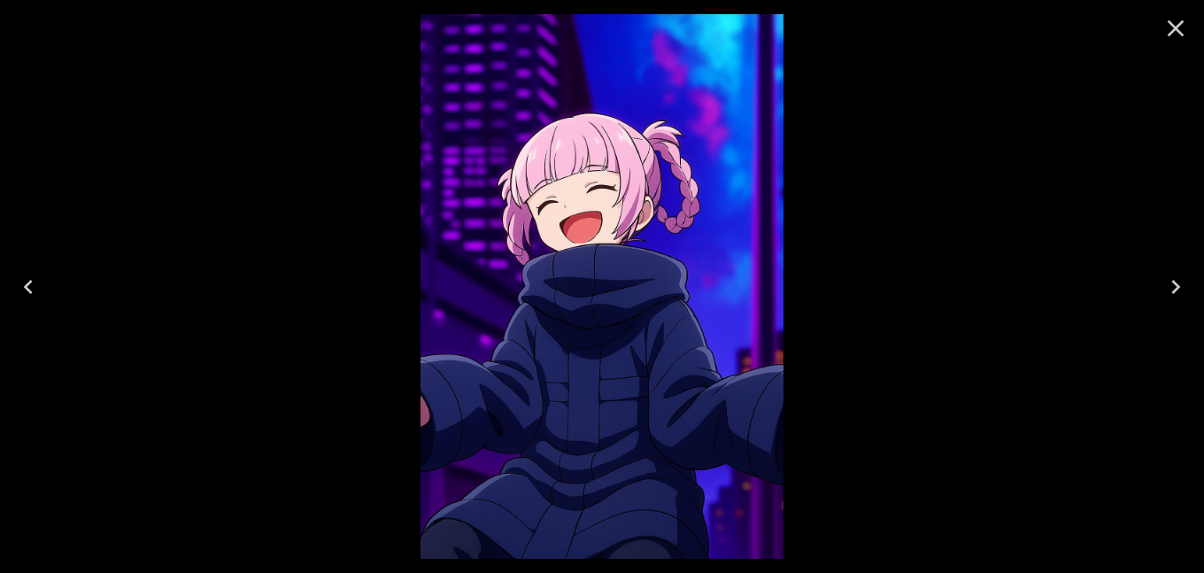
click at [1175, 30] on icon "Close" at bounding box center [1176, 28] width 28 height 28
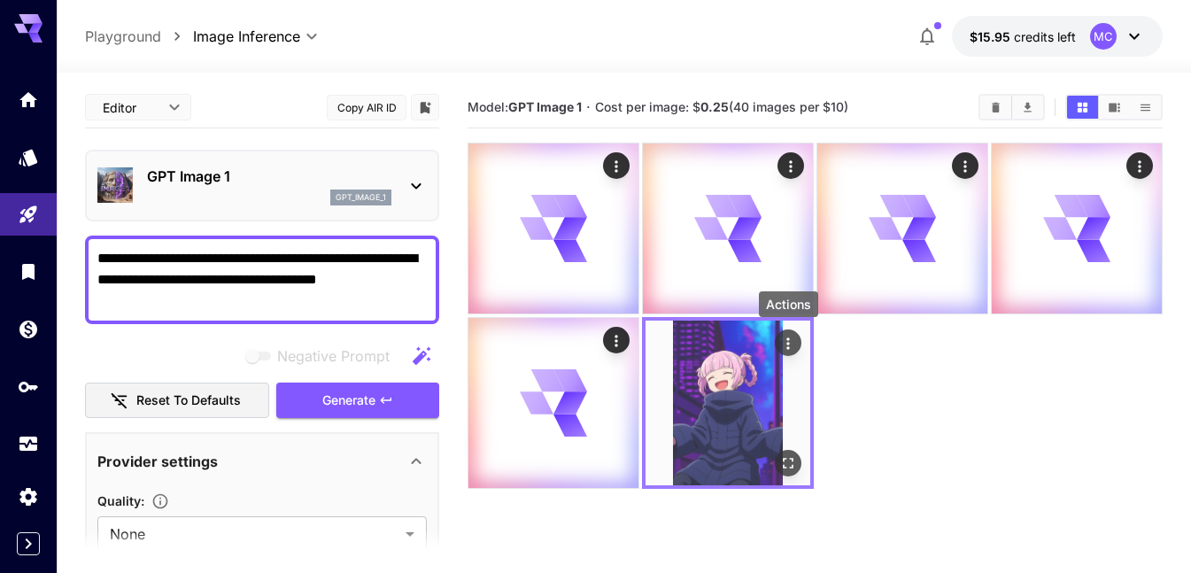
click at [786, 344] on icon "Actions" at bounding box center [788, 344] width 18 height 18
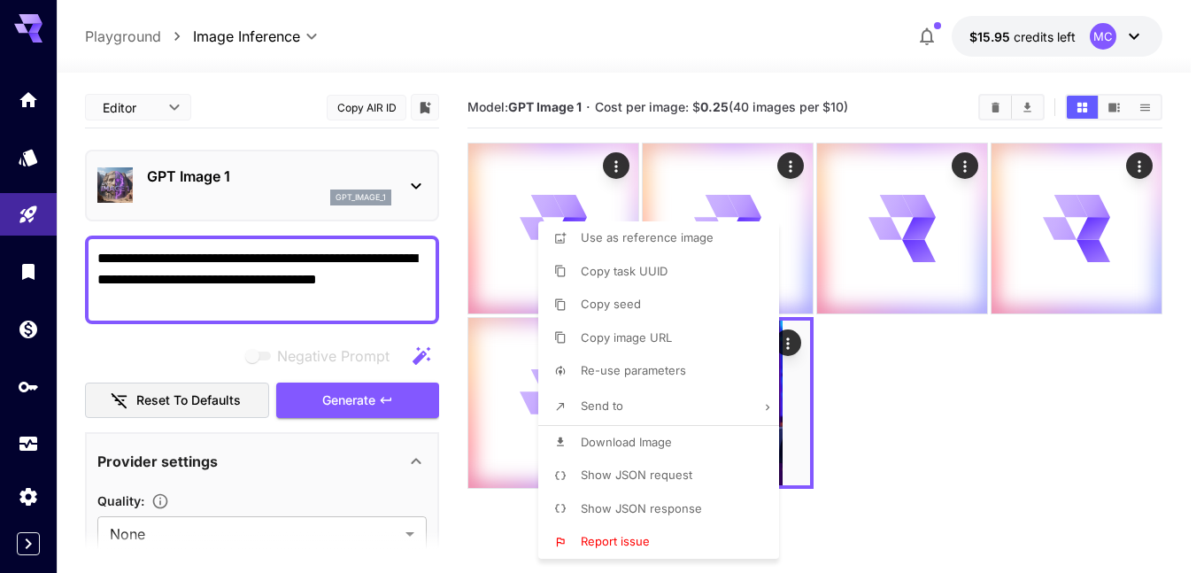
click at [846, 362] on div at bounding box center [602, 286] width 1204 height 573
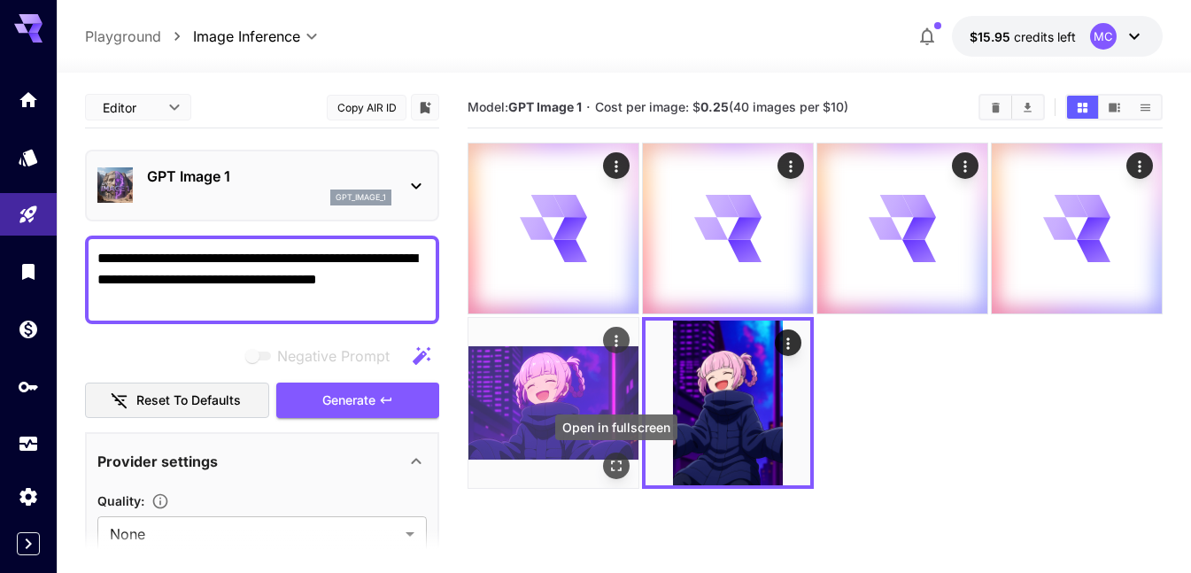
click at [618, 462] on icon "Open in fullscreen" at bounding box center [617, 466] width 18 height 18
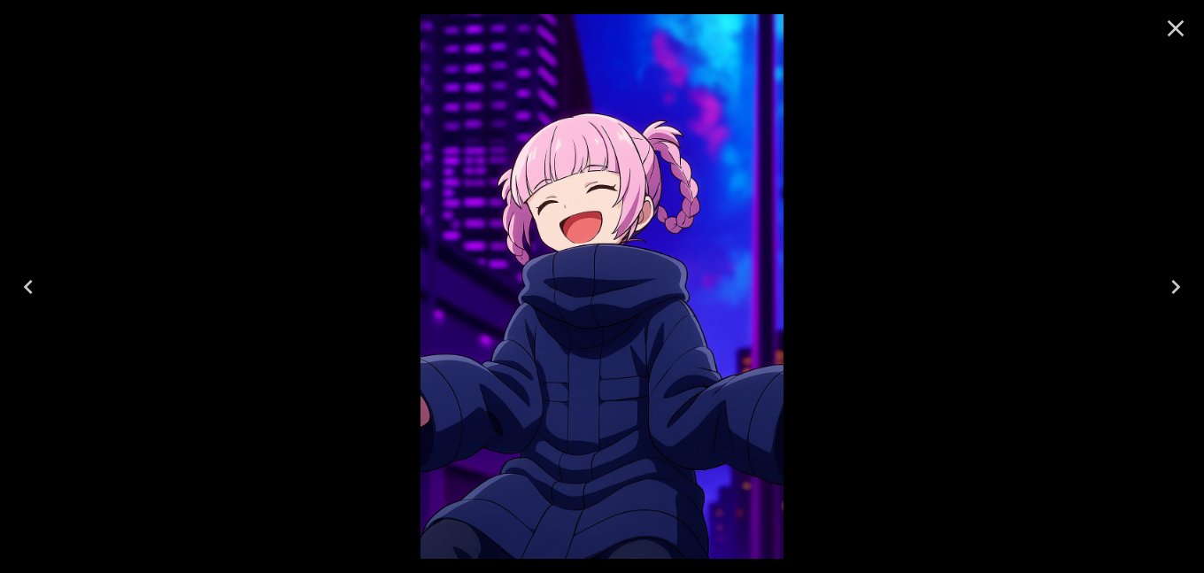
click at [1180, 34] on icon "Close" at bounding box center [1176, 28] width 28 height 28
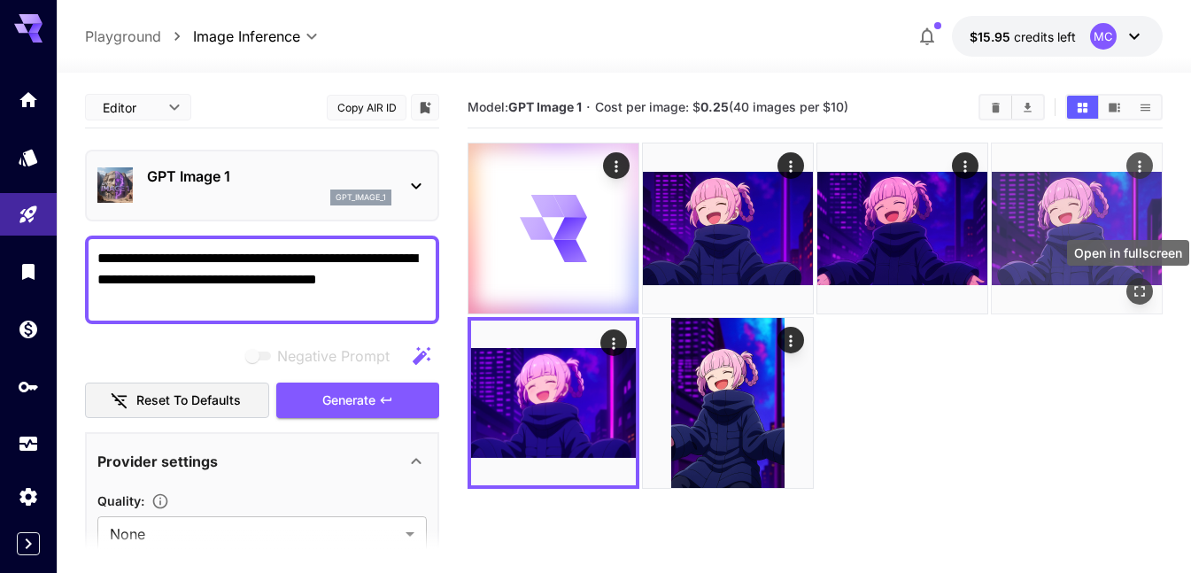
click at [1140, 289] on icon "Open in fullscreen" at bounding box center [1140, 292] width 18 height 18
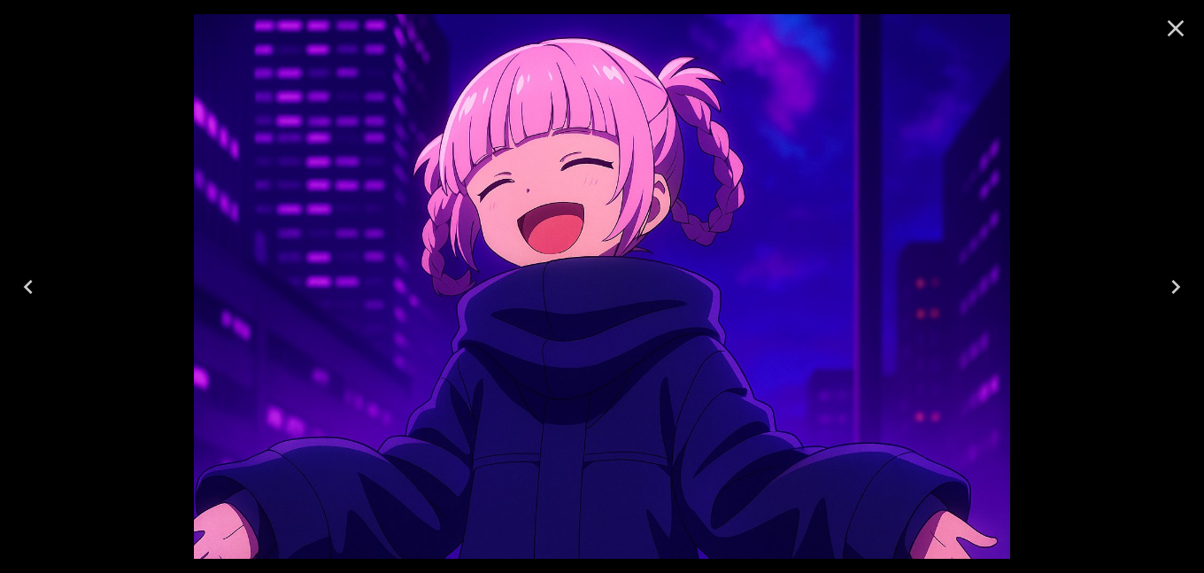
click at [1179, 27] on icon "Close" at bounding box center [1176, 28] width 28 height 28
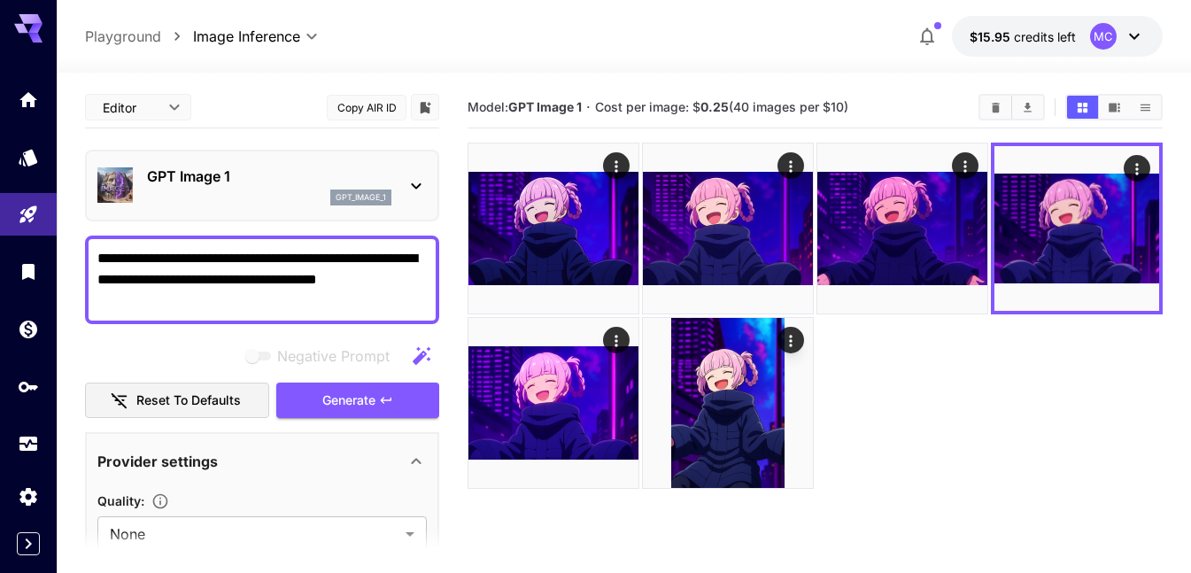
click at [992, 106] on icon "Clear Images" at bounding box center [995, 107] width 13 height 13
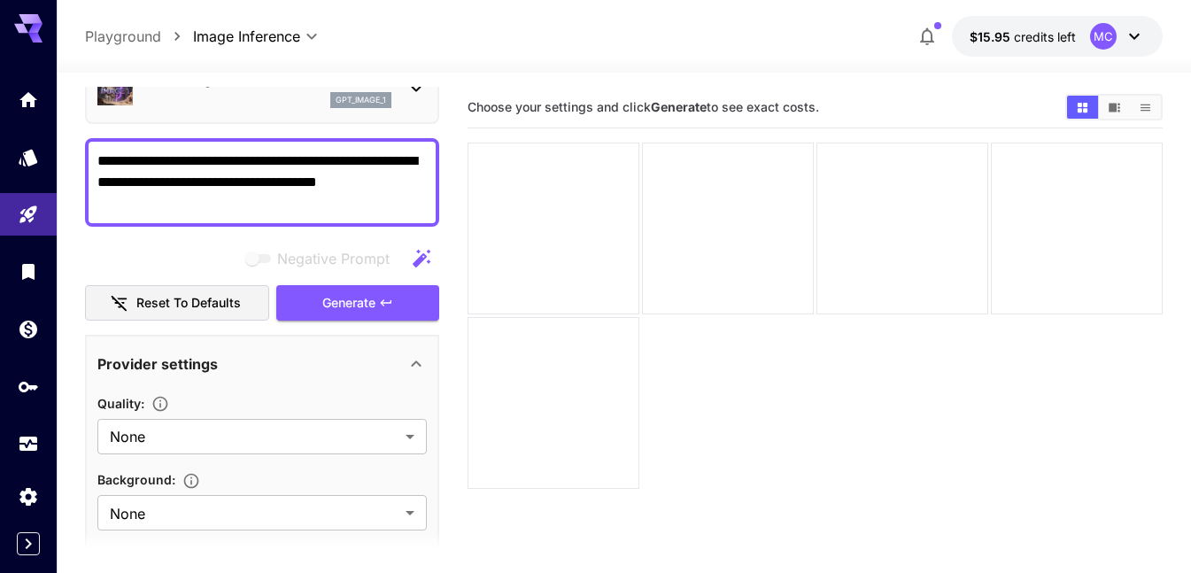
scroll to position [89, 0]
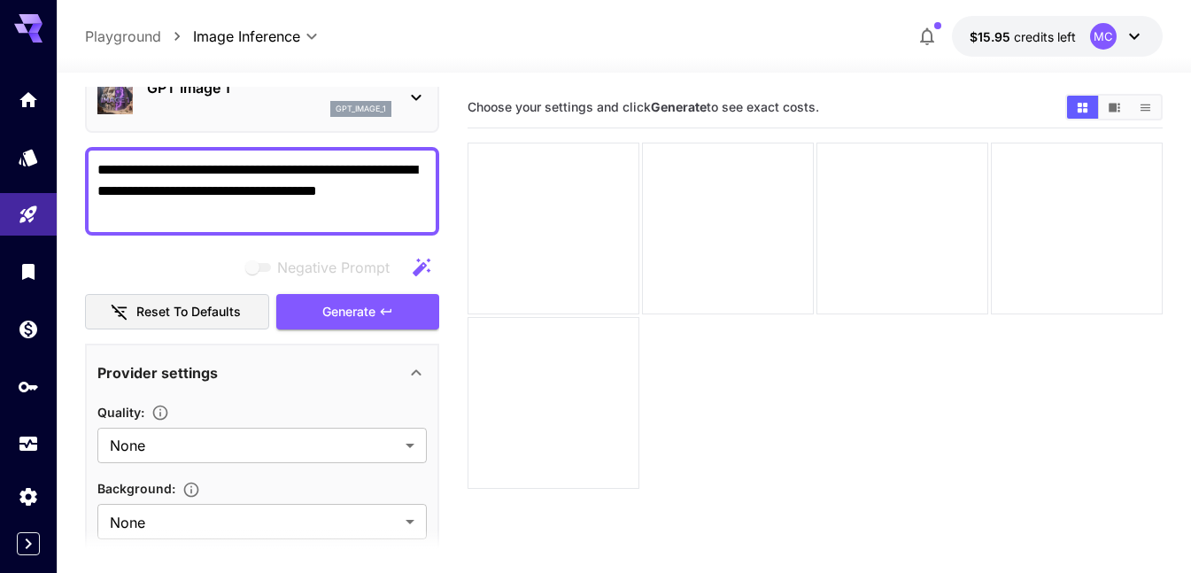
click at [221, 179] on textarea "**********" at bounding box center [261, 191] width 329 height 64
paste textarea
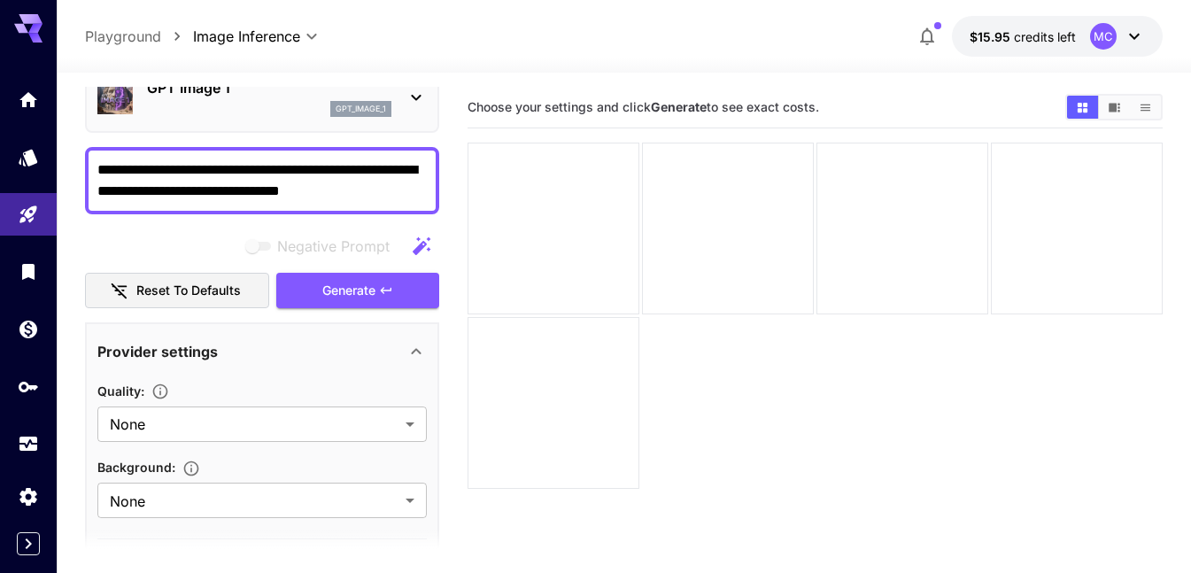
drag, startPoint x: 173, startPoint y: 190, endPoint x: 130, endPoint y: 190, distance: 42.5
click at [130, 190] on textarea "**********" at bounding box center [261, 180] width 329 height 43
drag, startPoint x: 137, startPoint y: 189, endPoint x: 157, endPoint y: 195, distance: 20.4
click at [138, 189] on textarea "**********" at bounding box center [261, 180] width 329 height 43
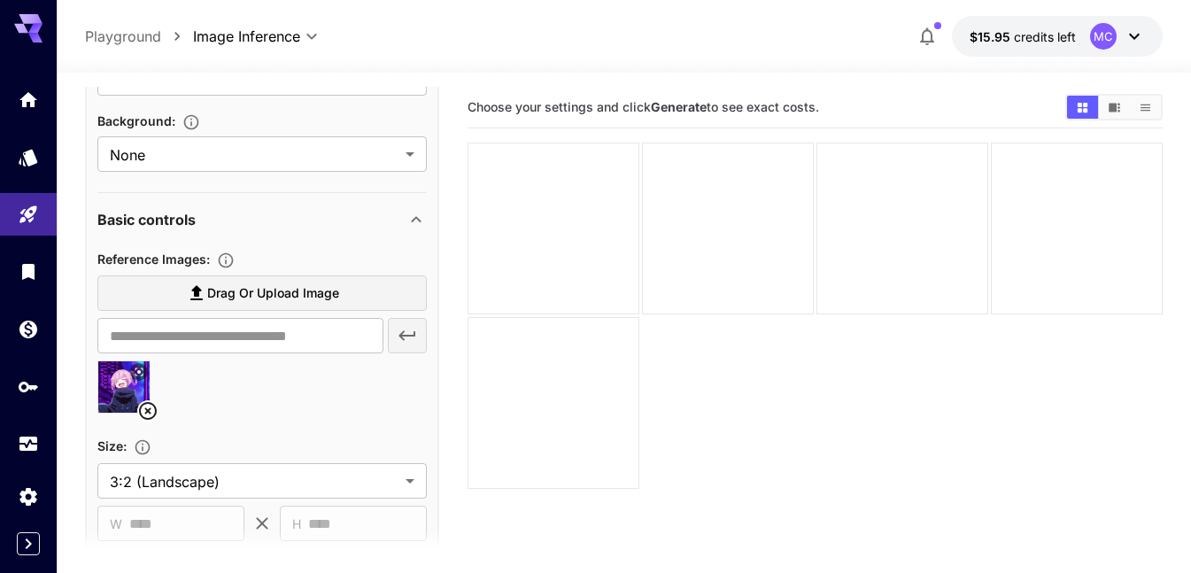
scroll to position [531, 0]
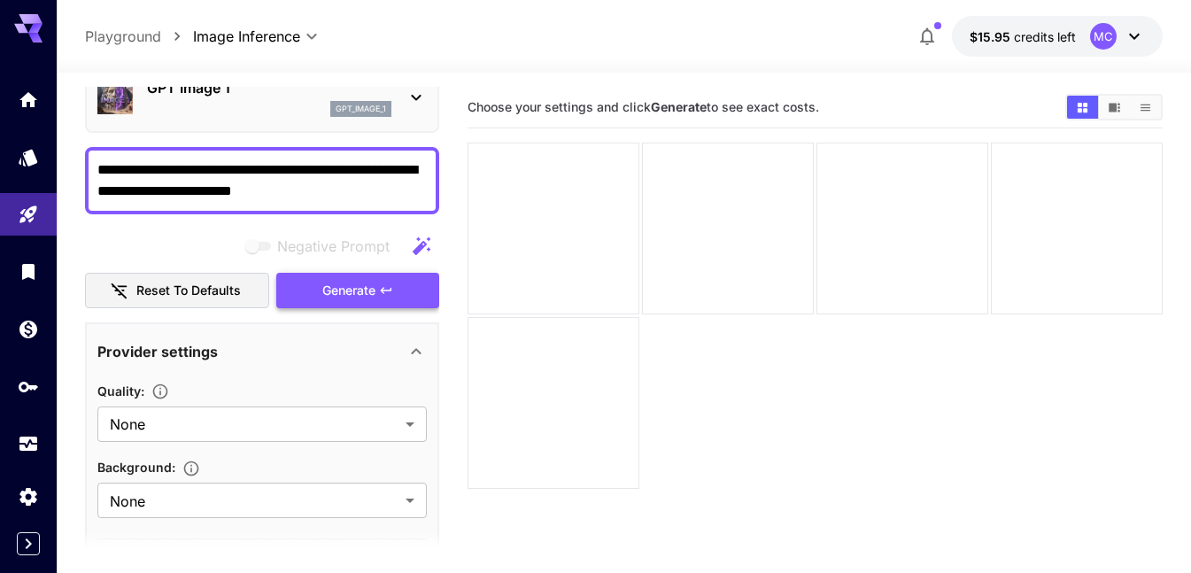
type textarea "**********"
click at [327, 281] on span "Generate" at bounding box center [348, 291] width 53 height 22
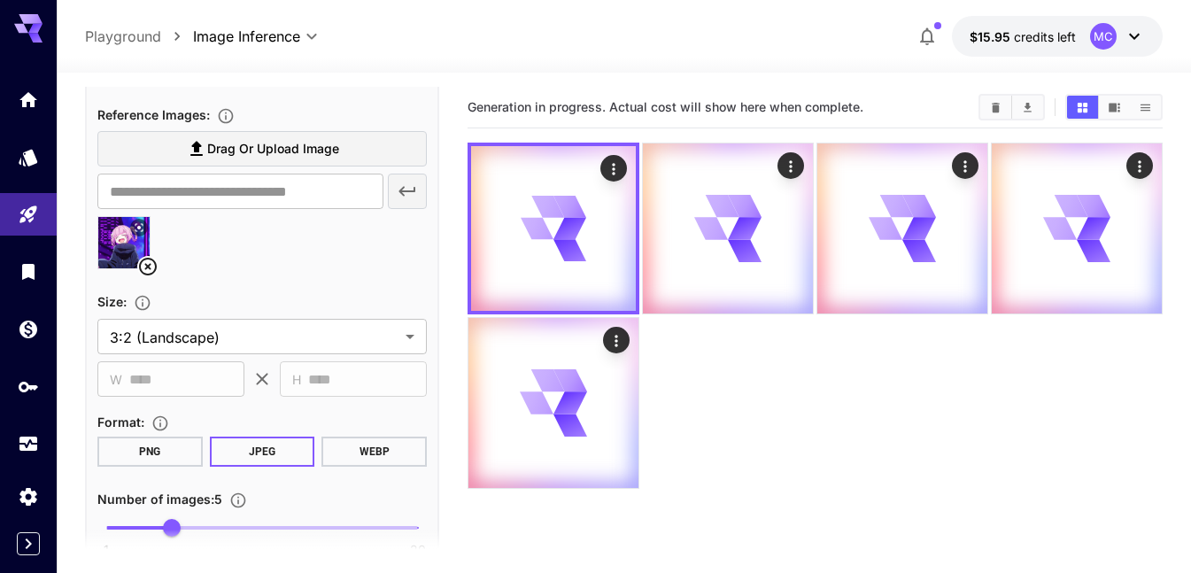
scroll to position [620, 0]
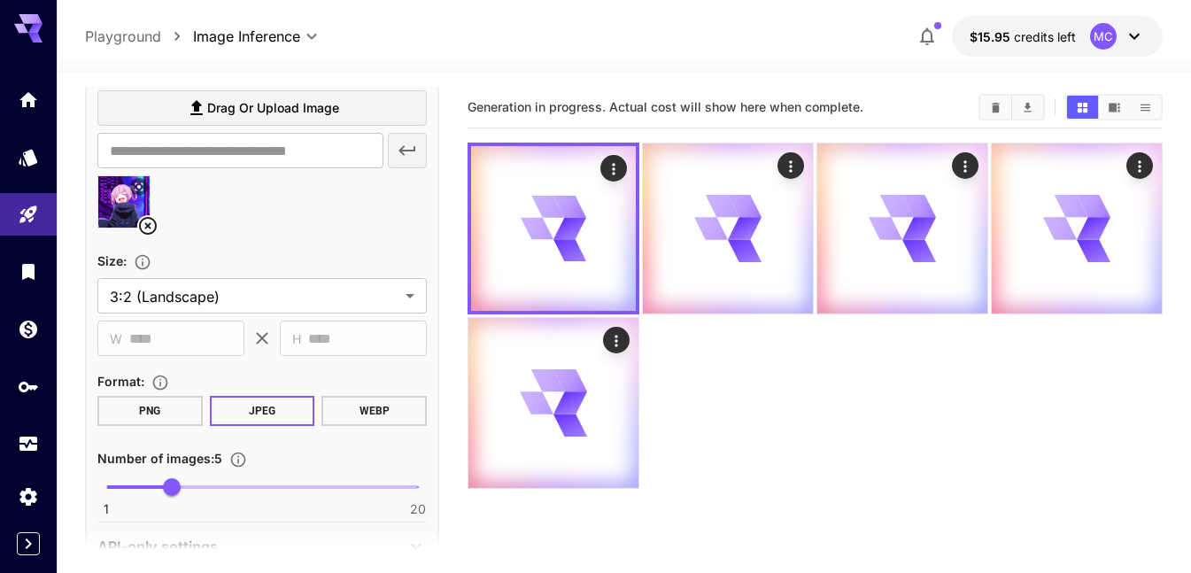
click at [143, 221] on icon at bounding box center [148, 226] width 18 height 18
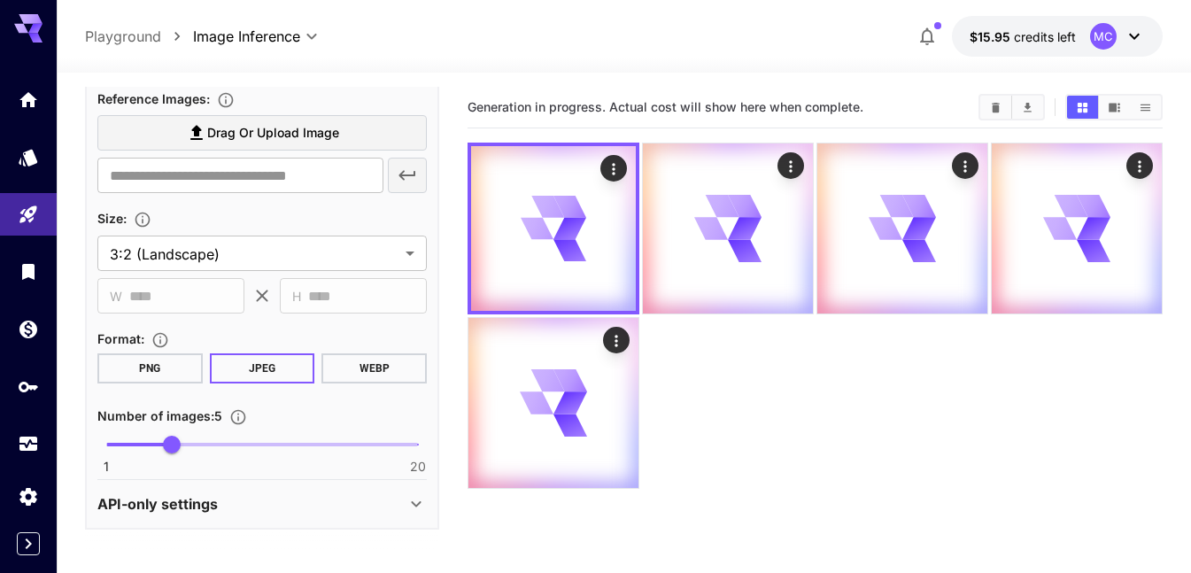
scroll to position [595, 0]
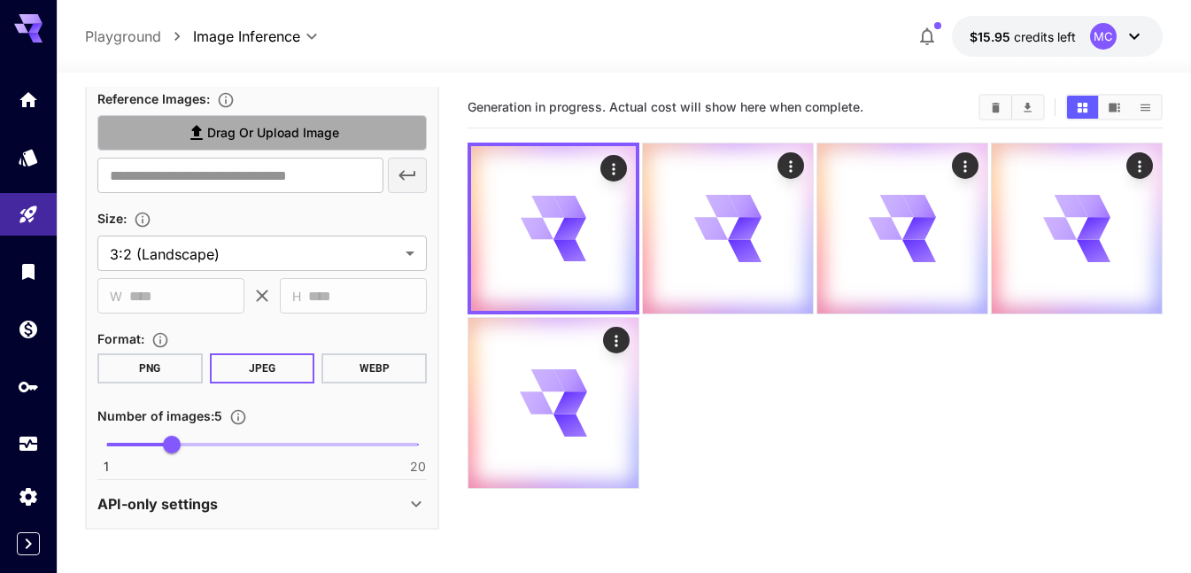
click at [241, 136] on span "Drag or upload image" at bounding box center [273, 133] width 132 height 22
click at [0, 0] on input "Drag or upload image" at bounding box center [0, 0] width 0 height 0
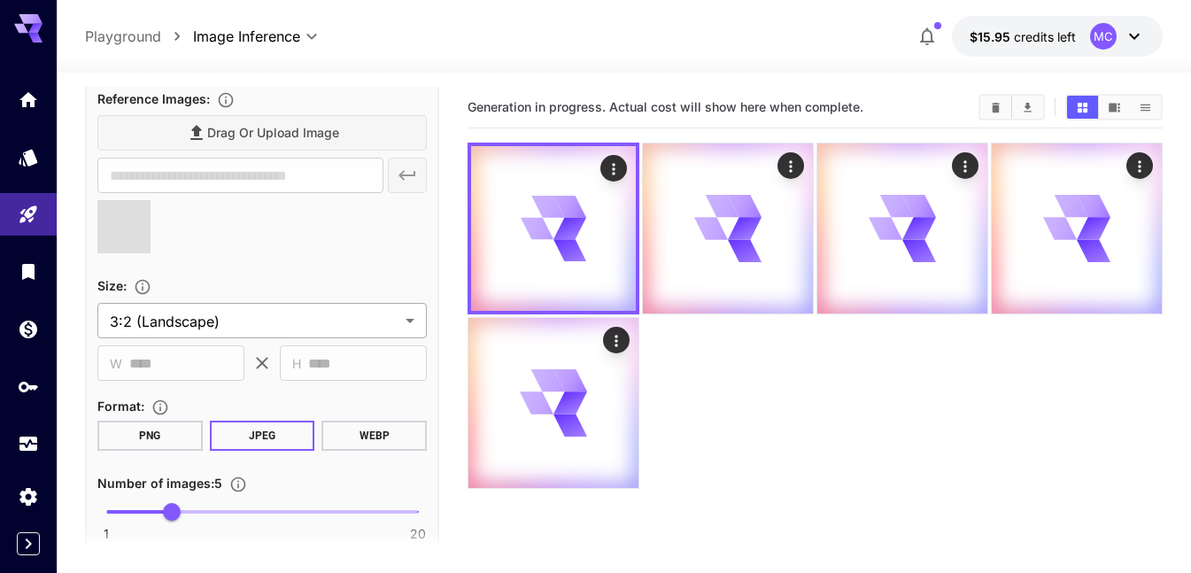
type input "**********"
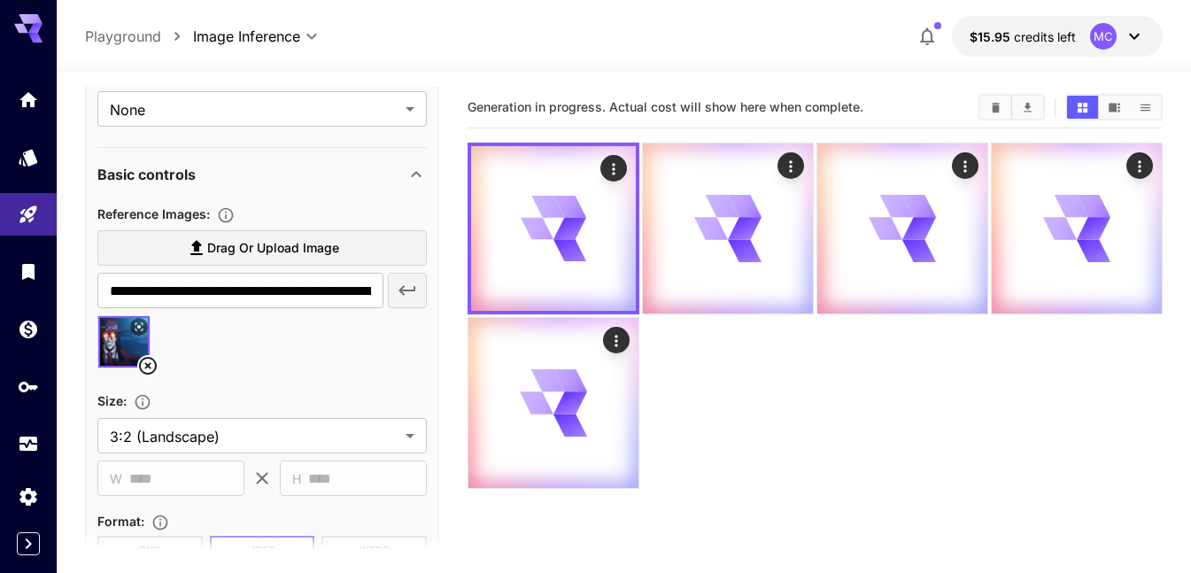
scroll to position [220, 0]
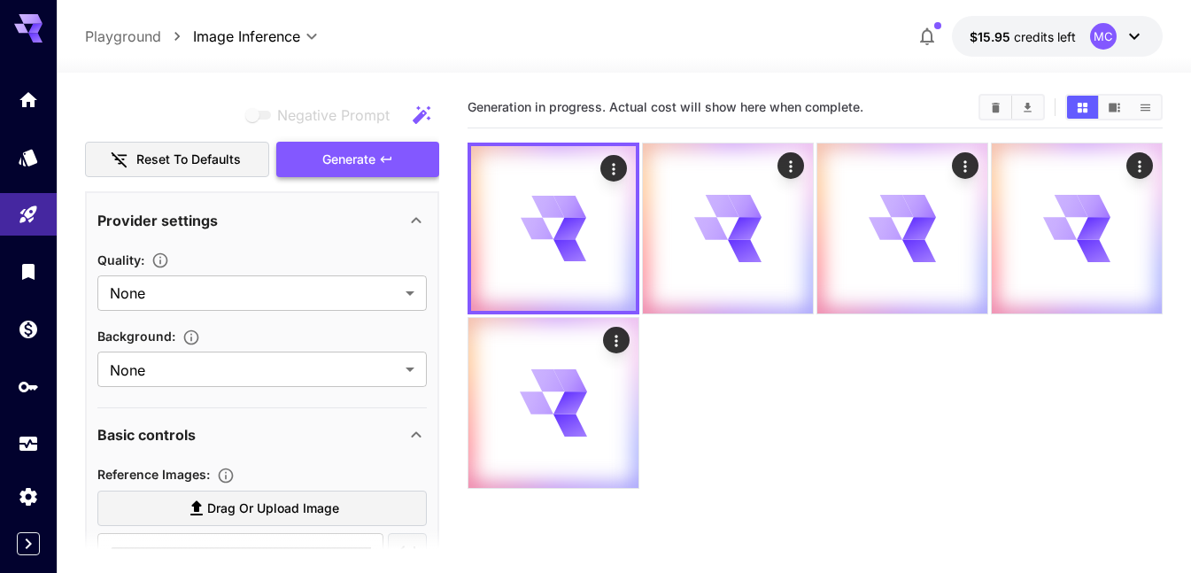
click at [381, 166] on button "Generate" at bounding box center [357, 160] width 163 height 36
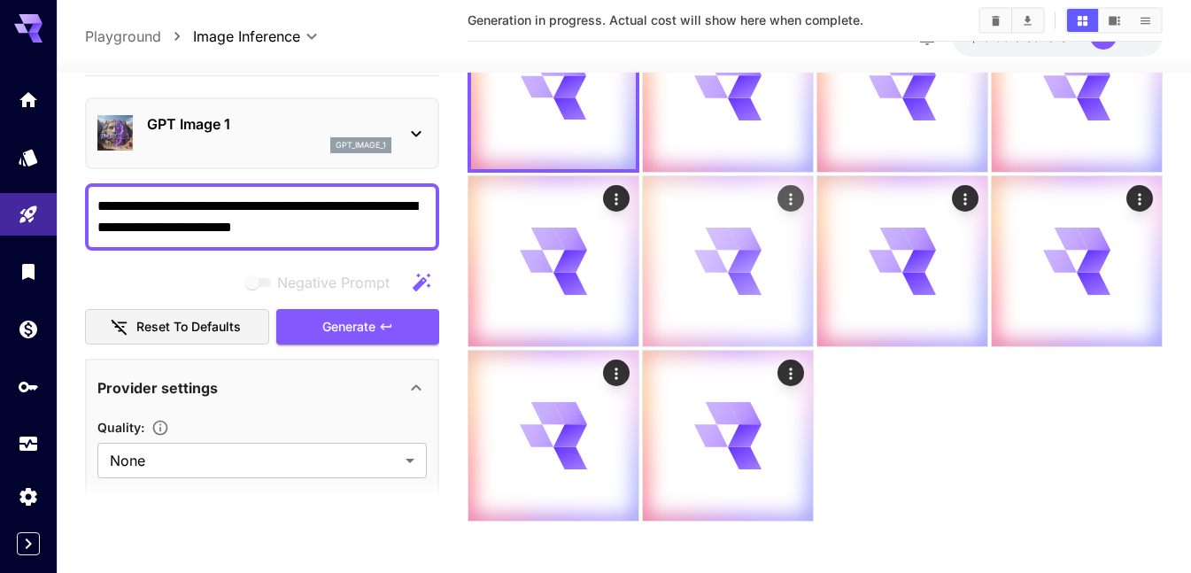
scroll to position [143, 0]
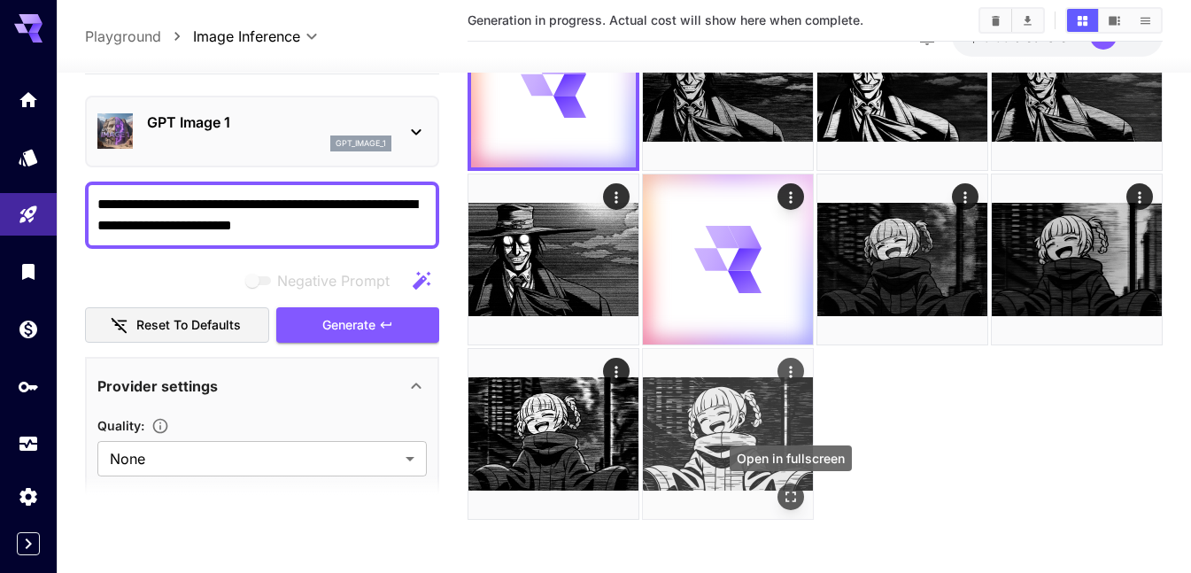
click at [793, 499] on icon "Open in fullscreen" at bounding box center [791, 497] width 18 height 18
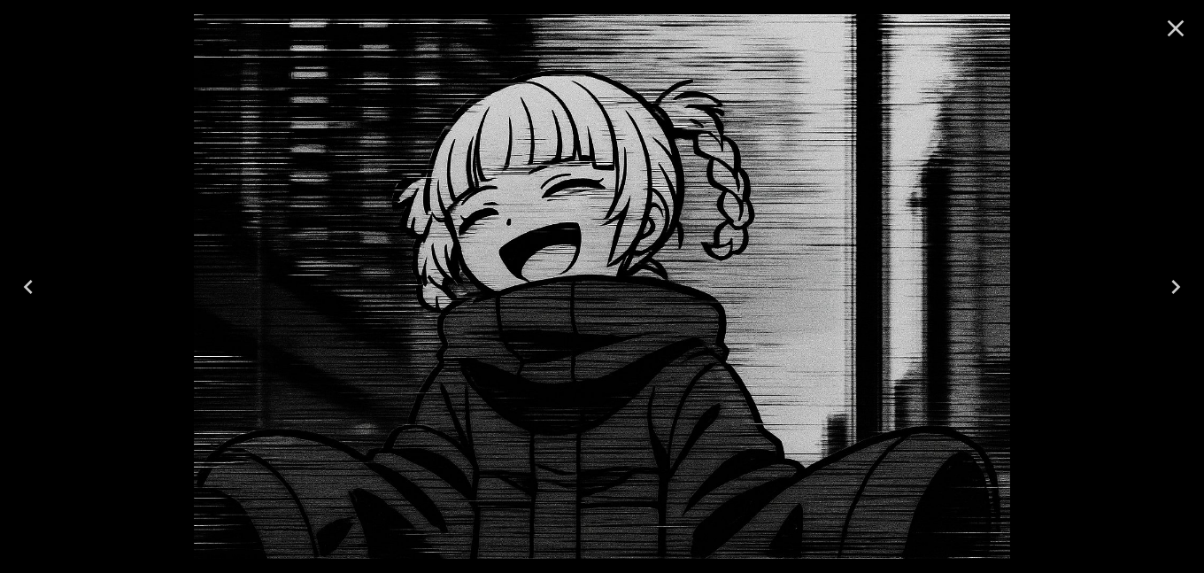
drag, startPoint x: 1173, startPoint y: 27, endPoint x: 1152, endPoint y: 32, distance: 21.9
click at [1172, 27] on icon "Close" at bounding box center [1176, 28] width 28 height 28
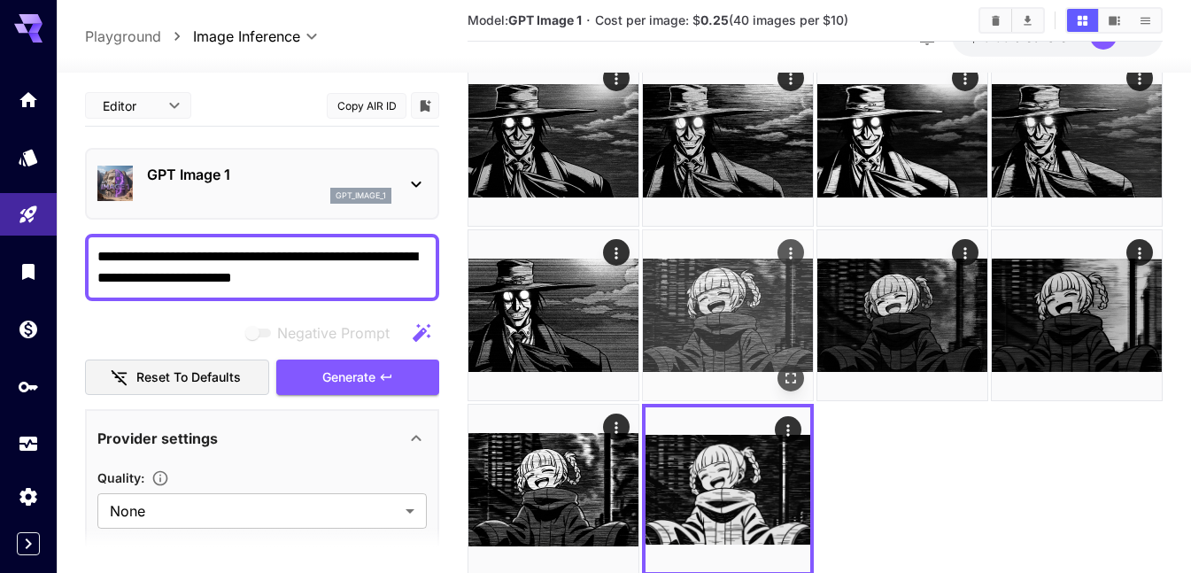
scroll to position [0, 0]
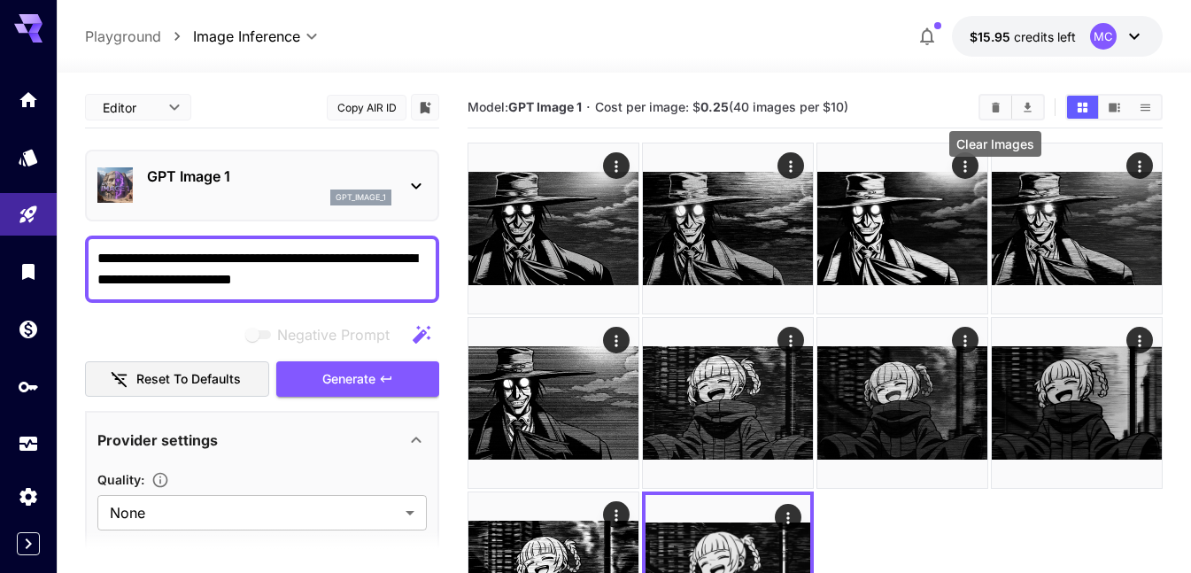
click at [995, 104] on icon "Clear Images" at bounding box center [996, 107] width 8 height 10
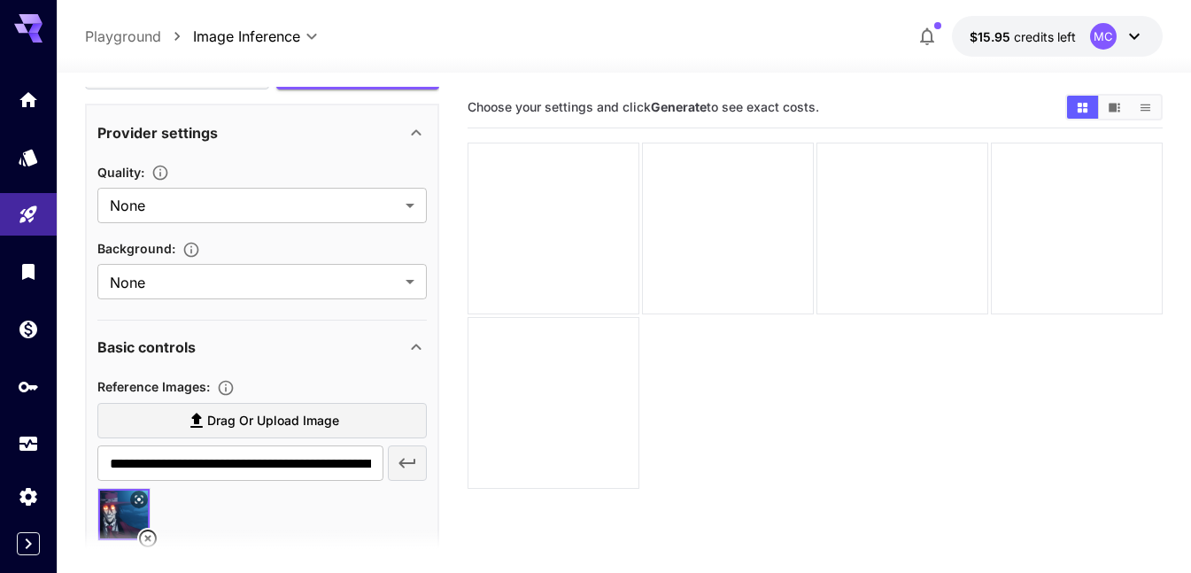
scroll to position [354, 0]
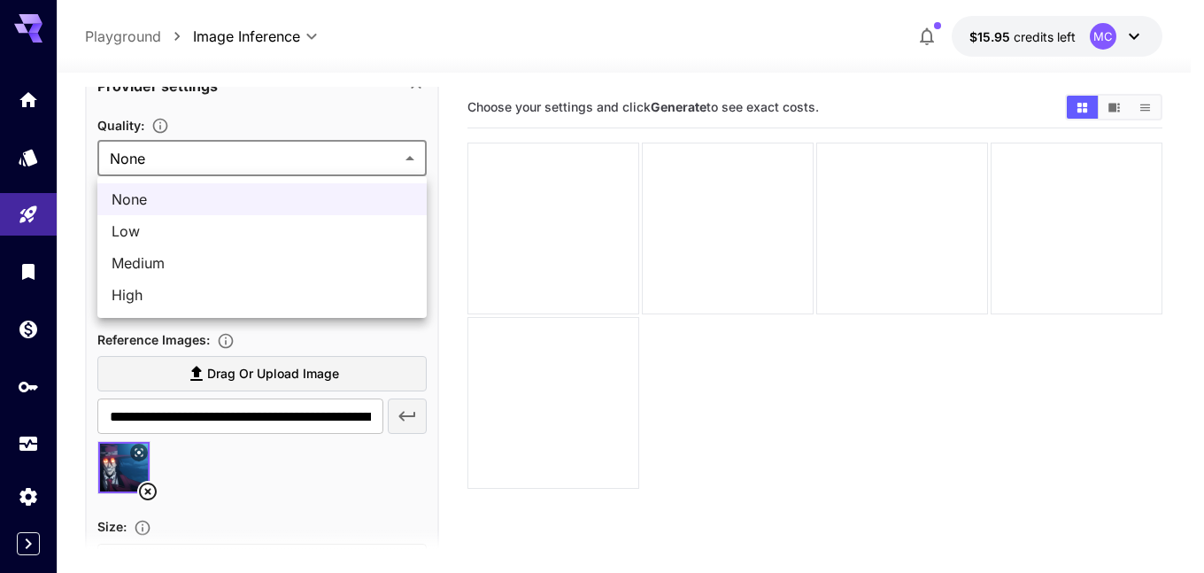
click at [199, 166] on body "**********" at bounding box center [602, 356] width 1204 height 713
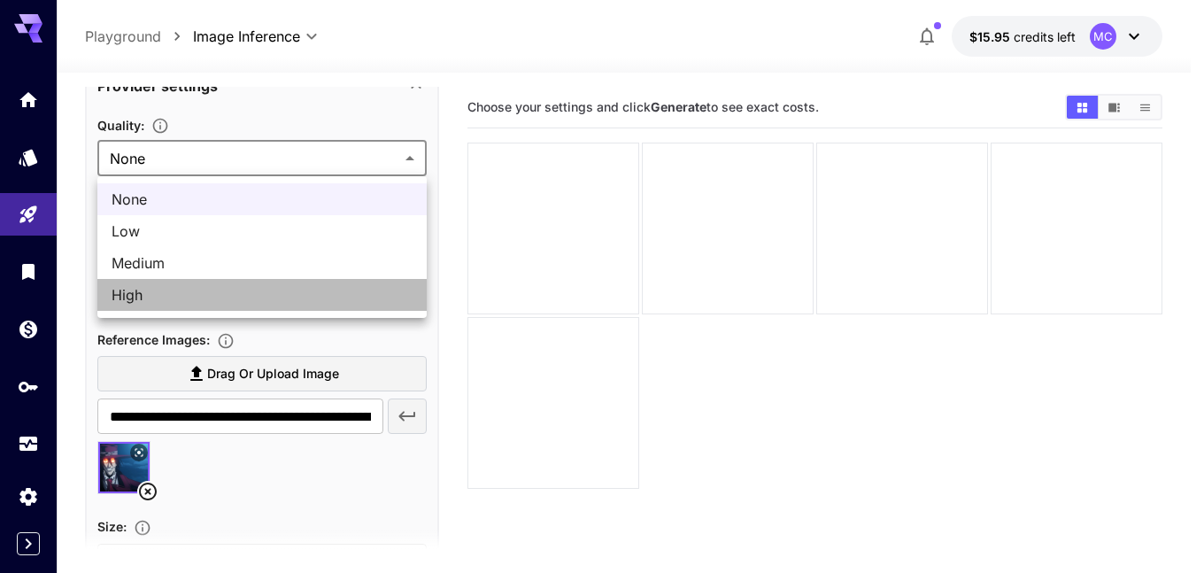
drag, startPoint x: 182, startPoint y: 292, endPoint x: 196, endPoint y: 278, distance: 20.0
click at [182, 293] on span "High" at bounding box center [262, 294] width 301 height 21
type input "****"
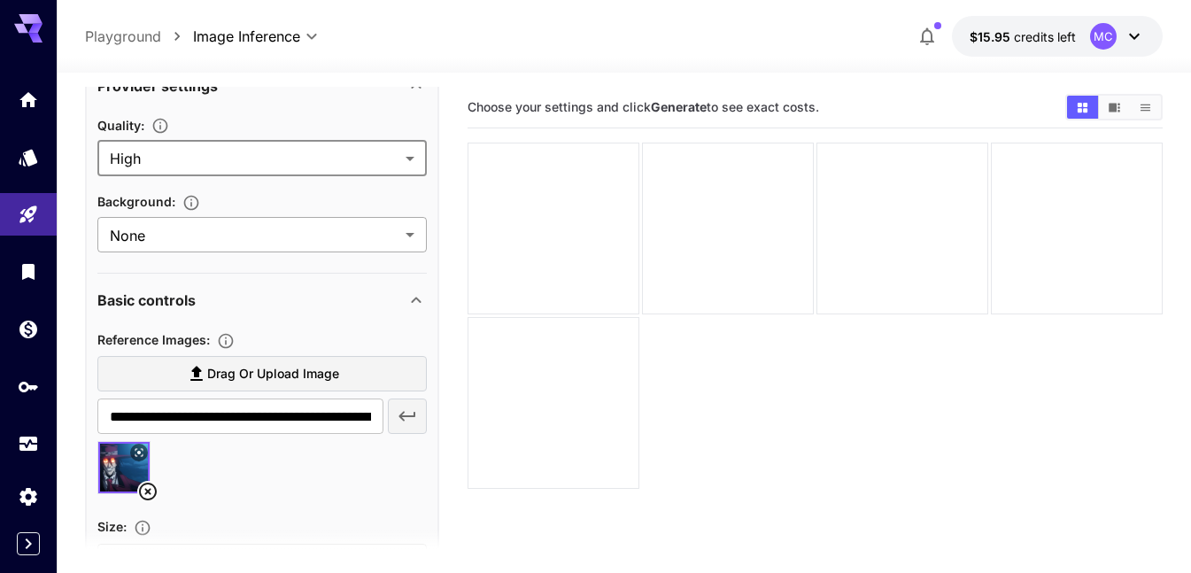
click at [210, 251] on body "**********" at bounding box center [595, 356] width 1191 height 713
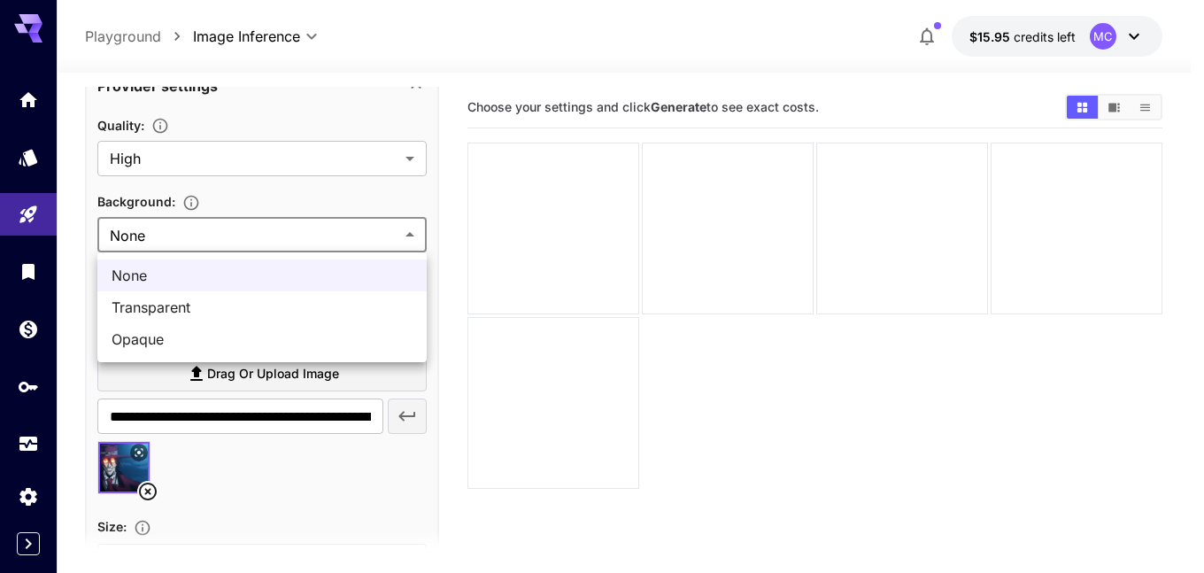
click at [296, 195] on div at bounding box center [602, 286] width 1204 height 573
click at [259, 238] on body "**********" at bounding box center [595, 356] width 1191 height 713
click at [190, 335] on span "Opaque" at bounding box center [262, 339] width 301 height 21
type input "******"
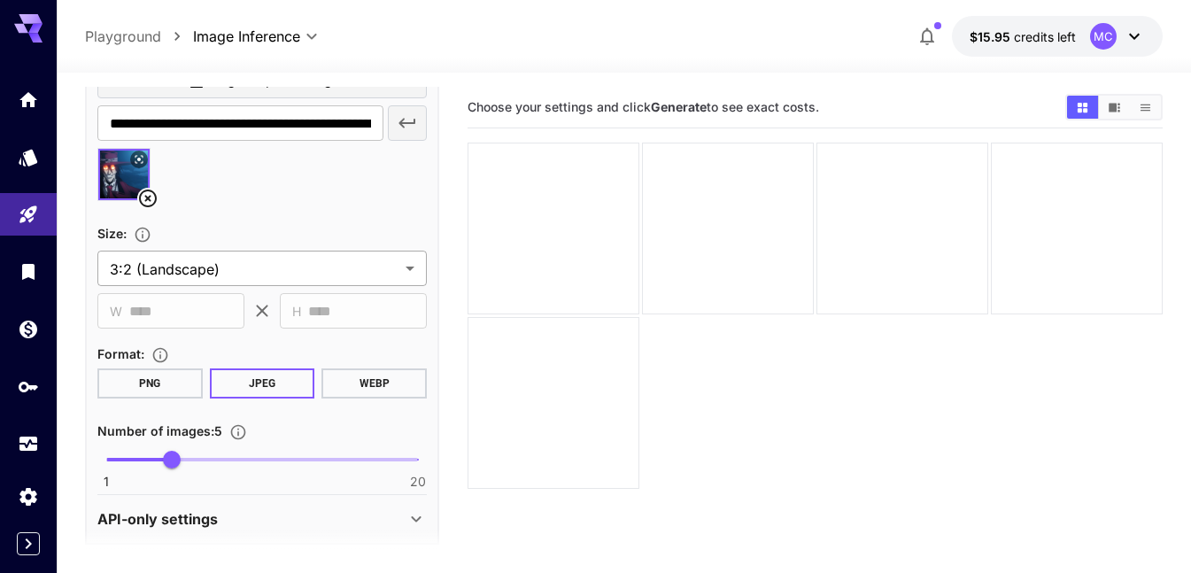
scroll to position [662, 0]
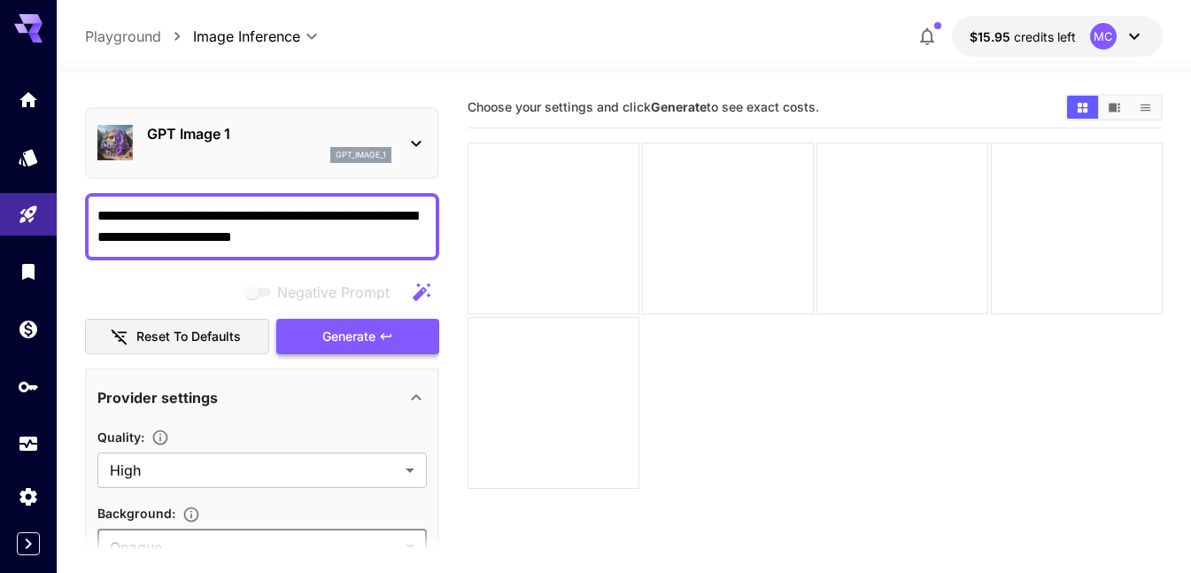
click at [356, 328] on span "Generate" at bounding box center [348, 337] width 53 height 22
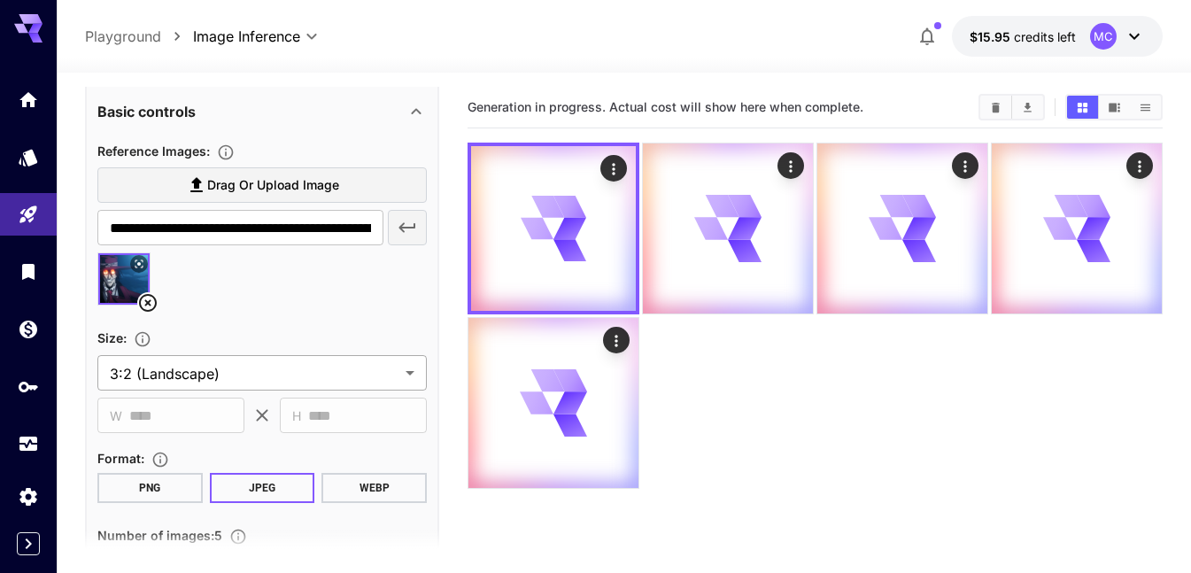
scroll to position [574, 0]
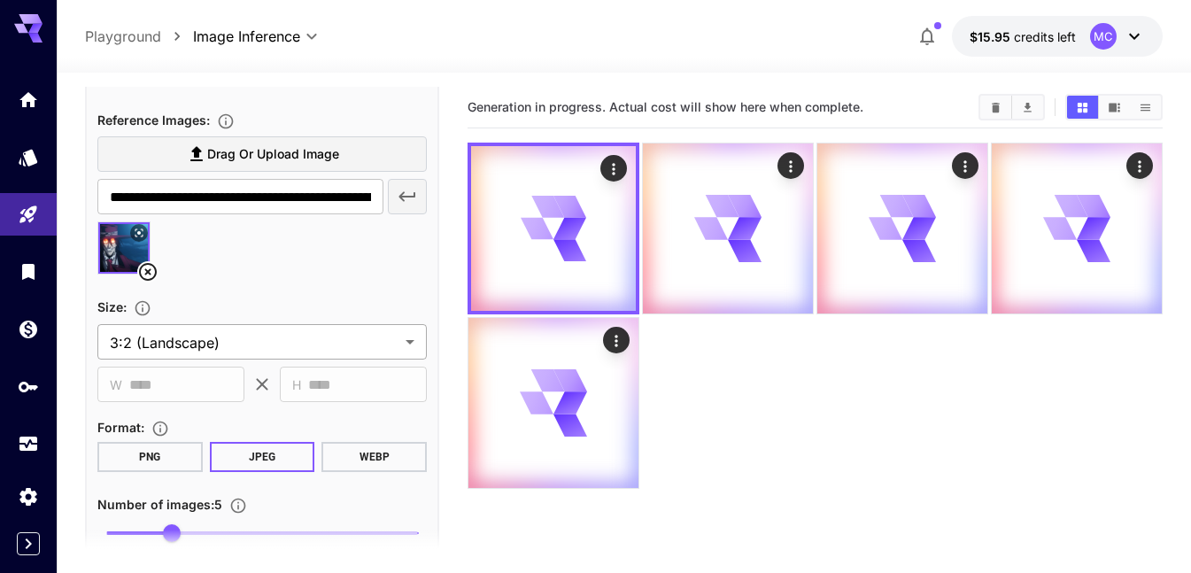
click at [146, 271] on icon at bounding box center [148, 272] width 18 height 18
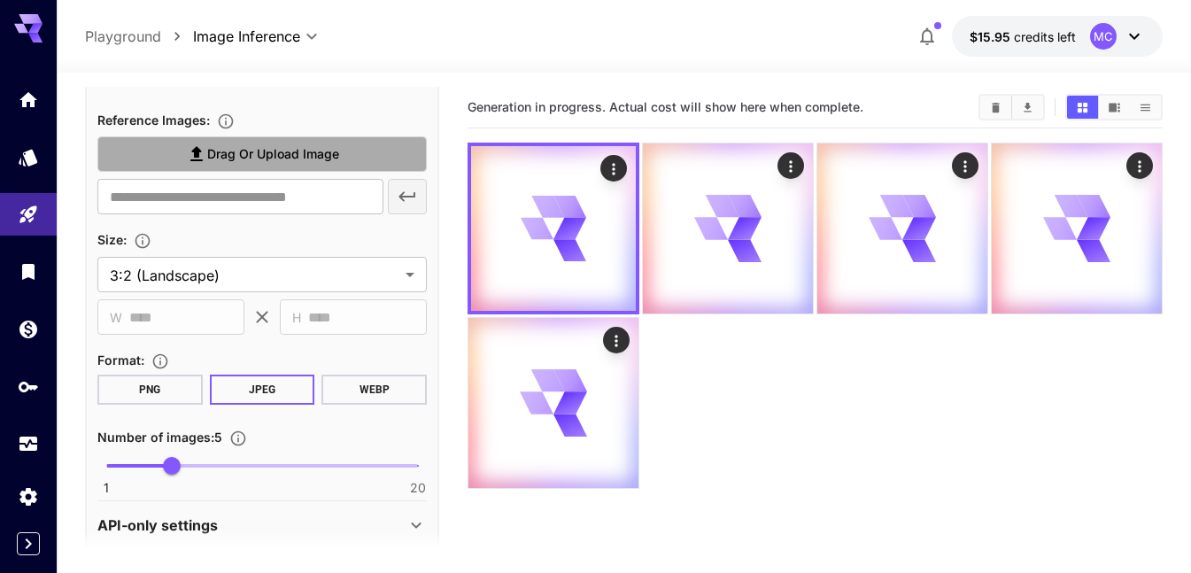
click at [214, 148] on span "Drag or upload image" at bounding box center [273, 154] width 132 height 22
click at [0, 0] on input "Drag or upload image" at bounding box center [0, 0] width 0 height 0
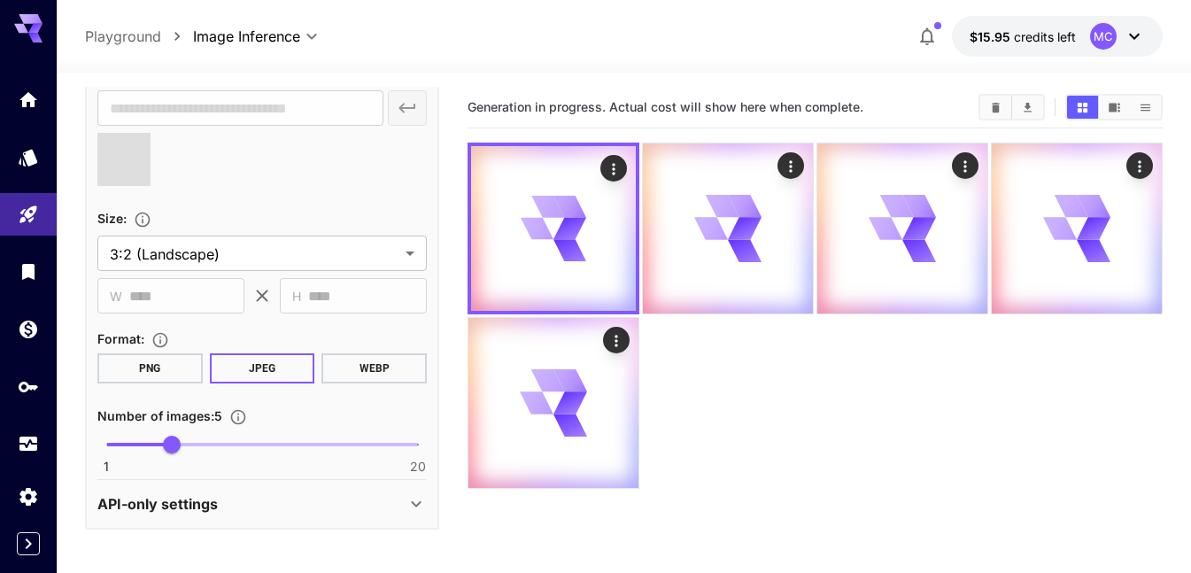
type input "**********"
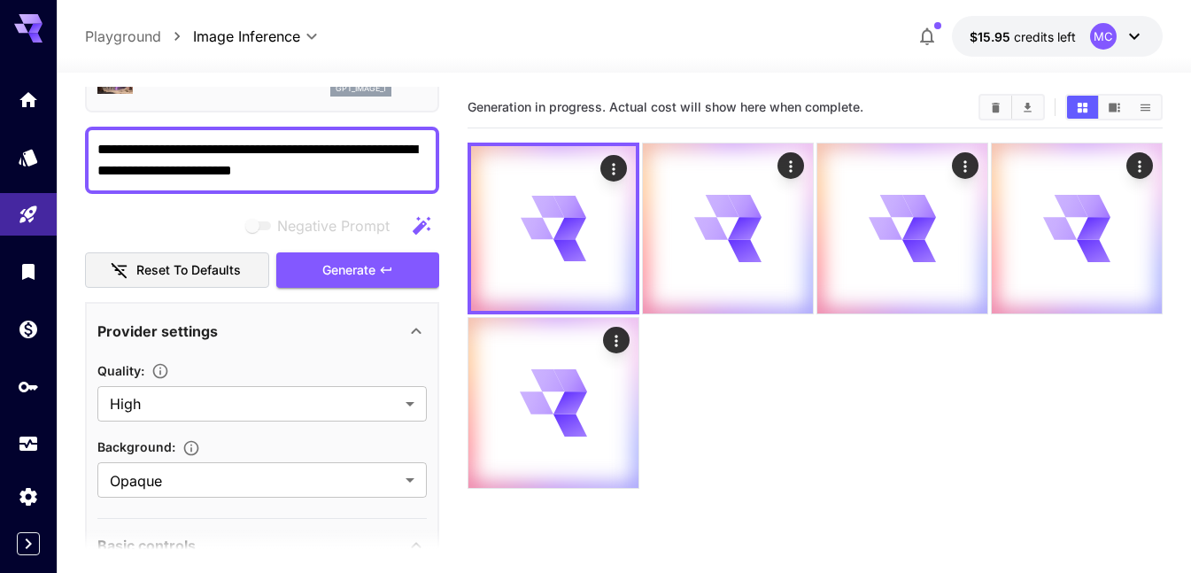
scroll to position [108, 0]
click at [331, 267] on span "Generate" at bounding box center [348, 271] width 53 height 22
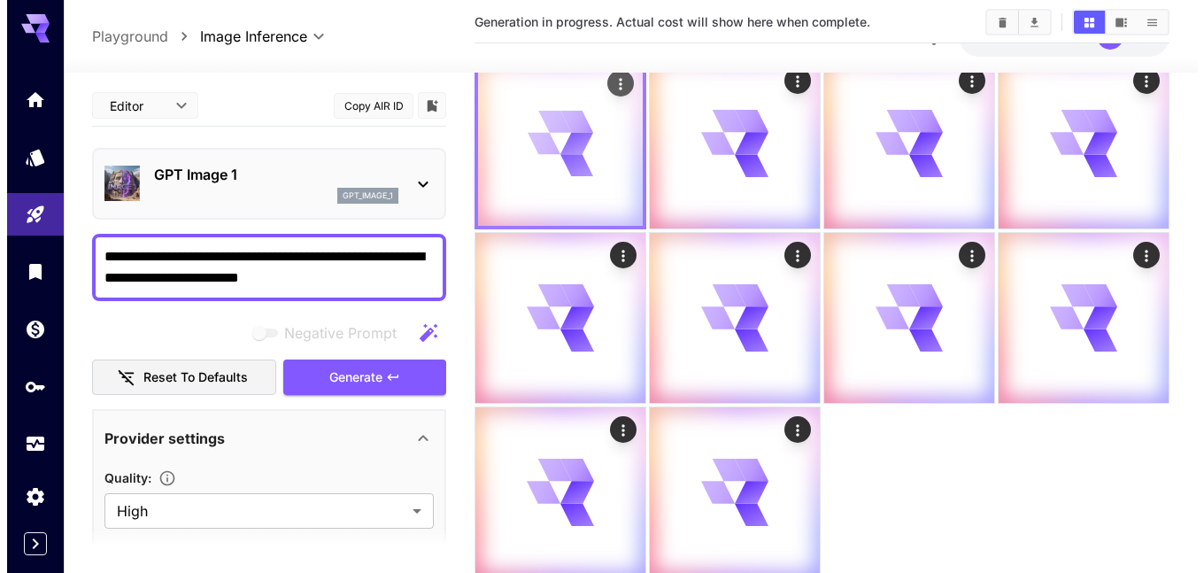
scroll to position [143, 0]
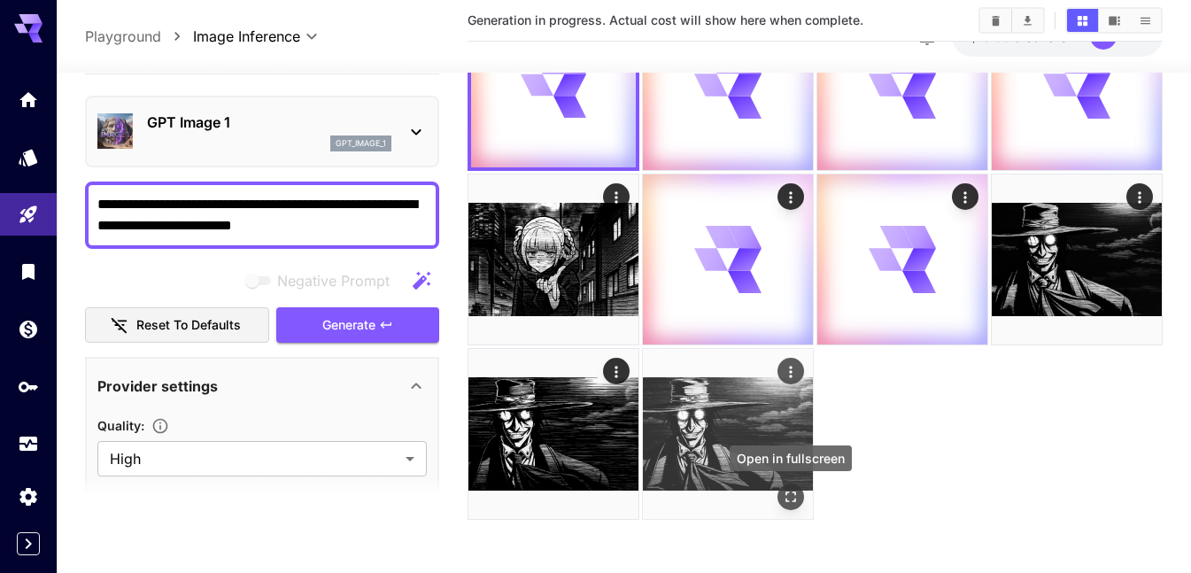
click at [779, 499] on button "Open in fullscreen" at bounding box center [791, 497] width 27 height 27
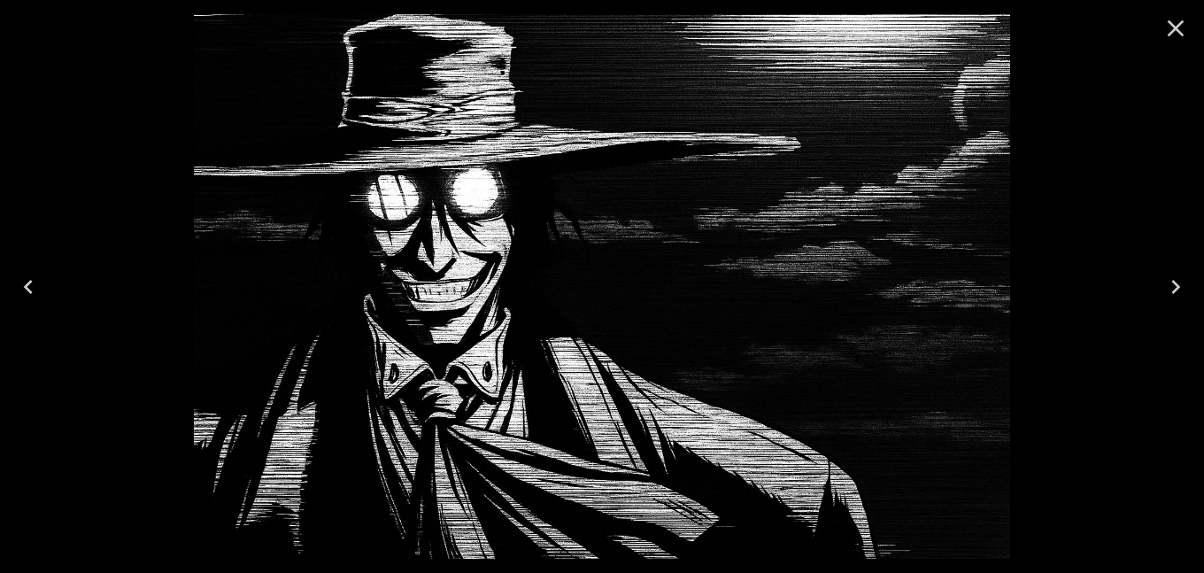
click at [1181, 29] on icon "Close" at bounding box center [1176, 28] width 28 height 28
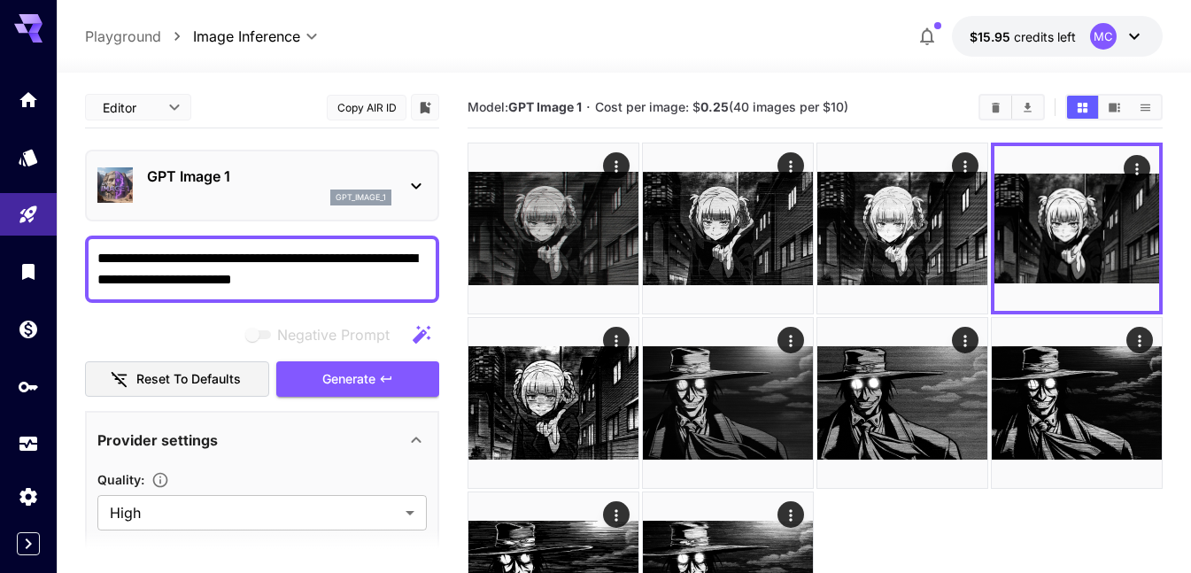
click at [257, 176] on p "GPT Image 1" at bounding box center [269, 176] width 244 height 21
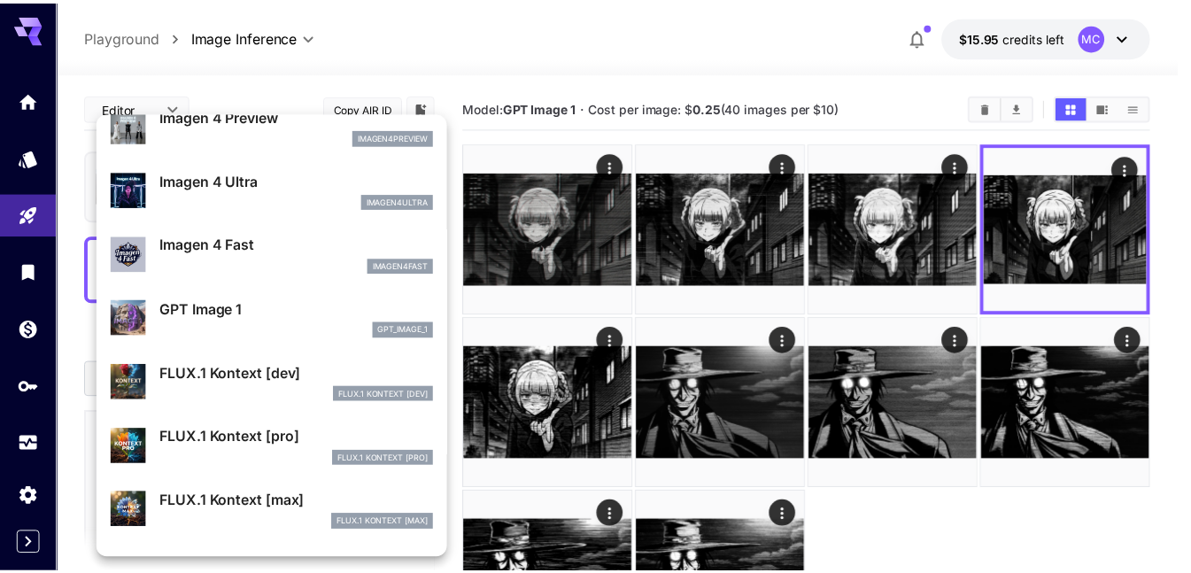
scroll to position [772, 0]
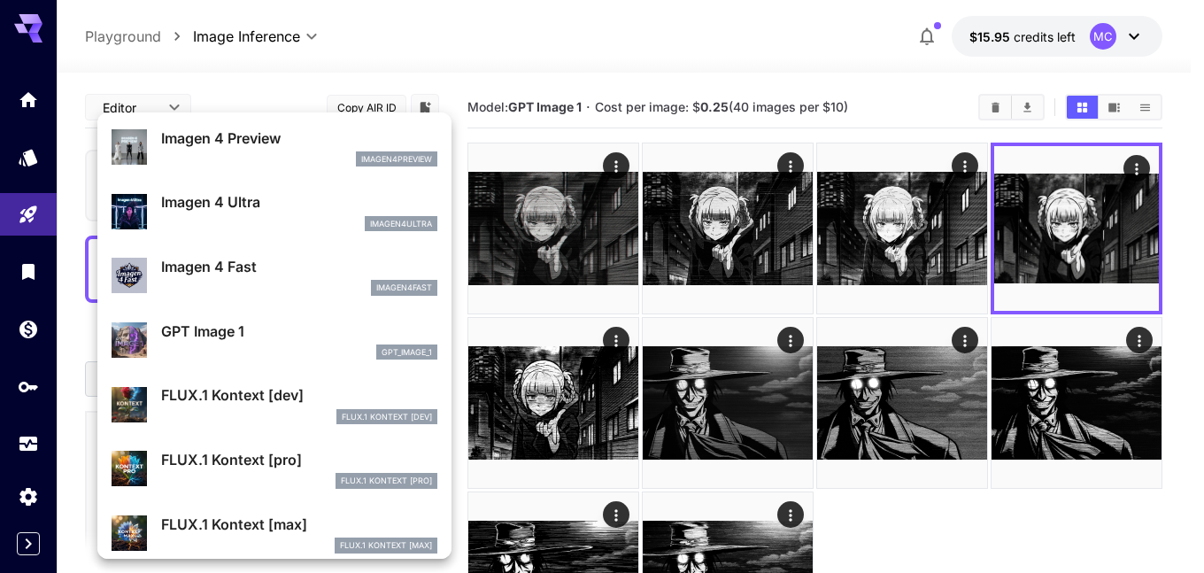
click at [275, 467] on p "FLUX.1 Kontext [pro]" at bounding box center [299, 459] width 276 height 21
type input "**********"
type input "****"
type input "***"
type input "*"
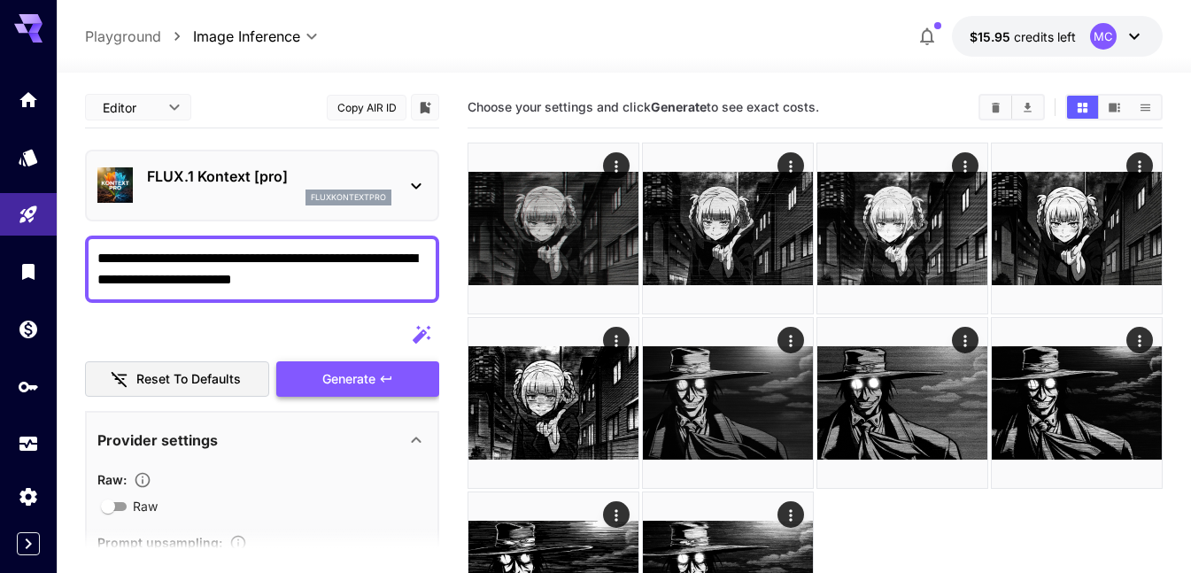
click at [329, 376] on span "Generate" at bounding box center [348, 379] width 53 height 22
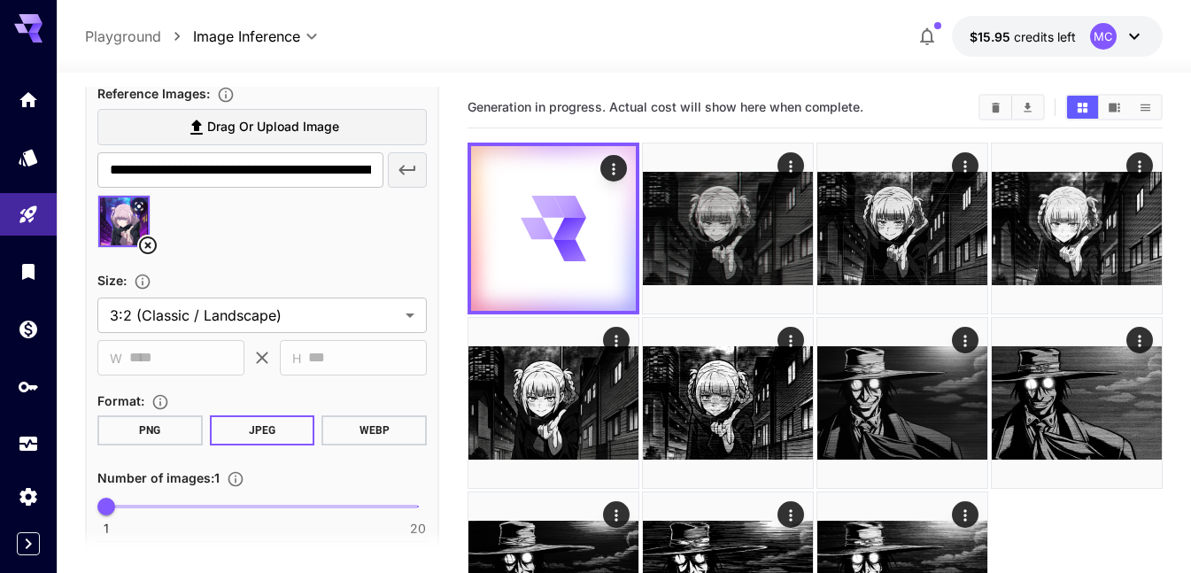
scroll to position [708, 0]
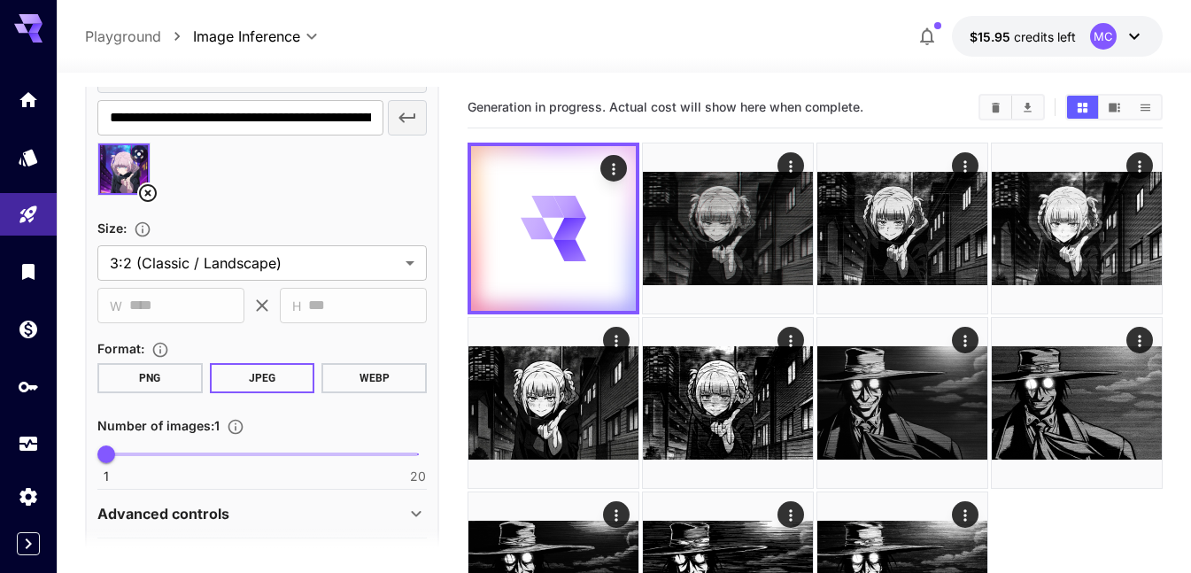
click at [127, 177] on img at bounding box center [123, 168] width 51 height 51
click at [146, 195] on icon at bounding box center [148, 193] width 18 height 18
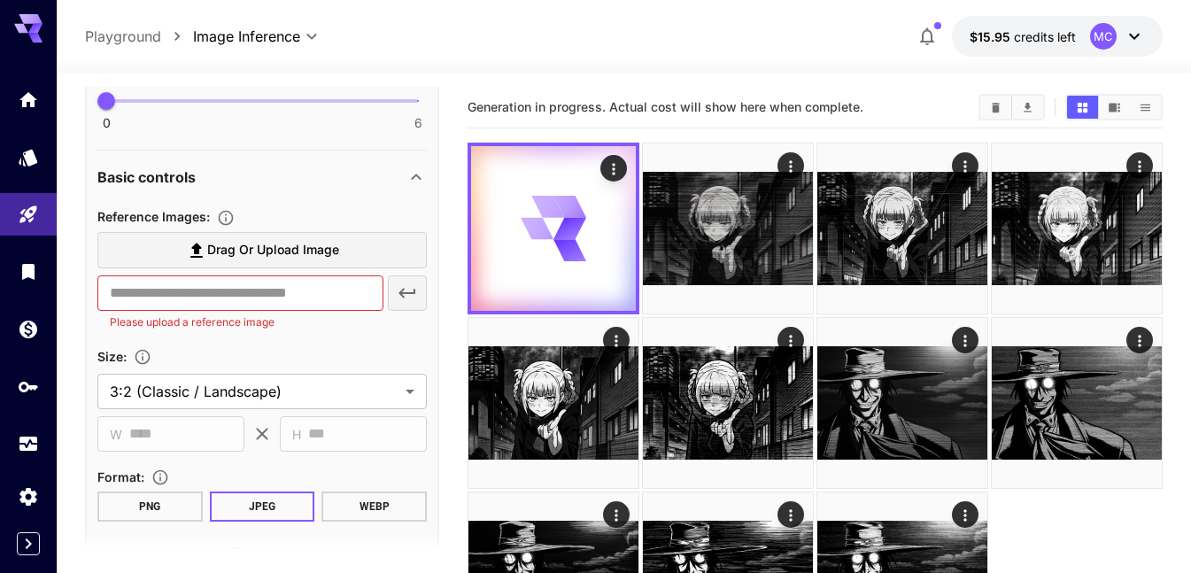
scroll to position [531, 0]
click at [201, 255] on icon at bounding box center [196, 252] width 21 height 21
click at [0, 0] on input "Drag or upload image" at bounding box center [0, 0] width 0 height 0
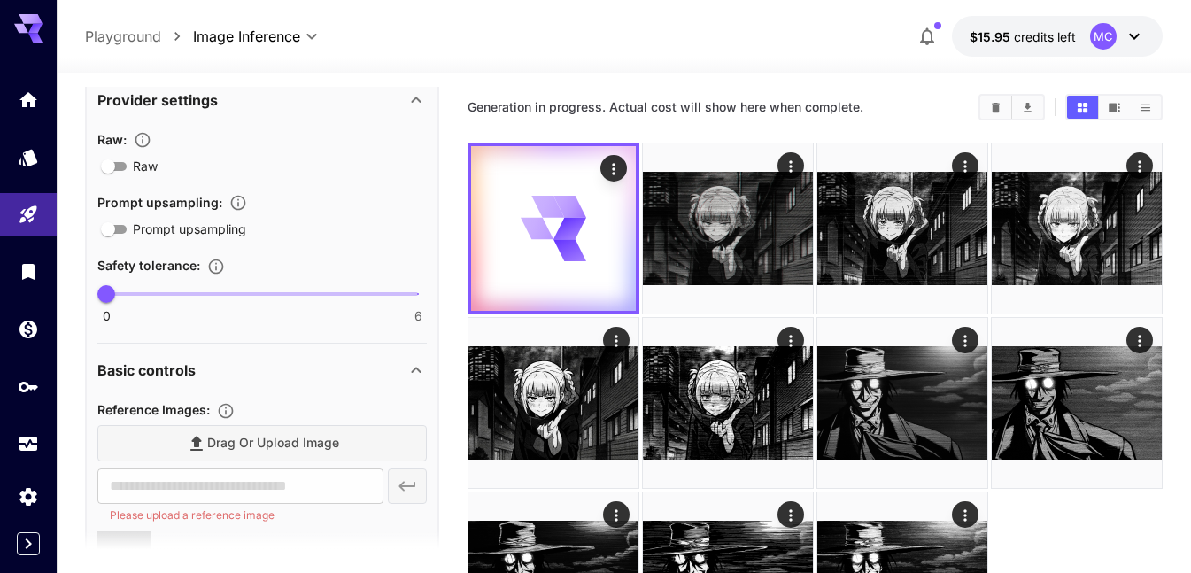
scroll to position [7, 0]
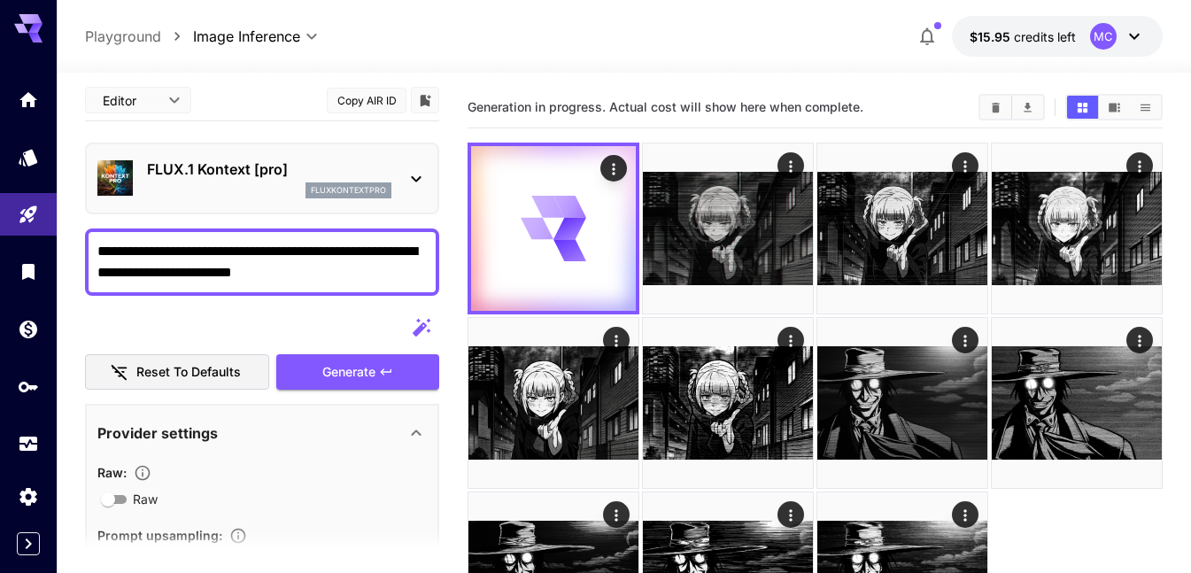
type input "**********"
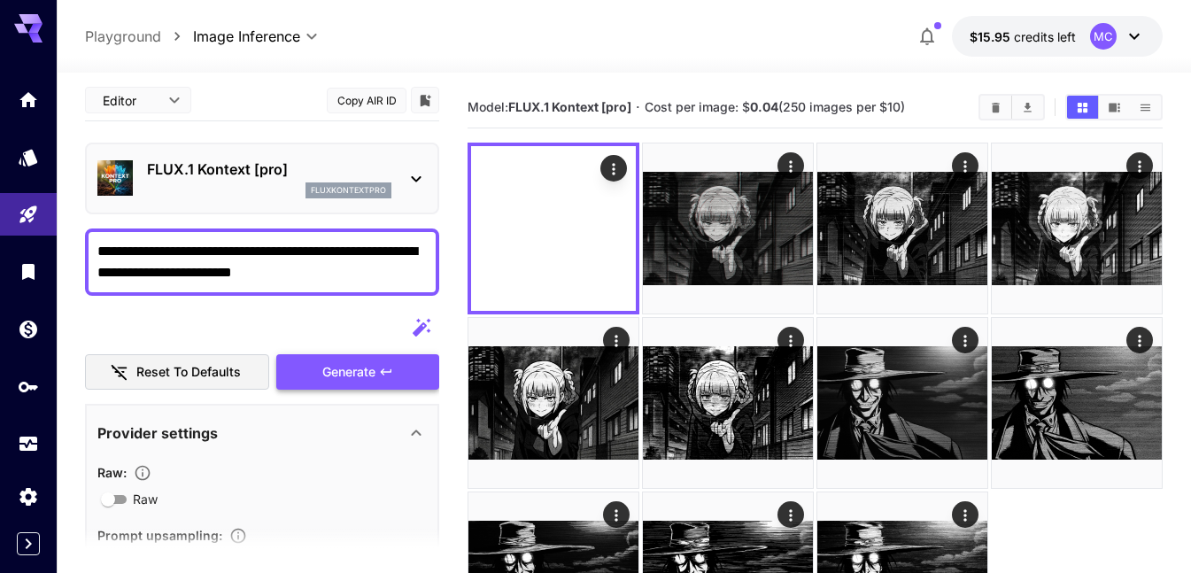
scroll to position [0, 0]
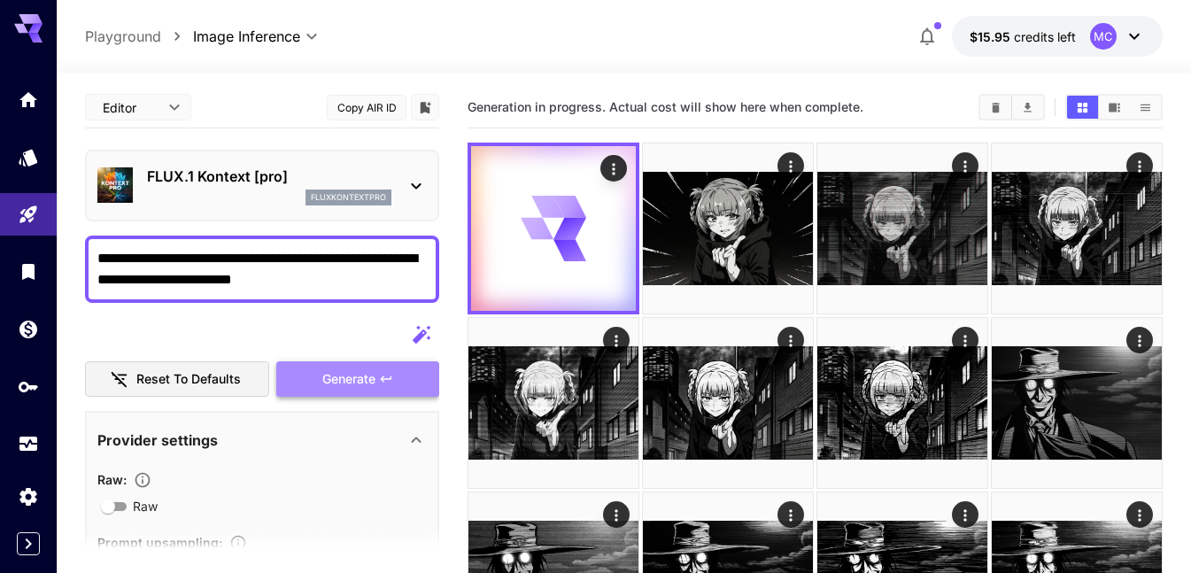
click at [357, 375] on span "Generate" at bounding box center [348, 379] width 53 height 22
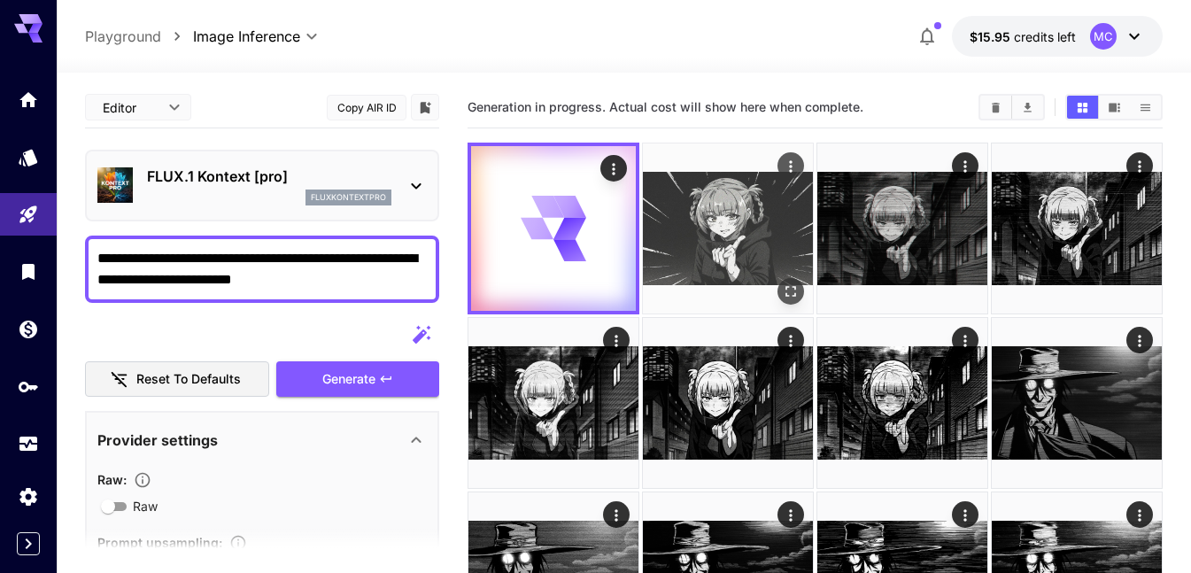
click at [678, 245] on img at bounding box center [728, 228] width 170 height 170
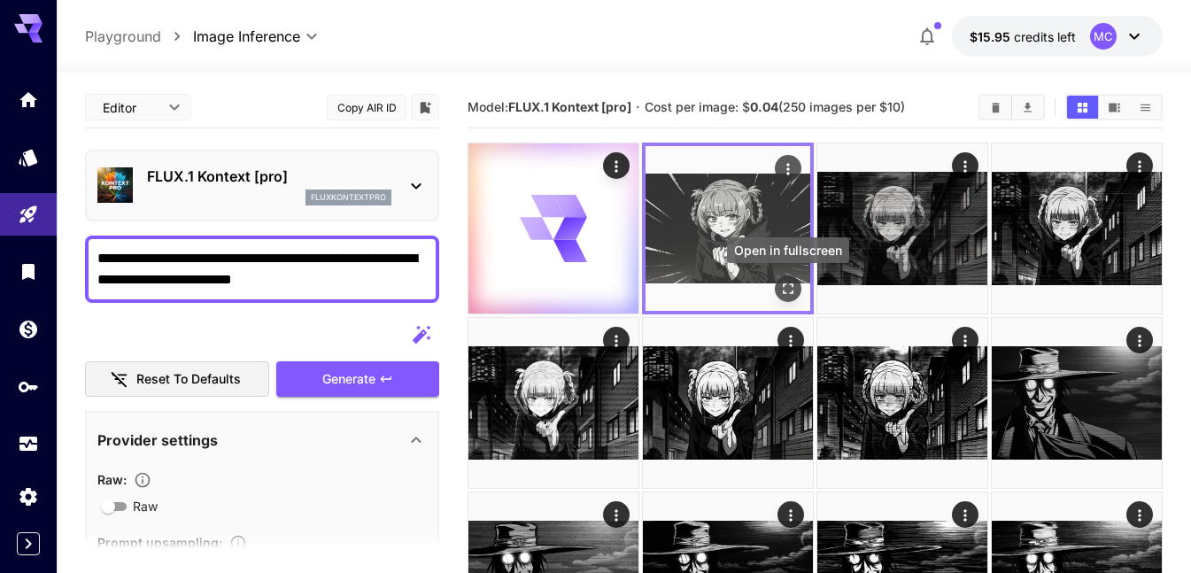
click at [785, 283] on icon "Open in fullscreen" at bounding box center [788, 289] width 18 height 18
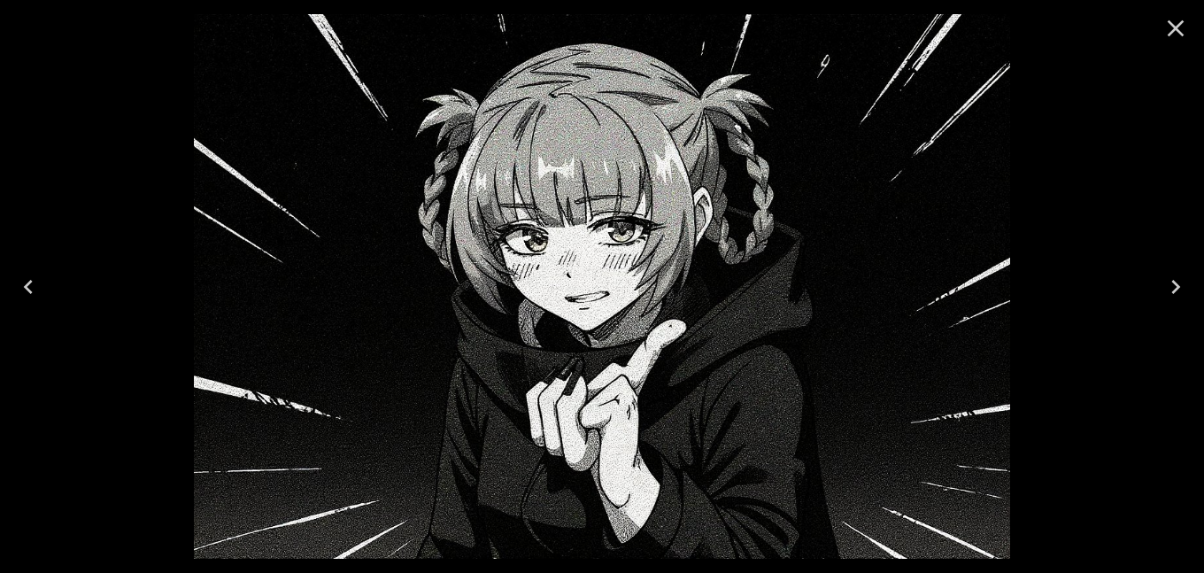
click at [27, 289] on icon "Previous" at bounding box center [28, 287] width 9 height 14
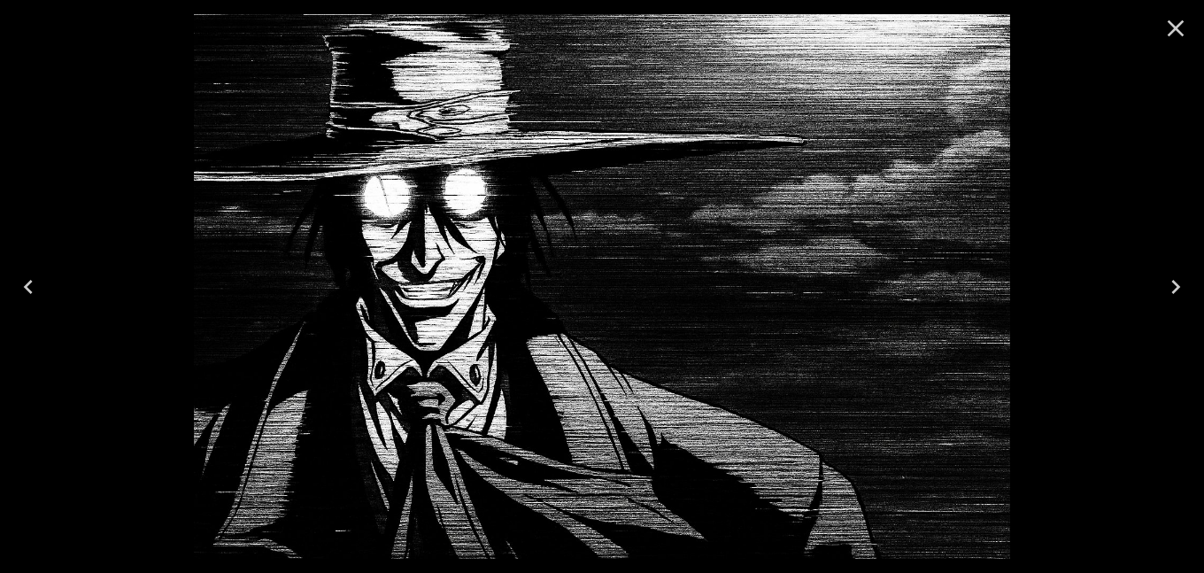
click at [1175, 20] on icon "Close" at bounding box center [1176, 28] width 28 height 28
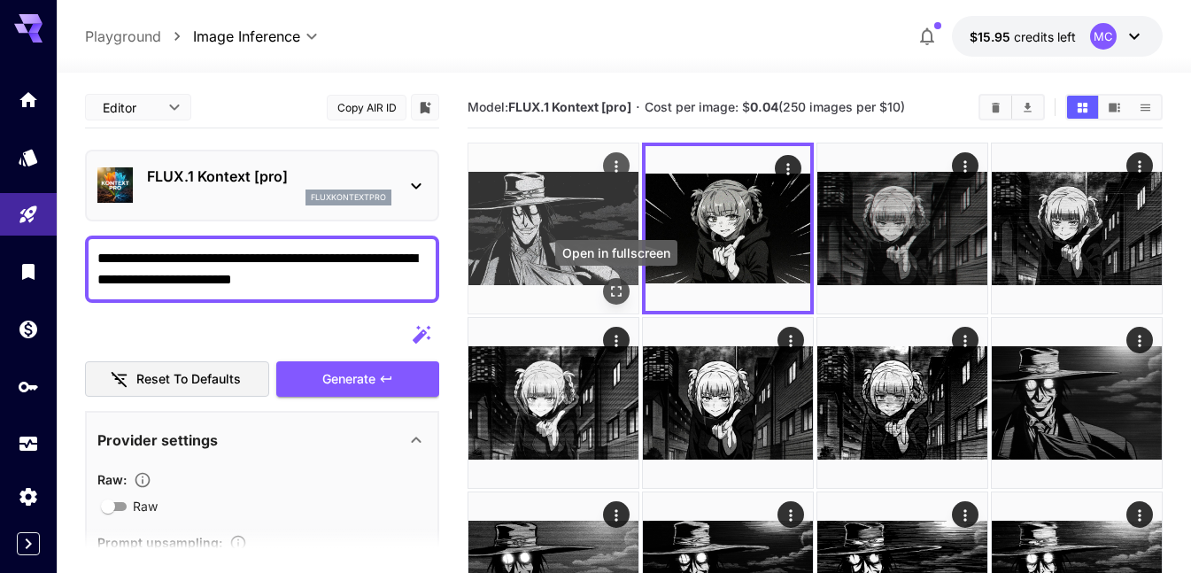
click at [614, 286] on icon "Open in fullscreen" at bounding box center [617, 292] width 18 height 18
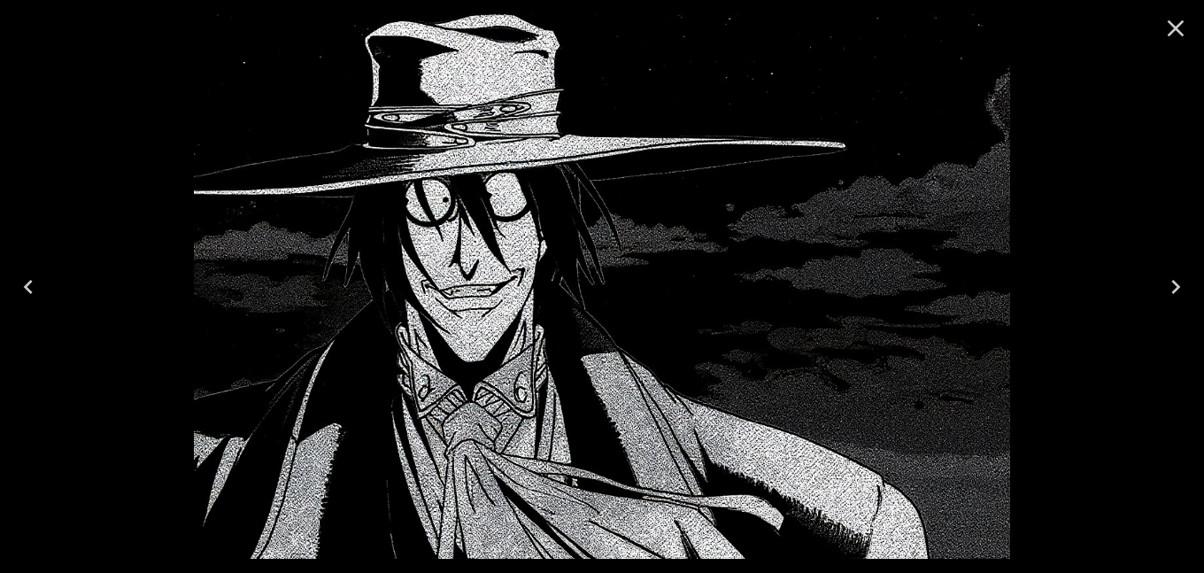
click at [1173, 34] on icon "Close" at bounding box center [1176, 28] width 28 height 28
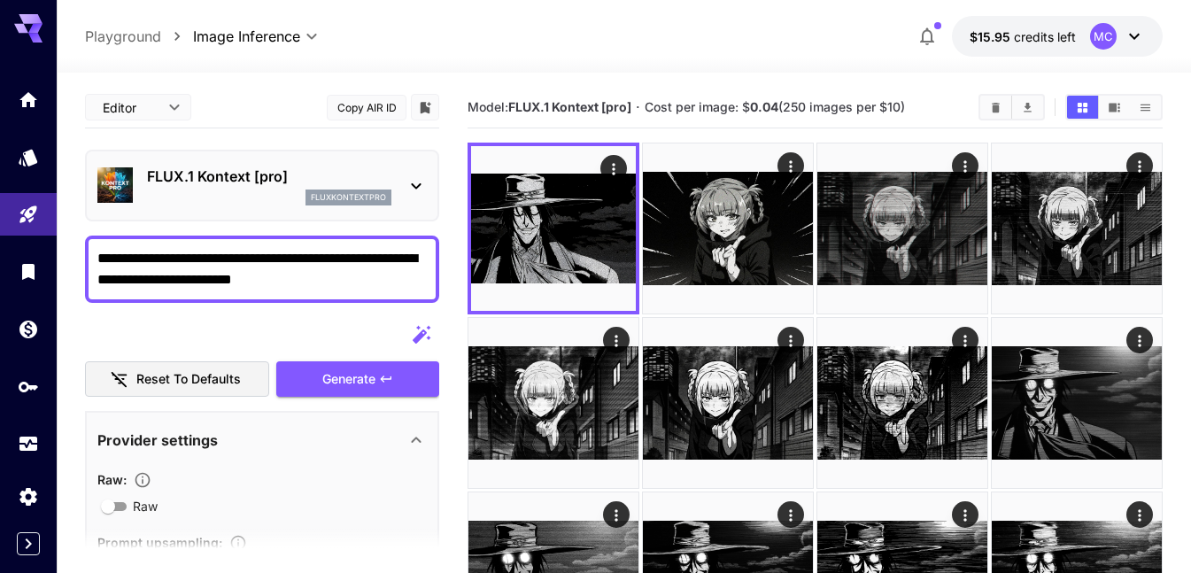
click at [325, 274] on textarea "**********" at bounding box center [261, 269] width 329 height 43
paste textarea "**********"
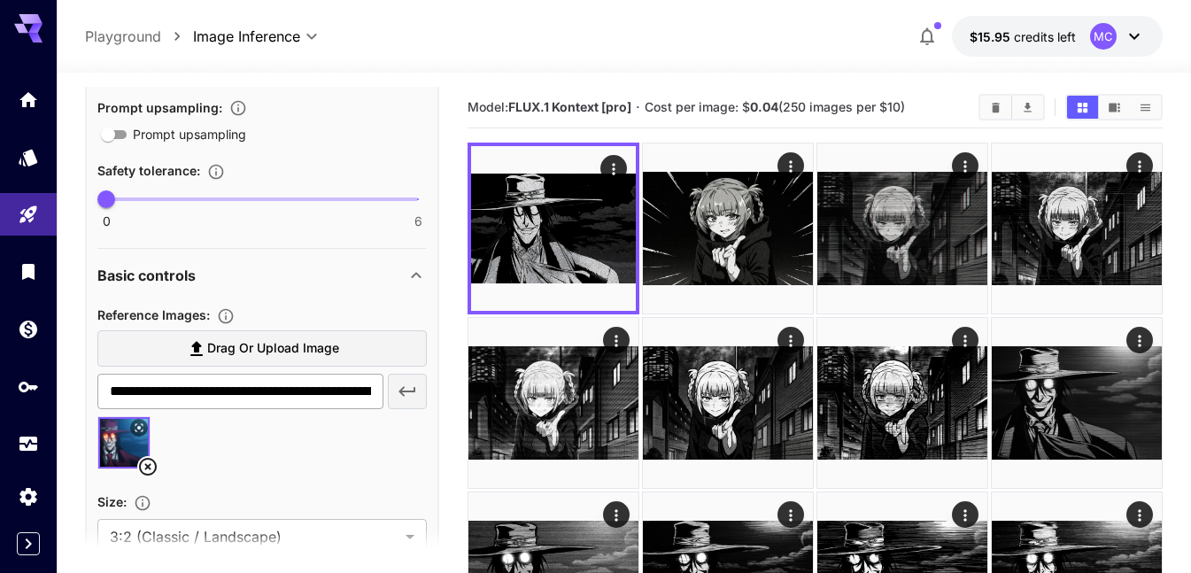
scroll to position [89, 0]
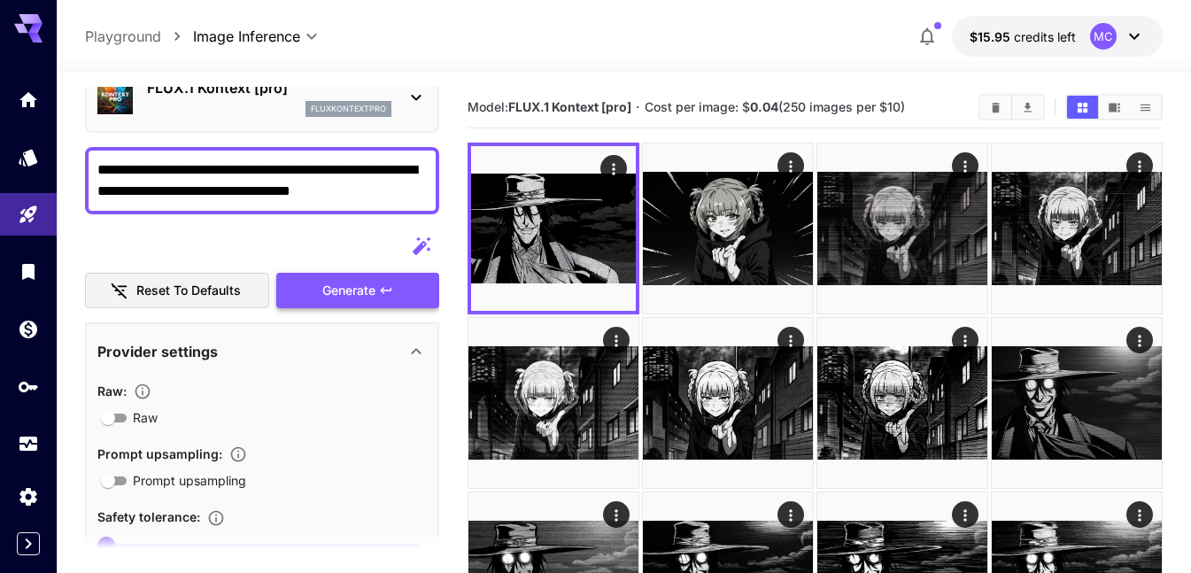
type textarea "**********"
click at [337, 288] on span "Generate" at bounding box center [348, 291] width 53 height 22
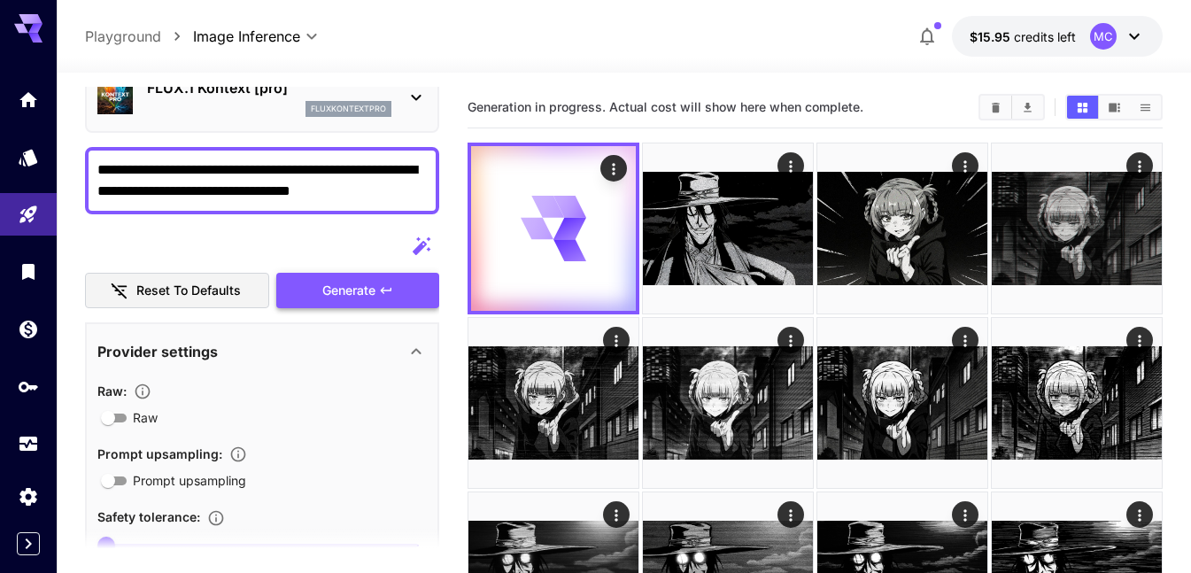
click at [337, 288] on span "Generate" at bounding box center [348, 291] width 53 height 22
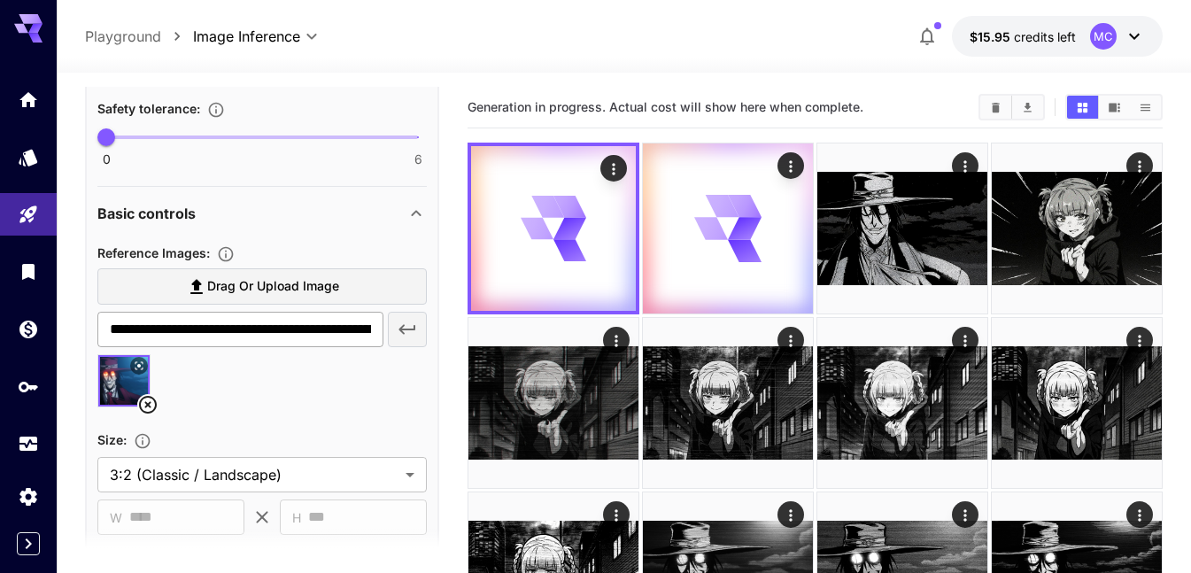
scroll to position [531, 0]
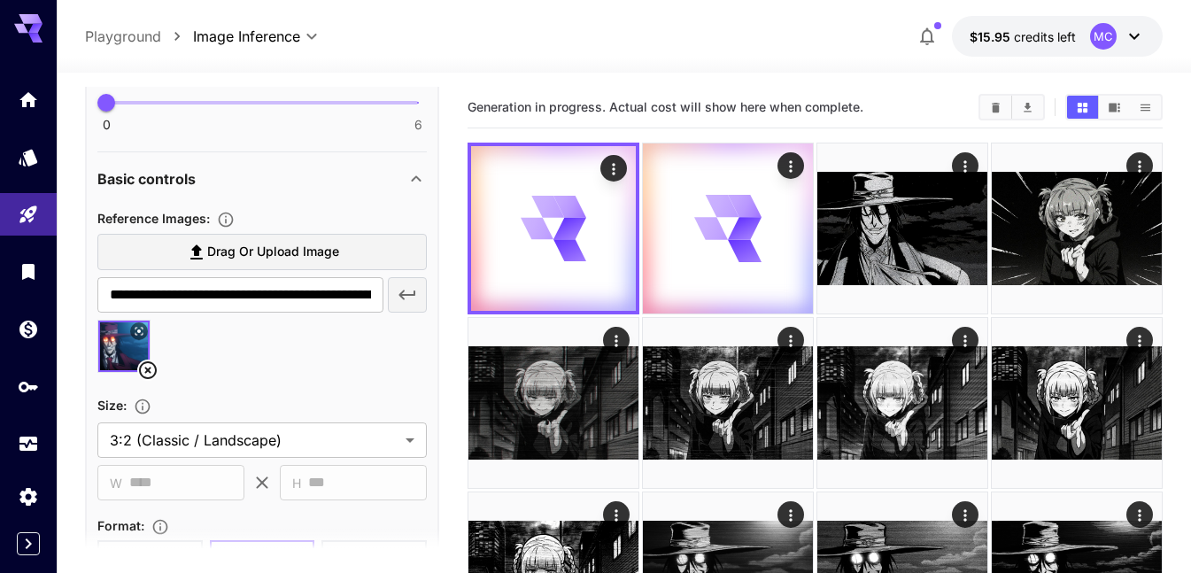
click at [145, 367] on icon at bounding box center [147, 370] width 21 height 21
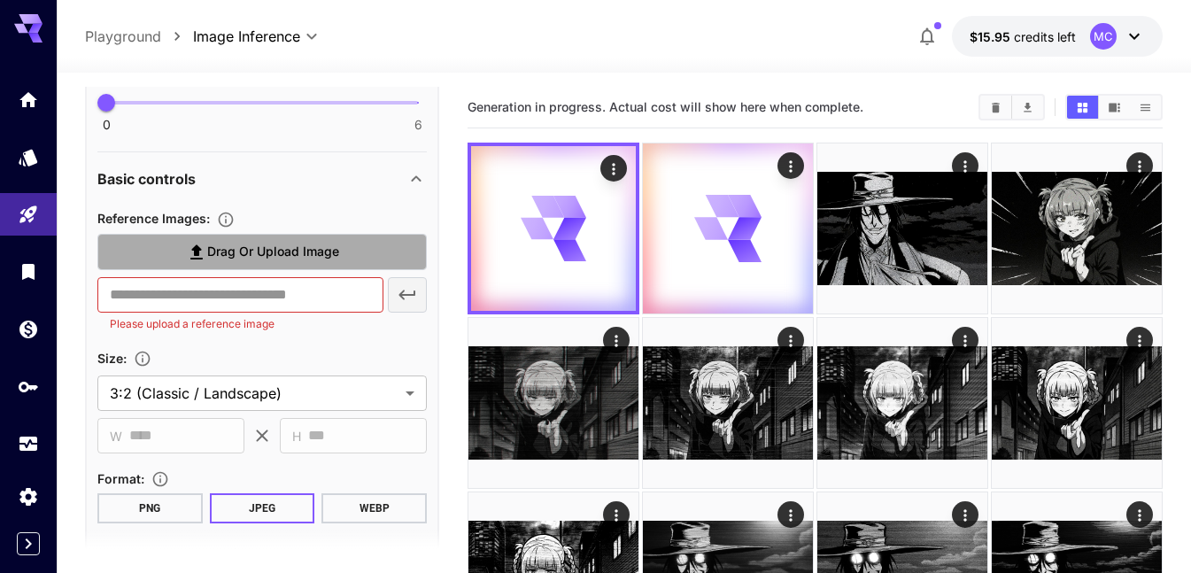
click at [235, 257] on span "Drag or upload image" at bounding box center [273, 252] width 132 height 22
click at [0, 0] on input "Drag or upload image" at bounding box center [0, 0] width 0 height 0
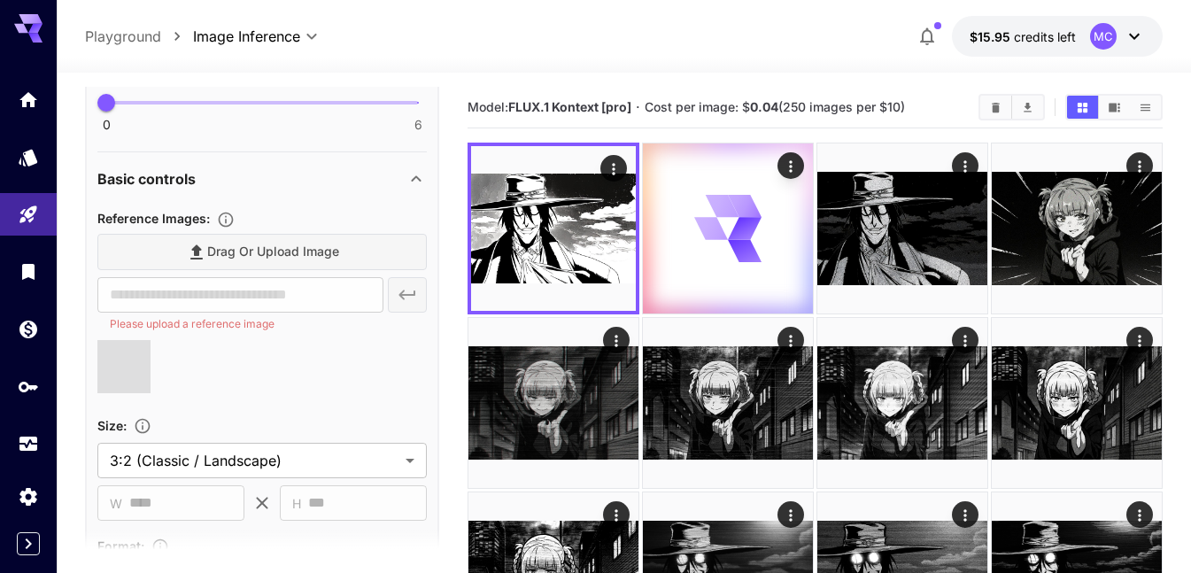
type input "**********"
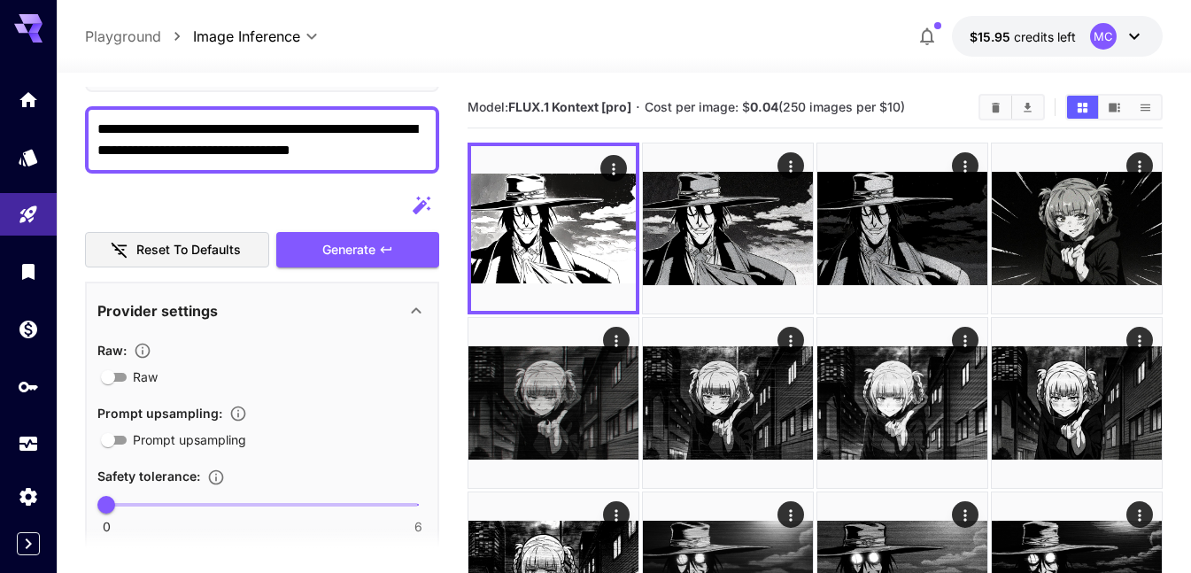
scroll to position [89, 0]
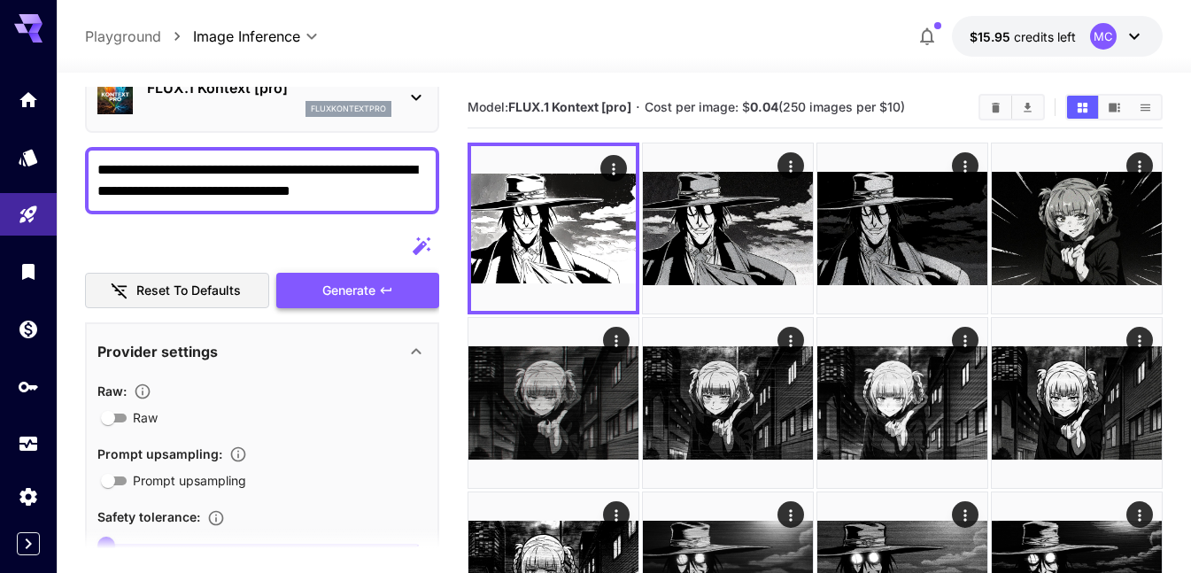
click at [341, 302] on button "Generate" at bounding box center [357, 291] width 163 height 36
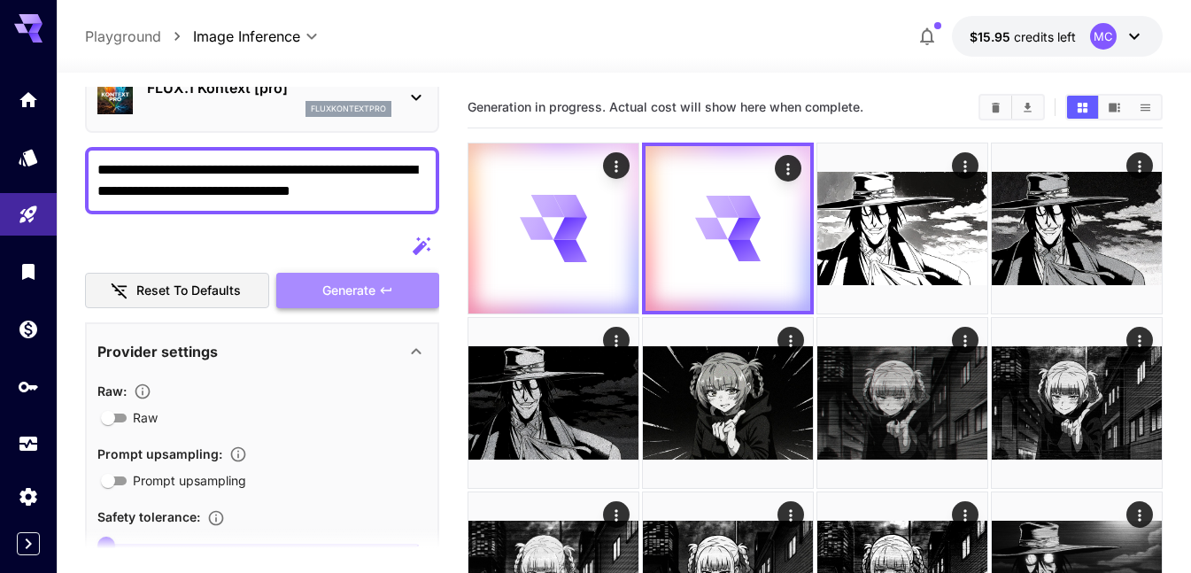
click at [341, 302] on button "Generate" at bounding box center [357, 291] width 163 height 36
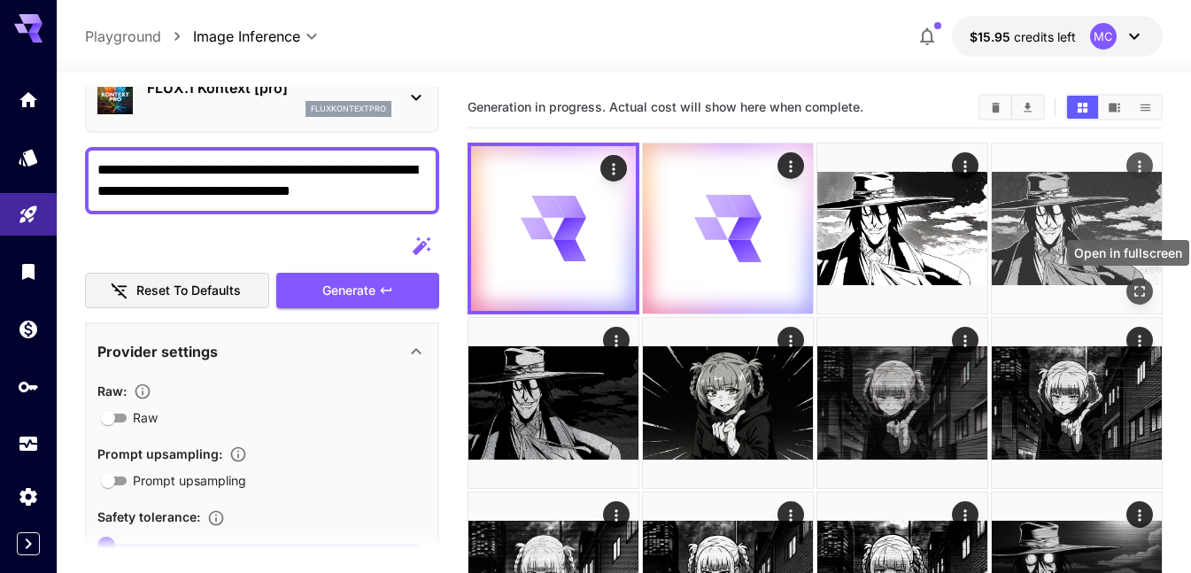
click at [1140, 291] on icon "Open in fullscreen" at bounding box center [1140, 292] width 18 height 18
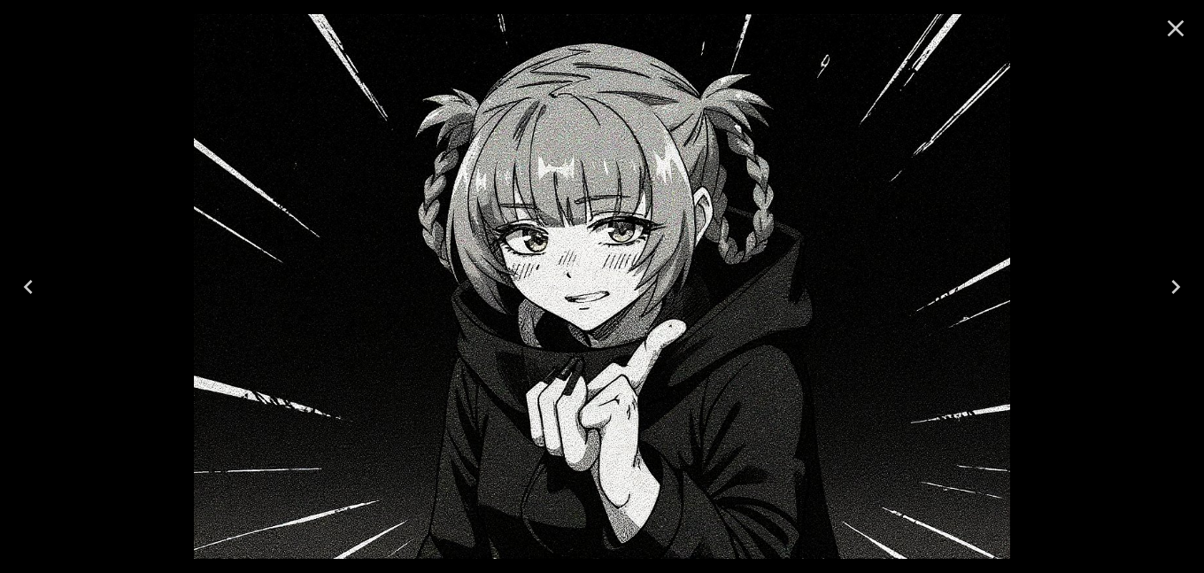
click at [1167, 28] on icon "Close" at bounding box center [1176, 28] width 28 height 28
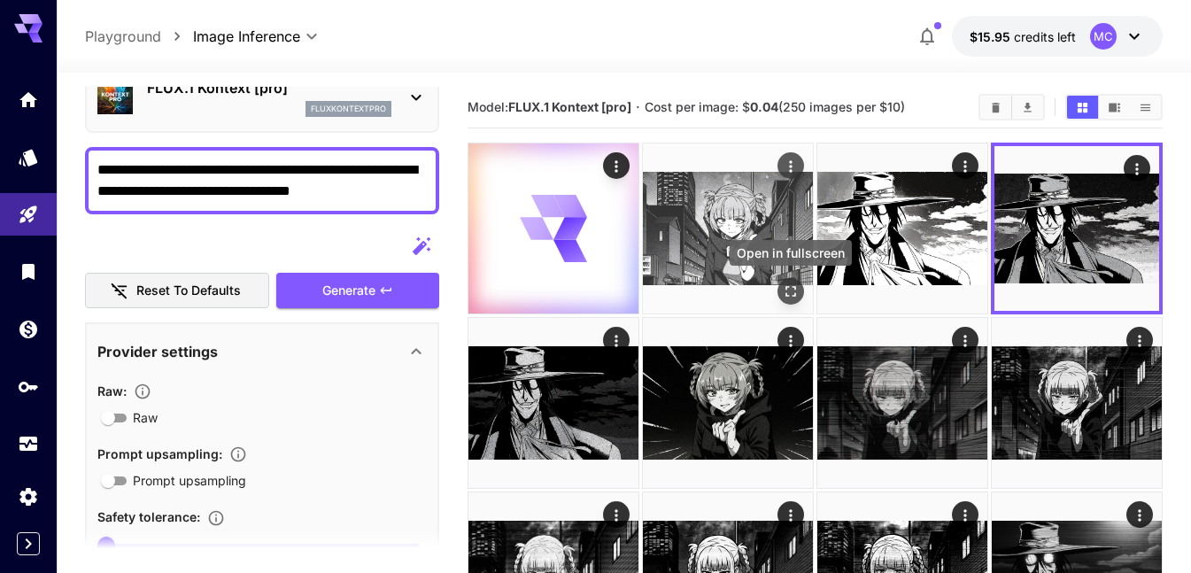
click at [787, 287] on icon "Open in fullscreen" at bounding box center [791, 292] width 18 height 18
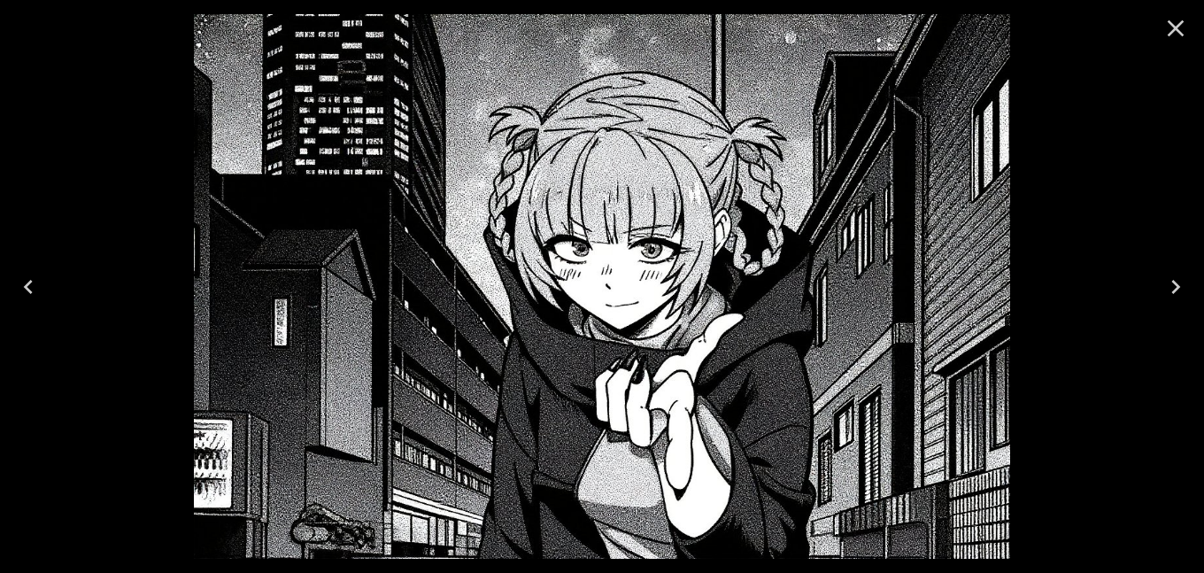
click at [21, 283] on icon "Previous" at bounding box center [28, 287] width 28 height 28
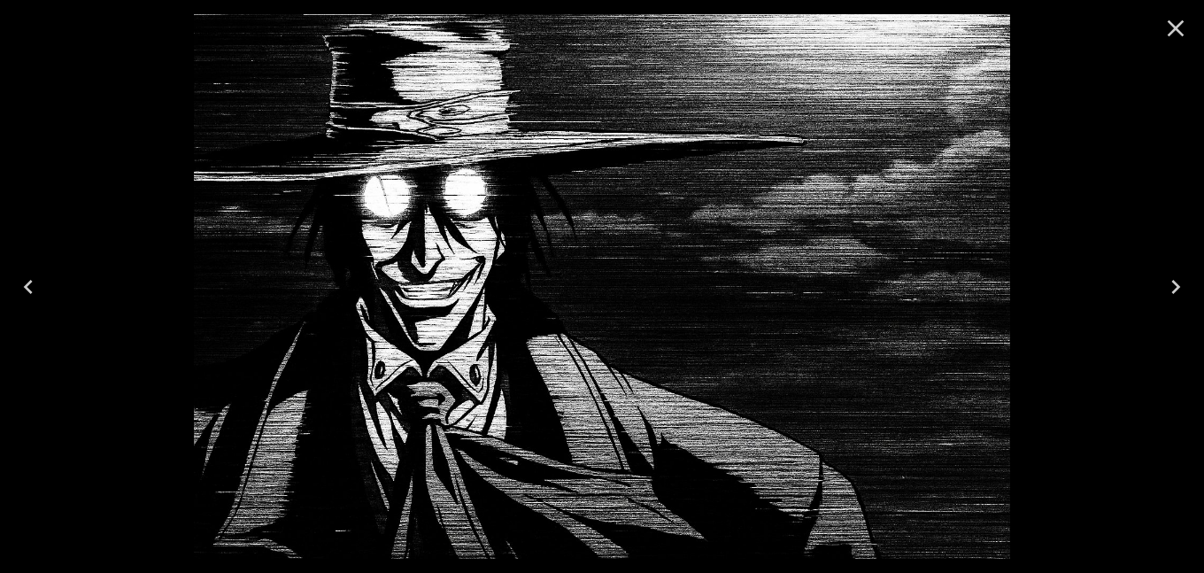
click at [1171, 31] on icon "Close" at bounding box center [1176, 28] width 28 height 28
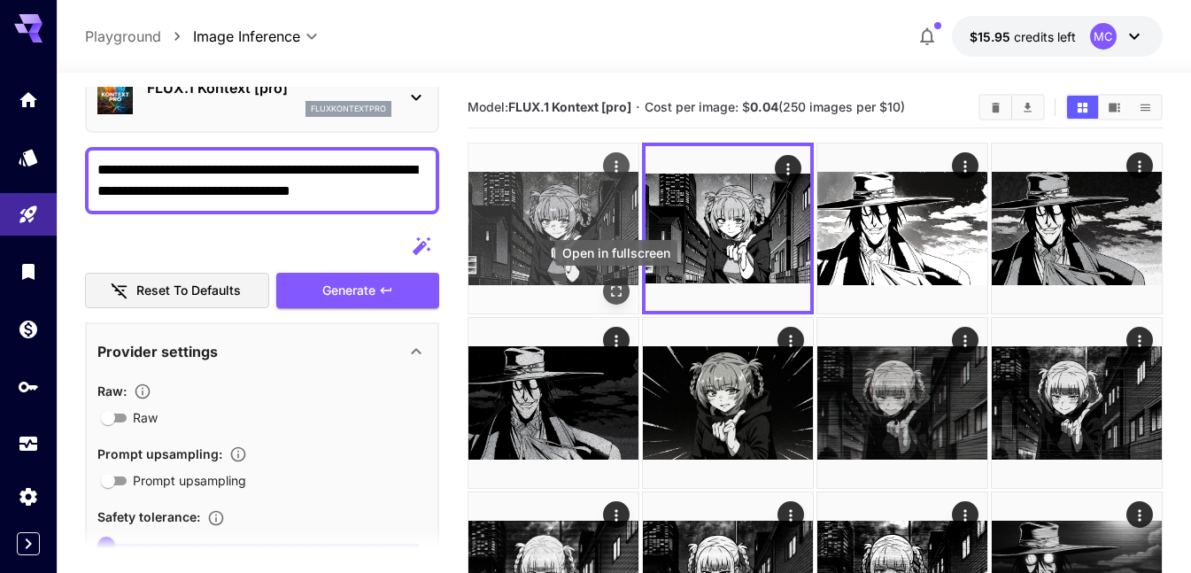
click at [619, 291] on icon "Open in fullscreen" at bounding box center [617, 292] width 18 height 18
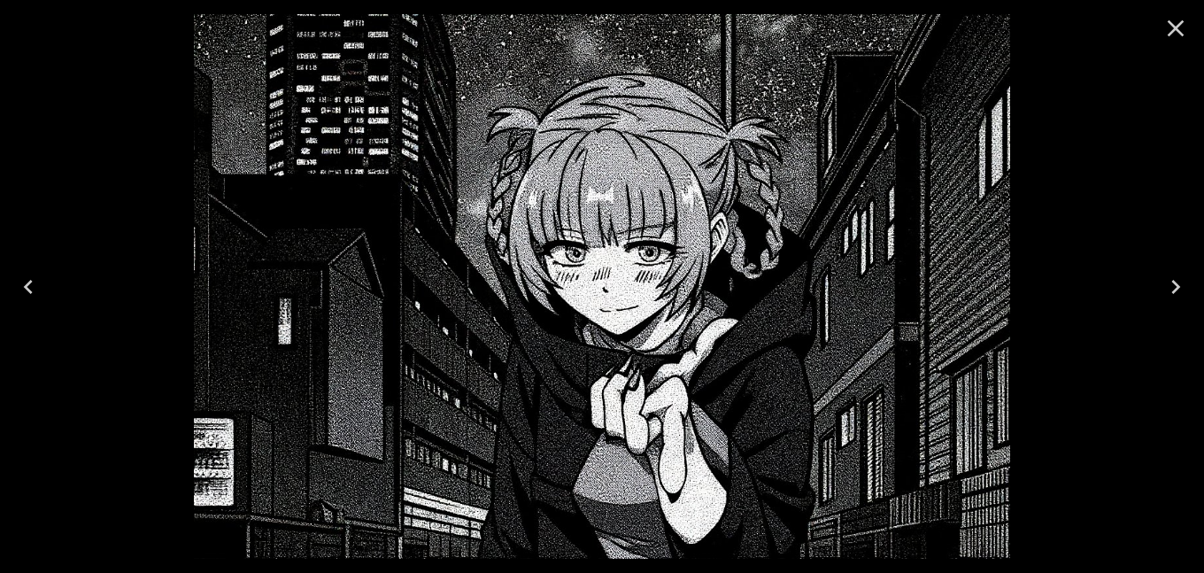
click at [1171, 31] on icon "Close" at bounding box center [1176, 28] width 28 height 28
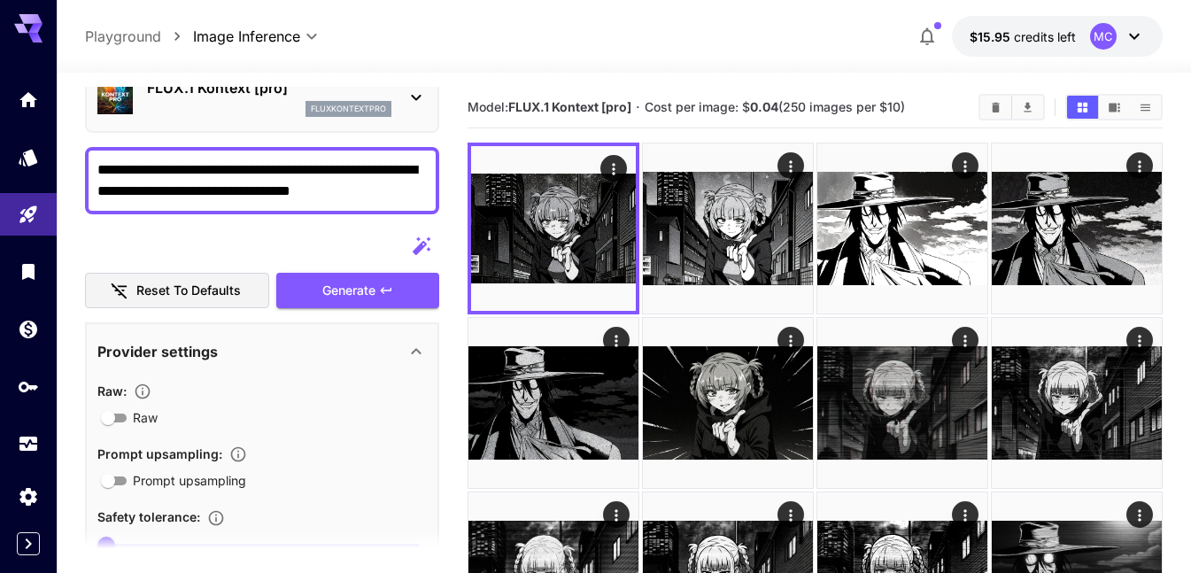
click at [991, 115] on button "Clear Images" at bounding box center [995, 107] width 31 height 23
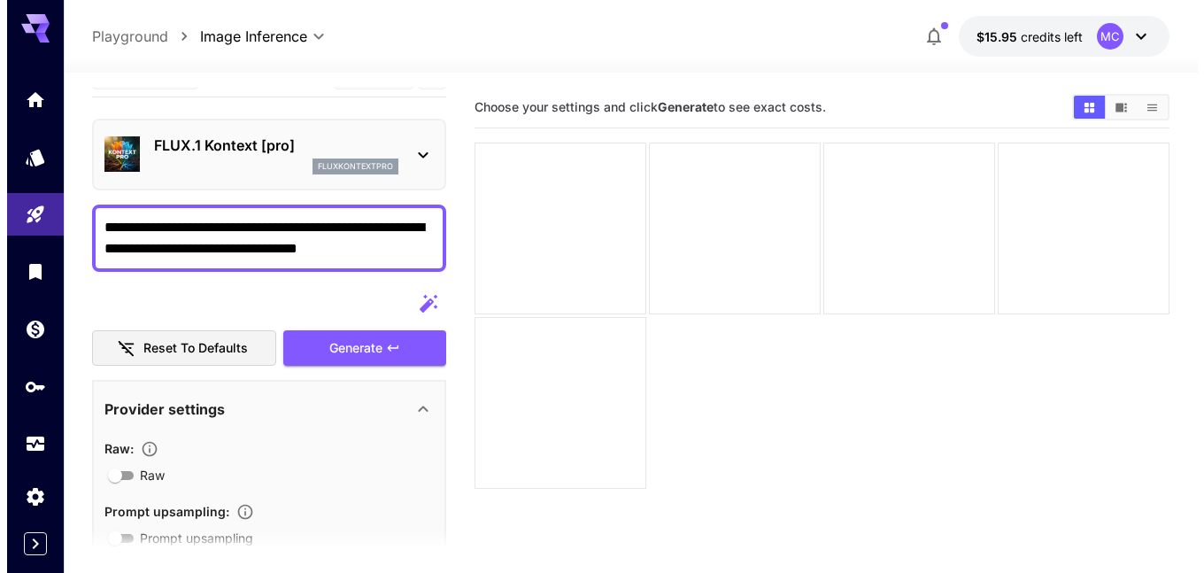
scroll to position [0, 0]
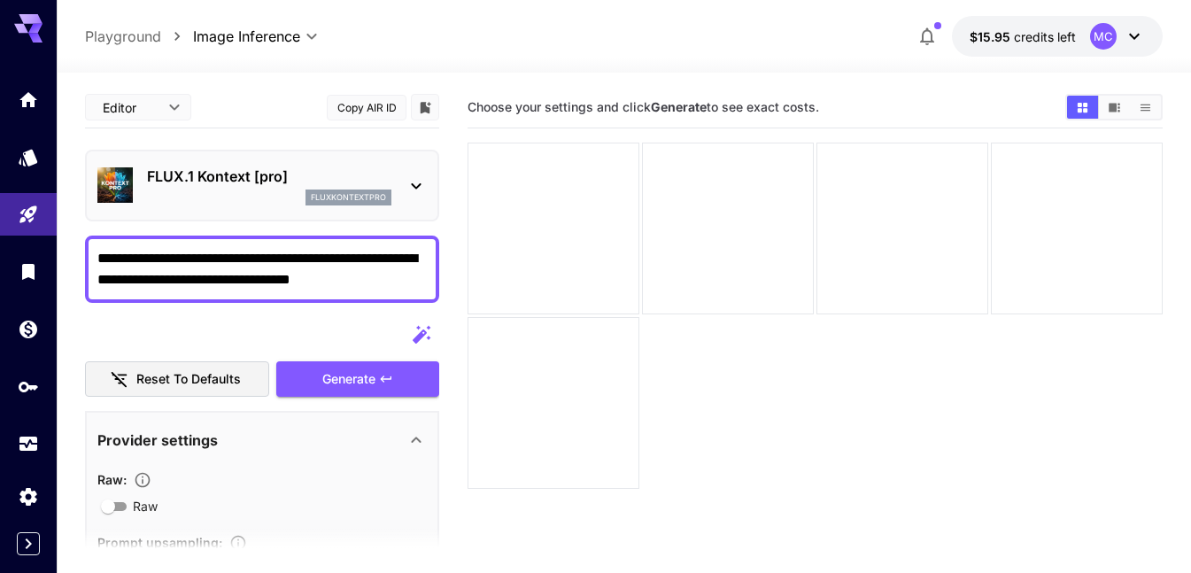
click at [330, 183] on p "FLUX.1 Kontext [pro]" at bounding box center [269, 176] width 244 height 21
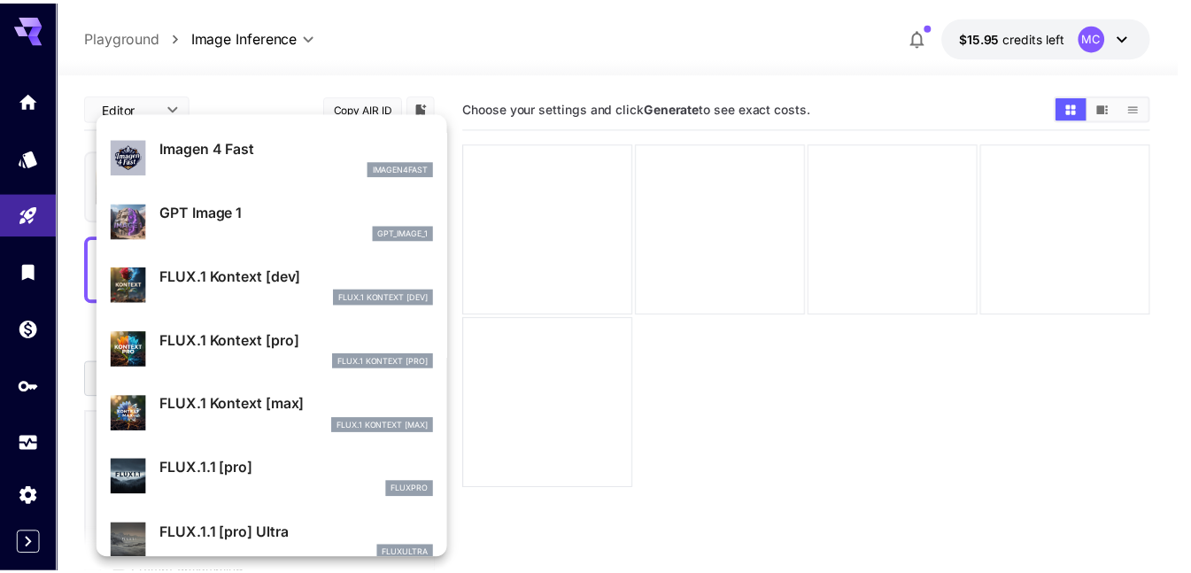
scroll to position [974, 0]
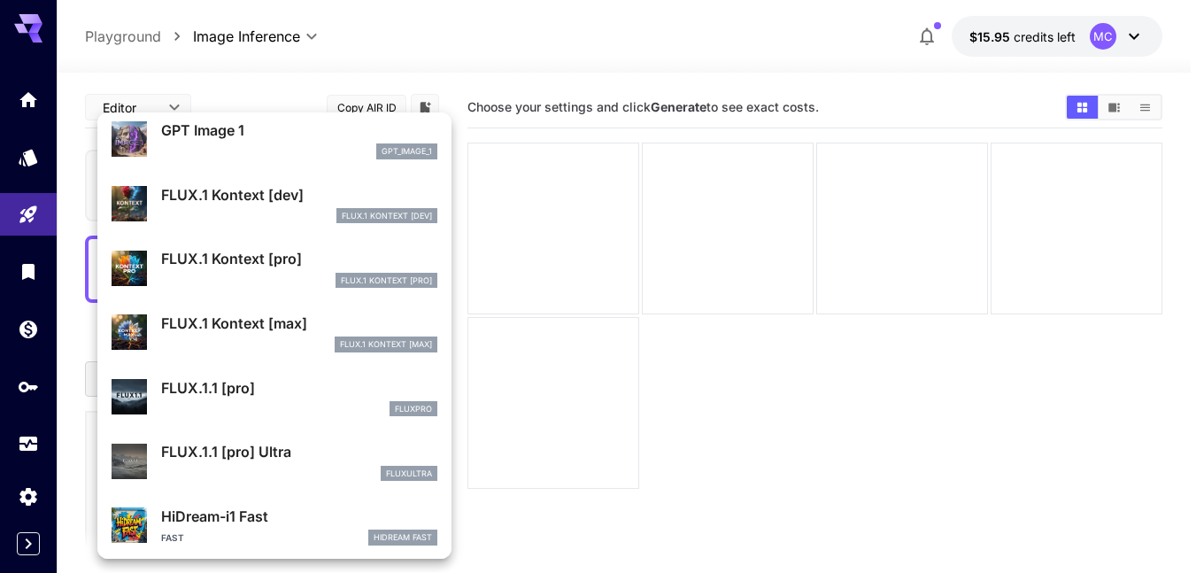
click at [263, 310] on div "FLUX.1 Kontext [max] FLUX.1 Kontext [max]" at bounding box center [275, 333] width 326 height 54
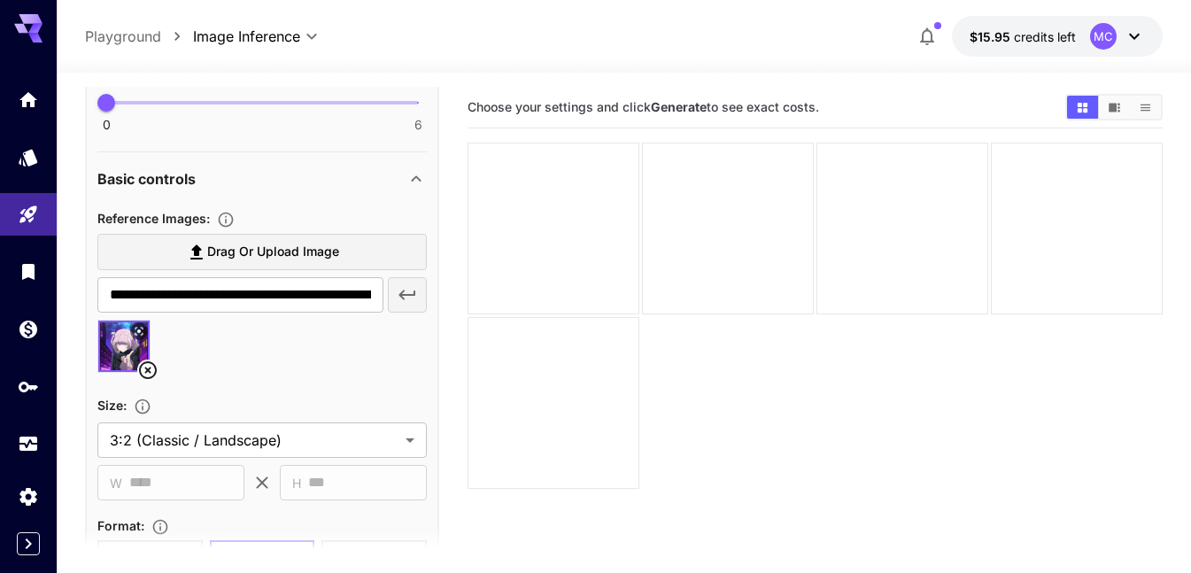
scroll to position [177, 0]
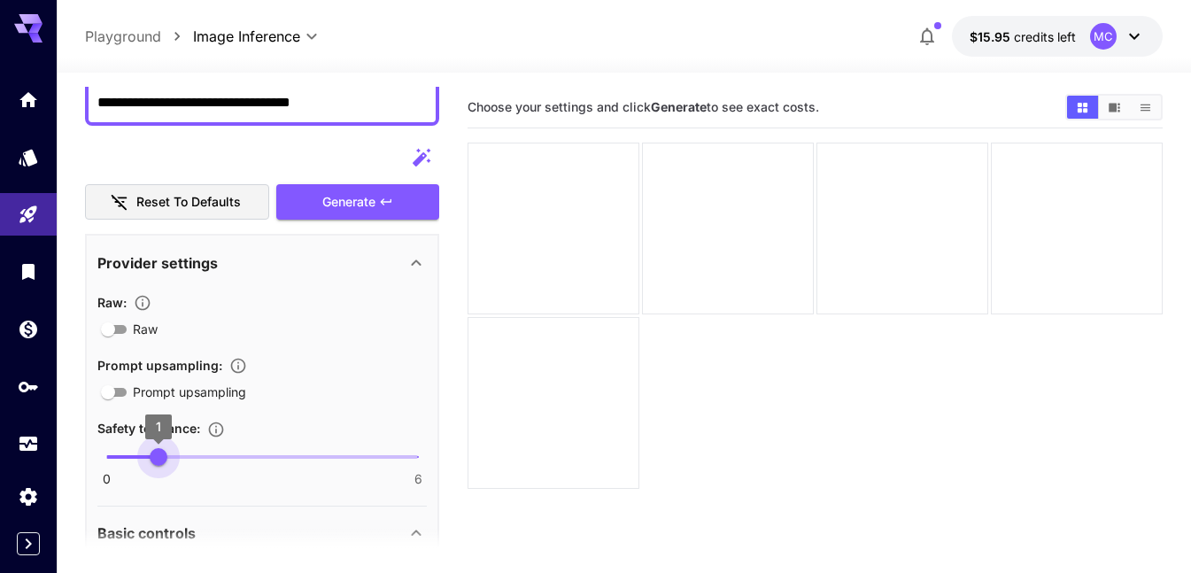
type input "*"
drag, startPoint x: 112, startPoint y: 465, endPoint x: 198, endPoint y: 454, distance: 87.4
click at [82, 463] on section "**********" at bounding box center [624, 393] width 1134 height 640
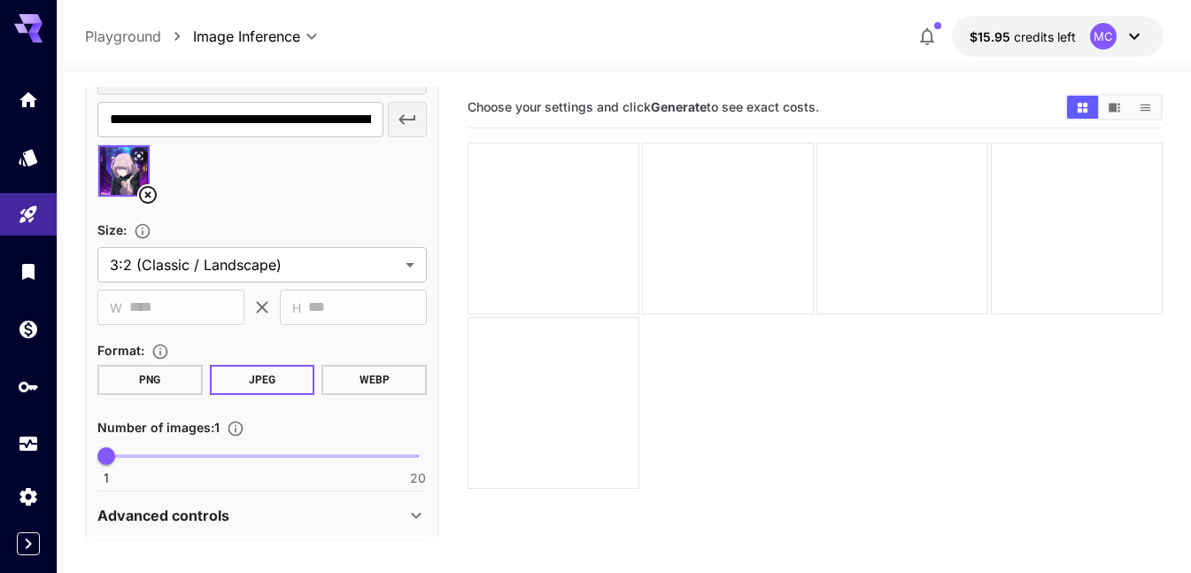
scroll to position [708, 0]
type input "*"
drag, startPoint x: 112, startPoint y: 453, endPoint x: 173, endPoint y: 450, distance: 61.2
click at [168, 453] on span "5" at bounding box center [172, 454] width 18 height 18
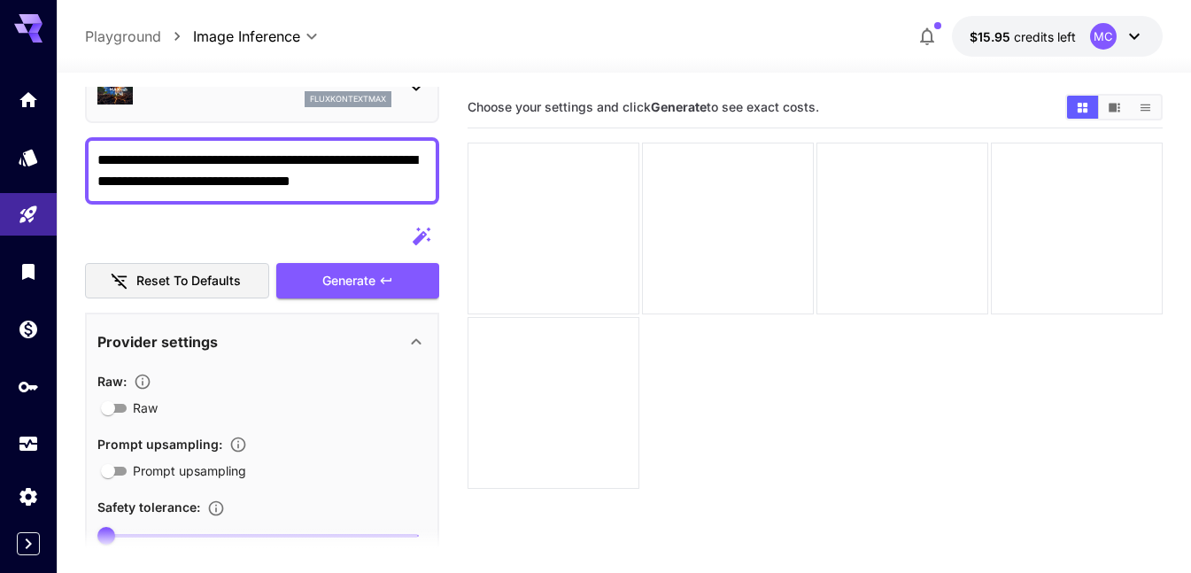
scroll to position [89, 0]
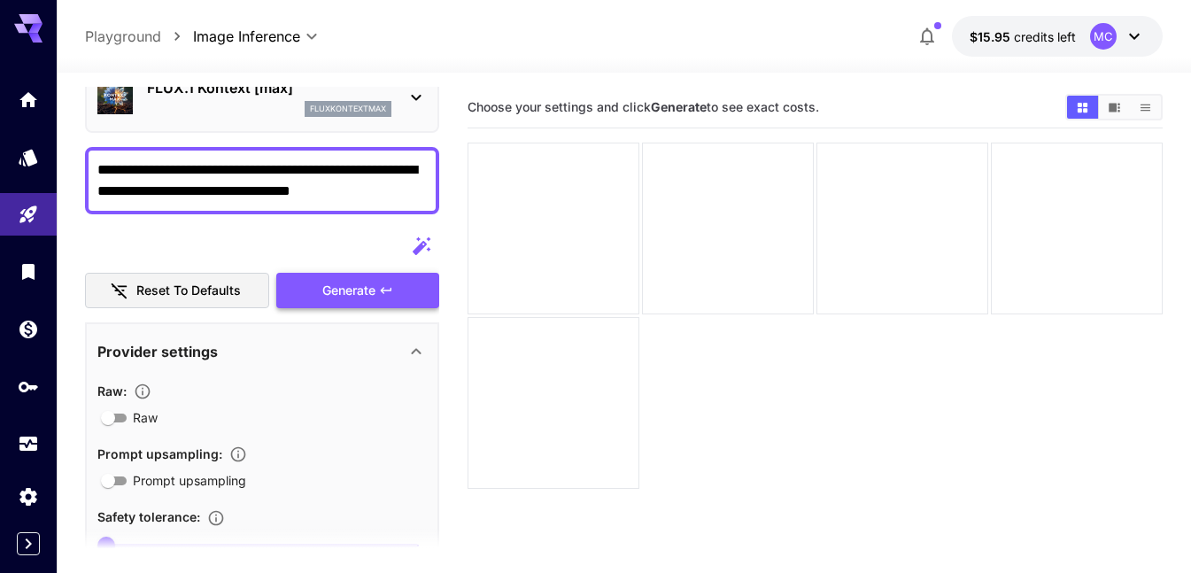
click at [356, 305] on button "Generate" at bounding box center [357, 291] width 163 height 36
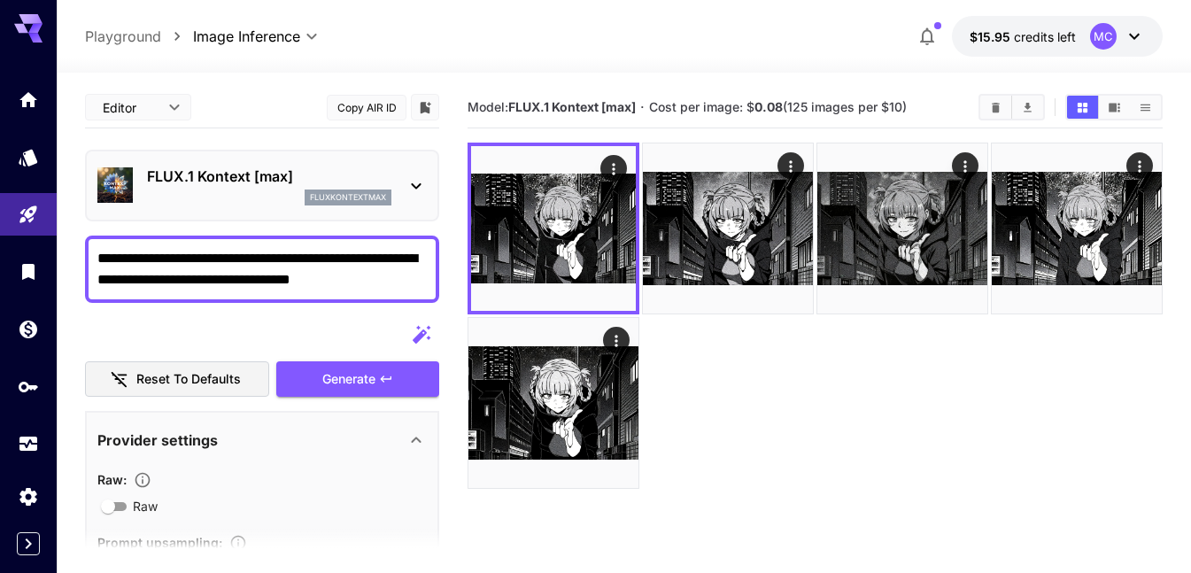
scroll to position [89, 0]
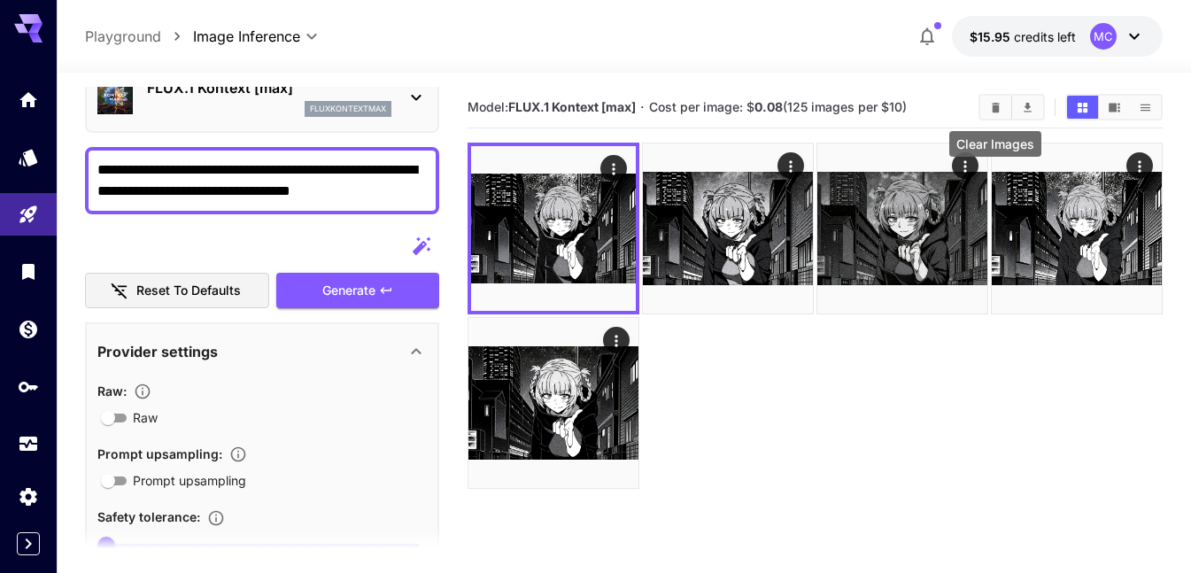
click at [999, 102] on icon "Clear Images" at bounding box center [995, 107] width 13 height 13
